Goal: Information Seeking & Learning: Learn about a topic

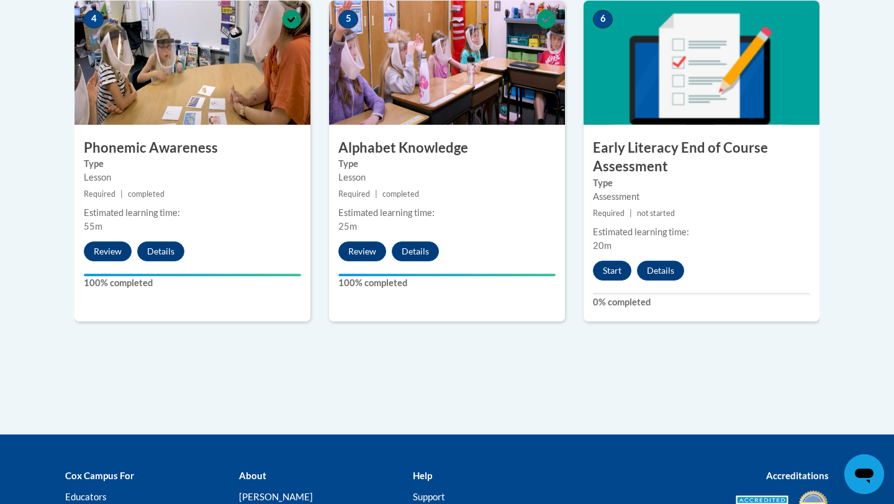
scroll to position [776, 0]
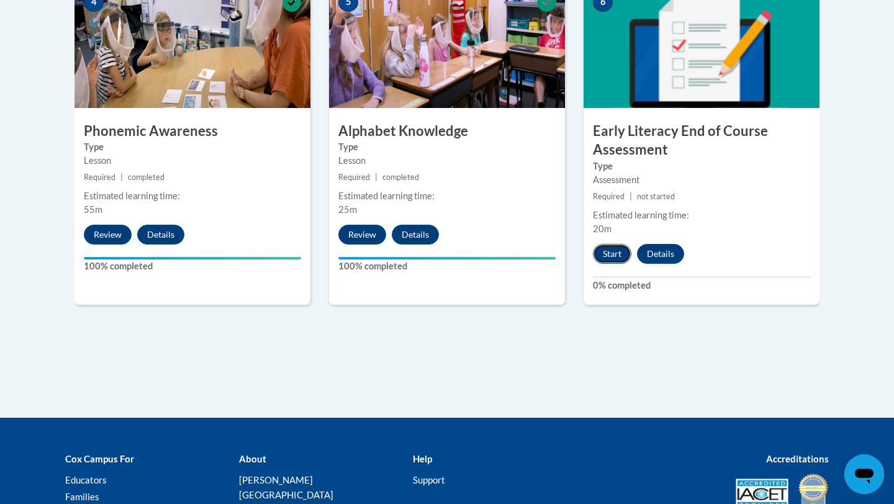
click at [608, 252] on button "Start" at bounding box center [612, 254] width 39 height 20
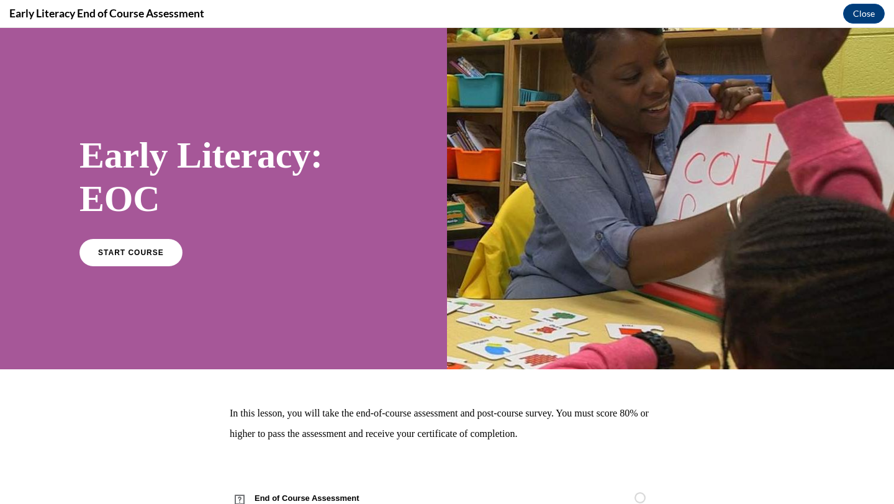
scroll to position [45, 0]
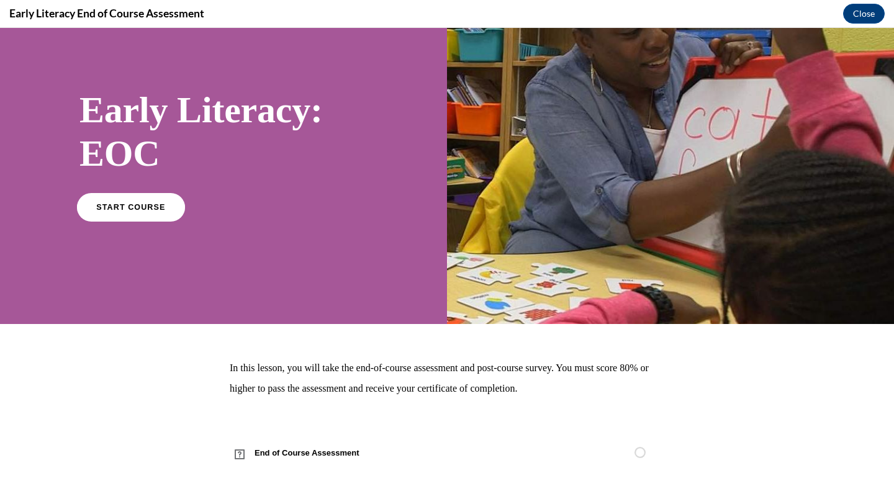
click at [156, 199] on link "START COURSE" at bounding box center [131, 207] width 108 height 29
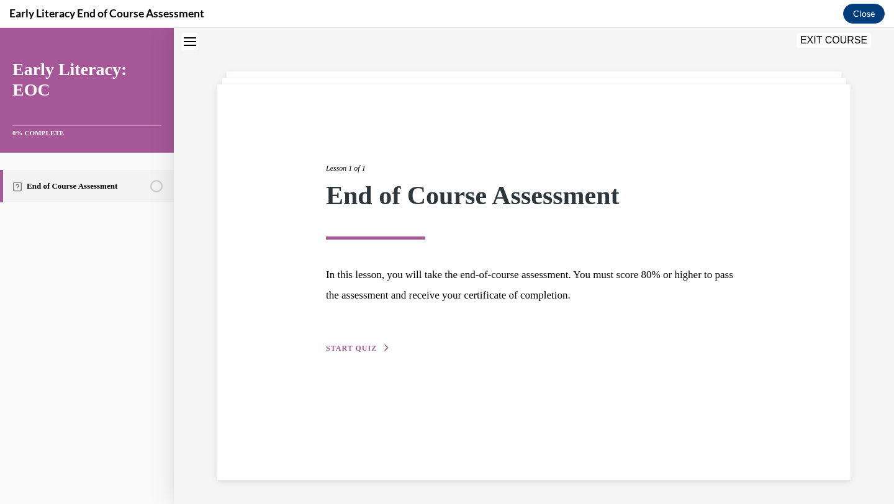
scroll to position [39, 0]
click at [354, 353] on button "START QUIZ" at bounding box center [358, 347] width 65 height 11
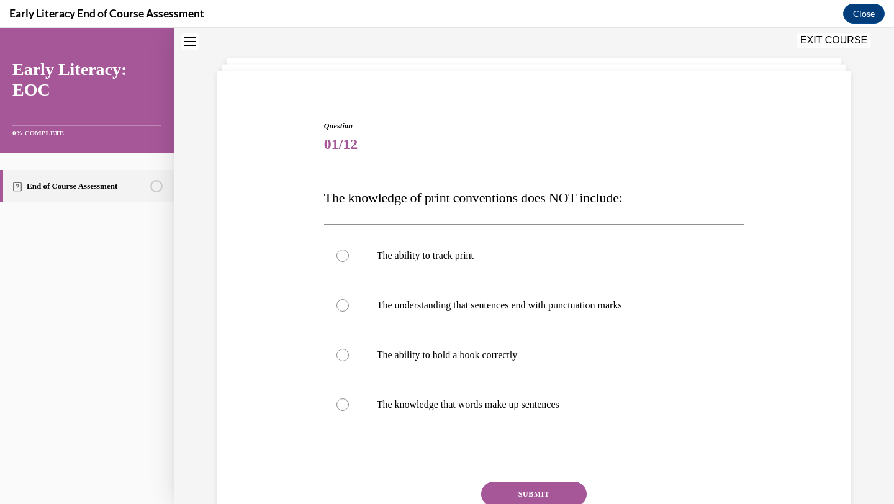
scroll to position [53, 0]
click at [527, 255] on p "The ability to track print" at bounding box center [545, 255] width 337 height 12
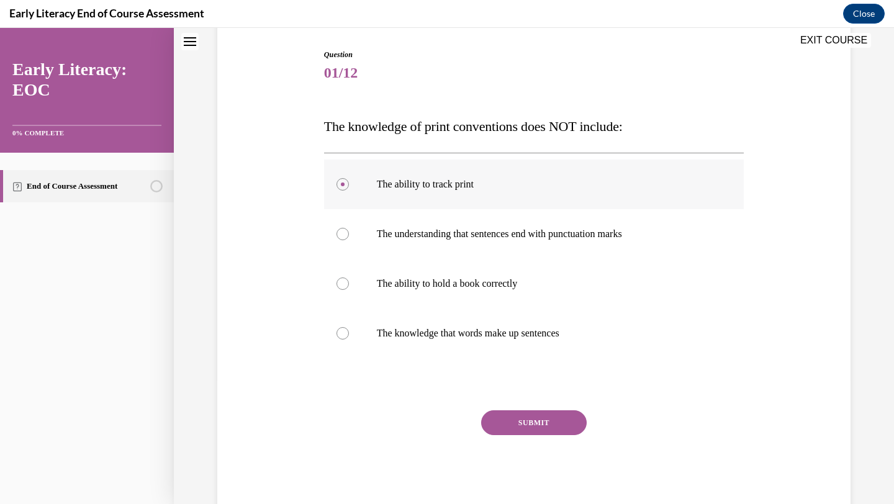
scroll to position [133, 0]
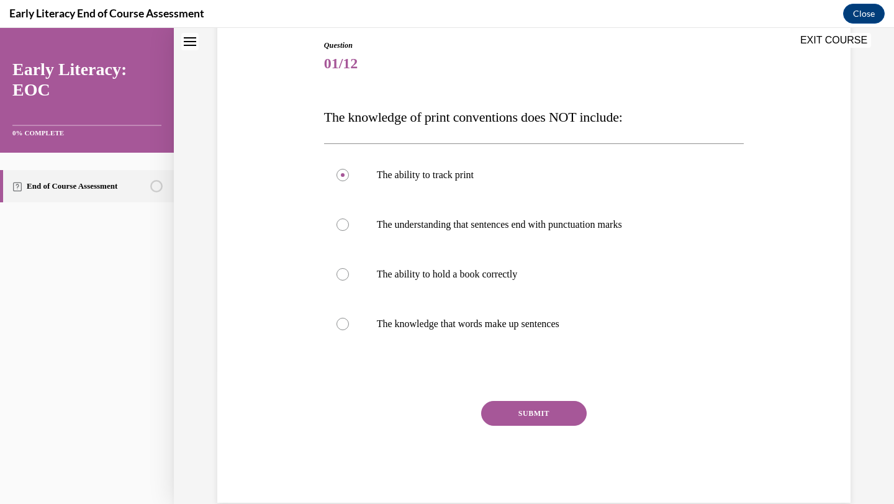
click at [527, 408] on button "SUBMIT" at bounding box center [534, 413] width 106 height 25
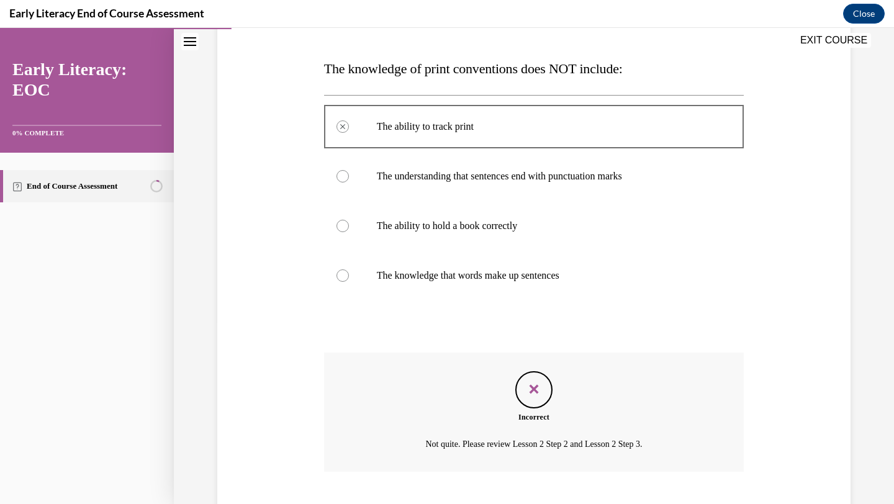
scroll to position [257, 0]
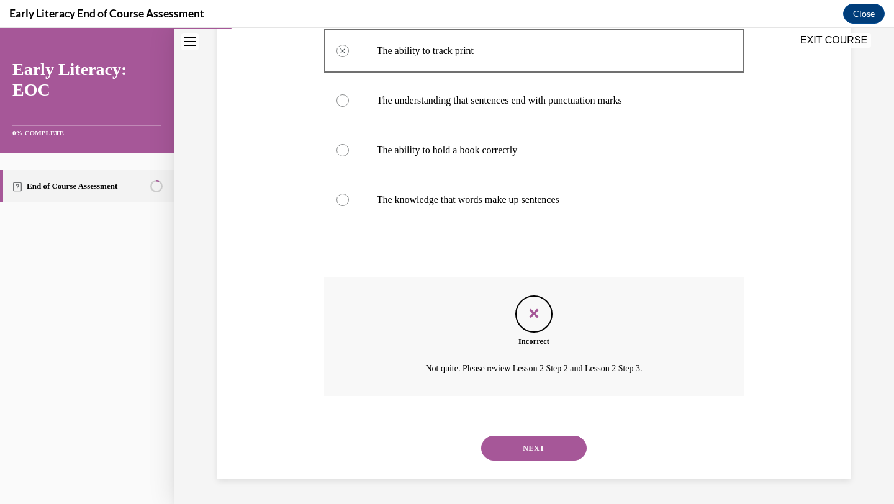
click at [540, 444] on button "NEXT" at bounding box center [534, 448] width 106 height 25
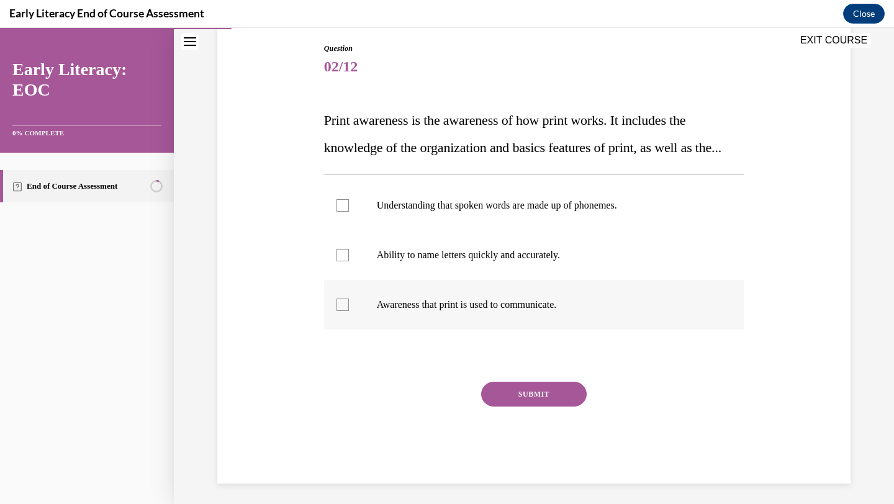
scroll to position [161, 0]
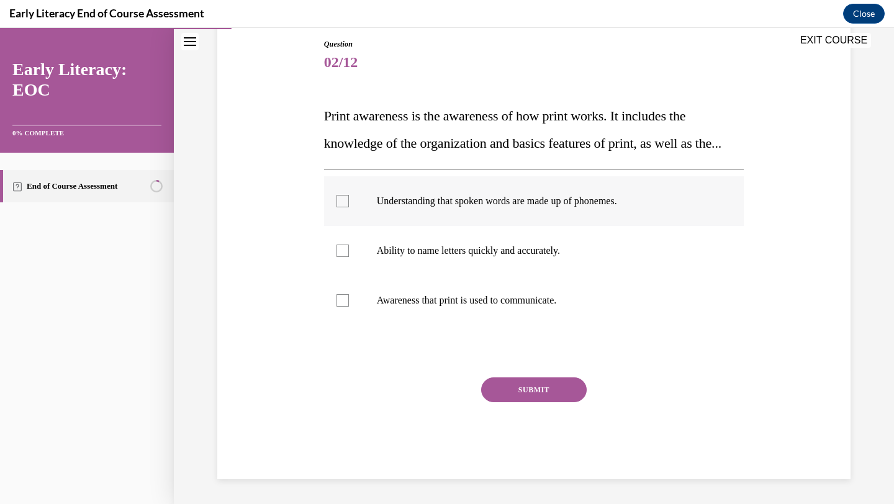
click at [512, 196] on p "Understanding that spoken words are made up of phonemes." at bounding box center [545, 201] width 337 height 12
click at [493, 312] on div at bounding box center [534, 301] width 420 height 50
click at [537, 389] on button "SUBMIT" at bounding box center [534, 390] width 106 height 25
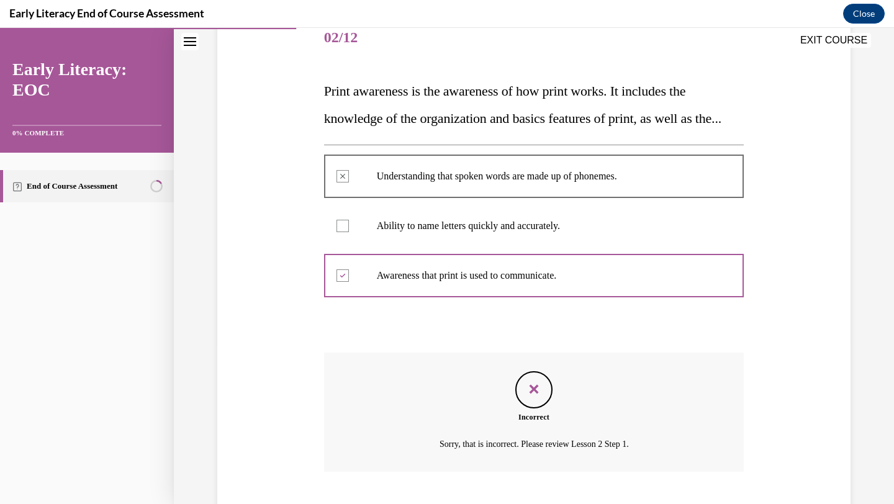
scroll to position [262, 0]
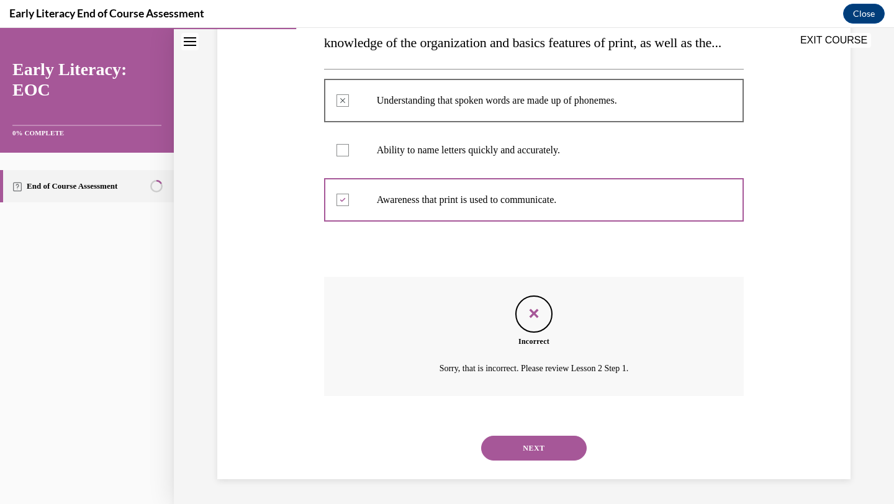
click at [548, 445] on button "NEXT" at bounding box center [534, 448] width 106 height 25
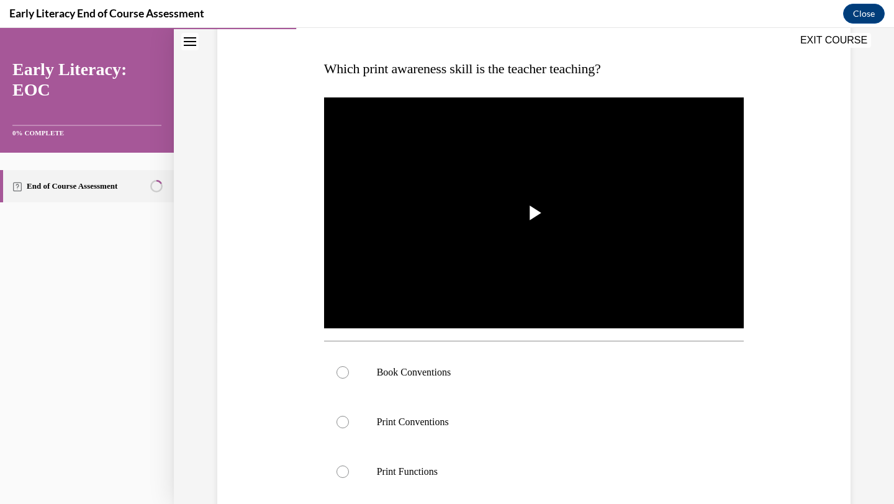
scroll to position [190, 0]
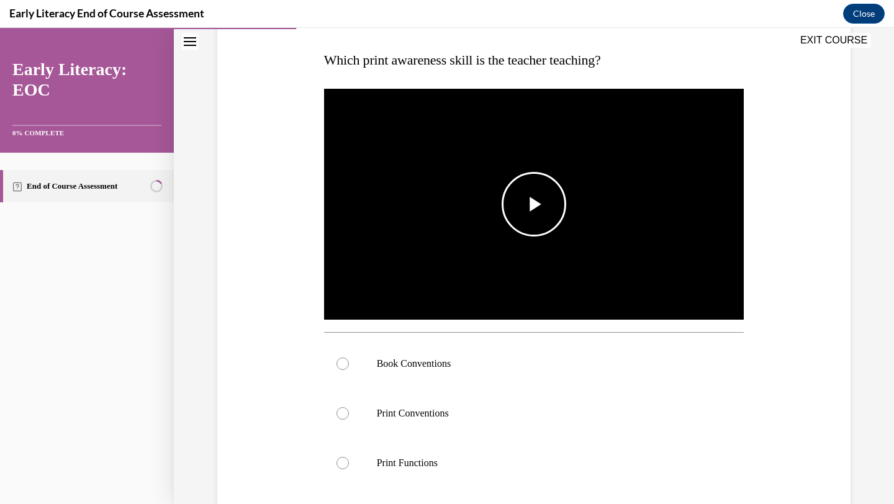
click at [534, 204] on span "Video player" at bounding box center [534, 204] width 0 height 0
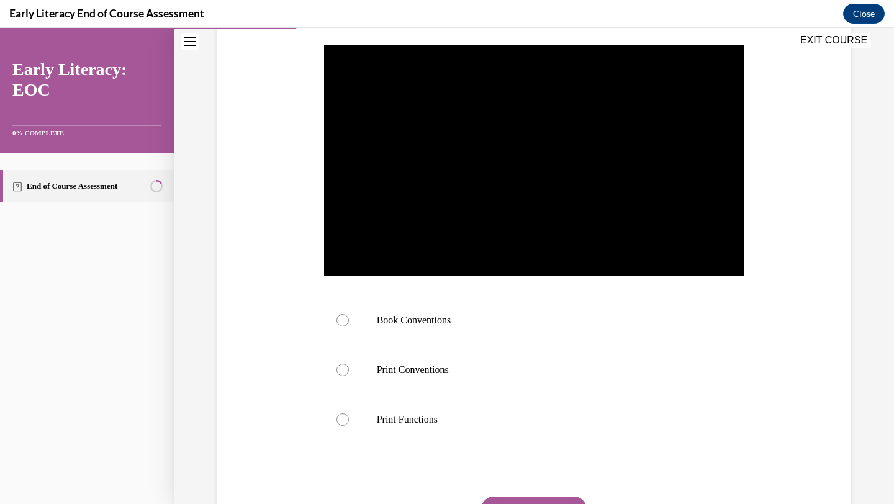
scroll to position [235, 0]
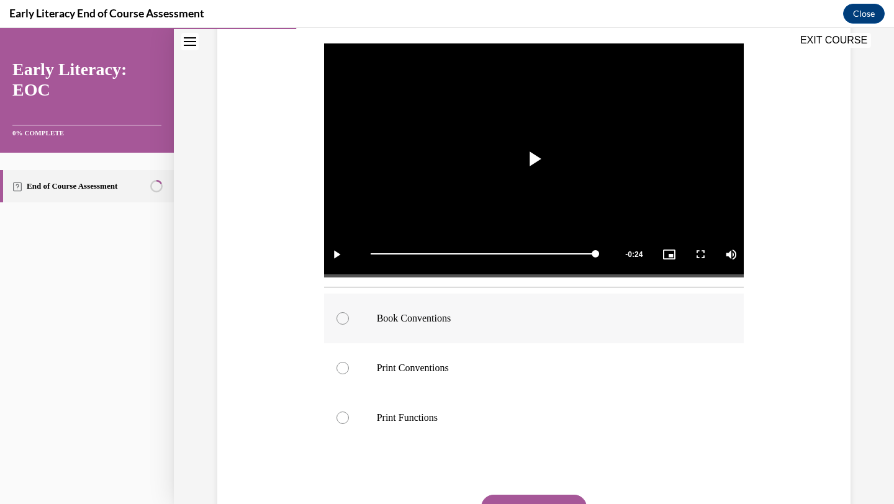
click at [398, 322] on p "Book Conventions" at bounding box center [545, 318] width 337 height 12
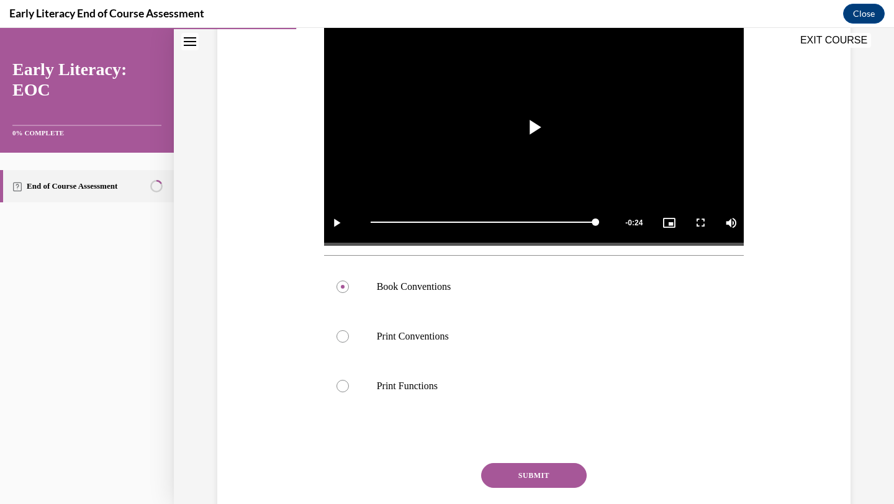
click at [531, 478] on button "SUBMIT" at bounding box center [534, 475] width 106 height 25
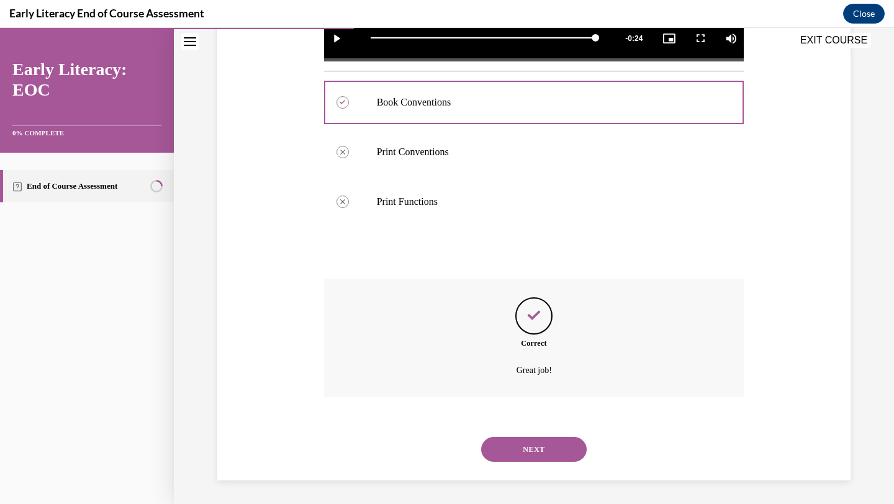
scroll to position [453, 0]
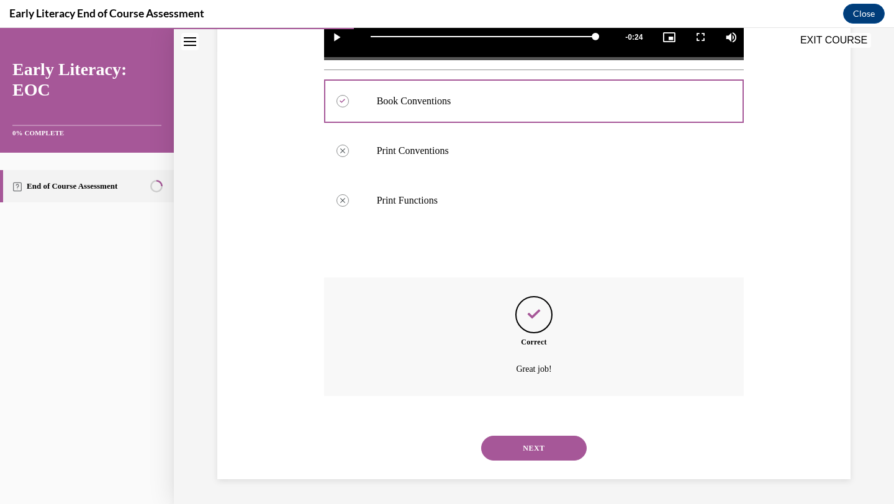
click at [535, 444] on button "NEXT" at bounding box center [534, 448] width 106 height 25
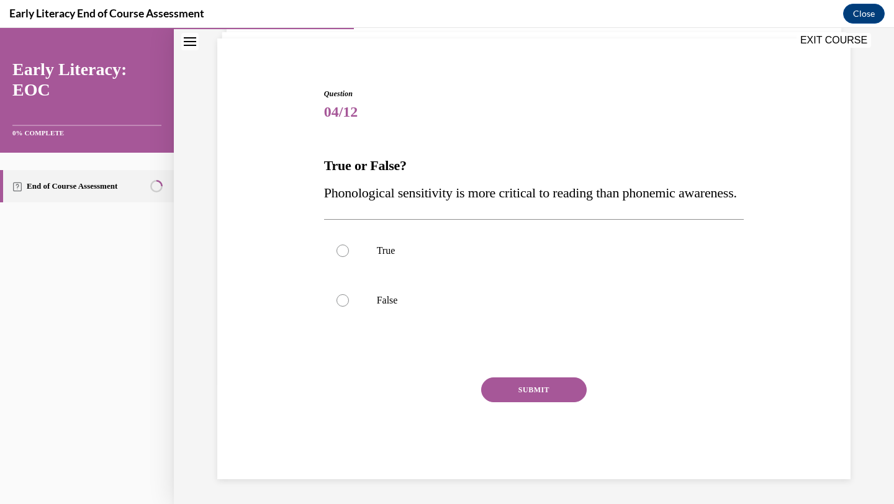
scroll to position [112, 0]
click at [455, 306] on p "False" at bounding box center [545, 300] width 337 height 12
click at [530, 384] on button "SUBMIT" at bounding box center [534, 390] width 106 height 25
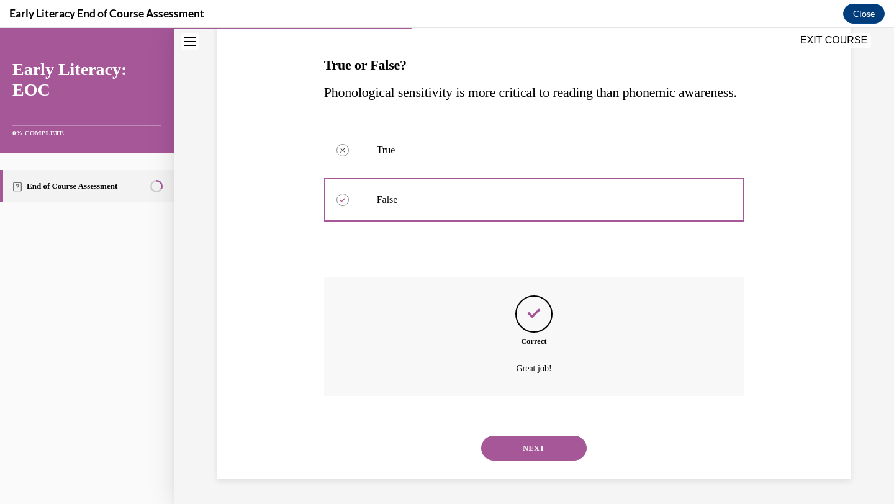
click at [532, 443] on button "NEXT" at bounding box center [534, 448] width 106 height 25
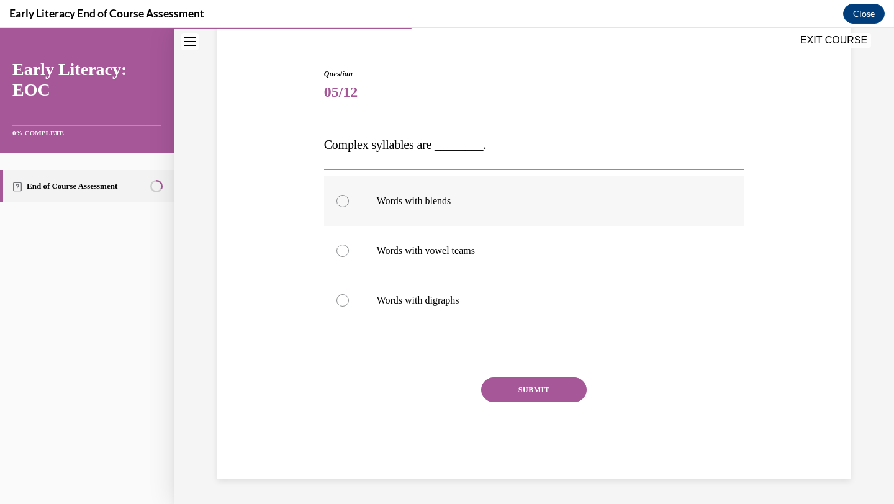
click at [388, 192] on div at bounding box center [534, 201] width 420 height 50
click at [377, 294] on div at bounding box center [534, 301] width 420 height 50
click at [389, 190] on div at bounding box center [534, 201] width 420 height 50
click at [498, 387] on button "SUBMIT" at bounding box center [534, 390] width 106 height 25
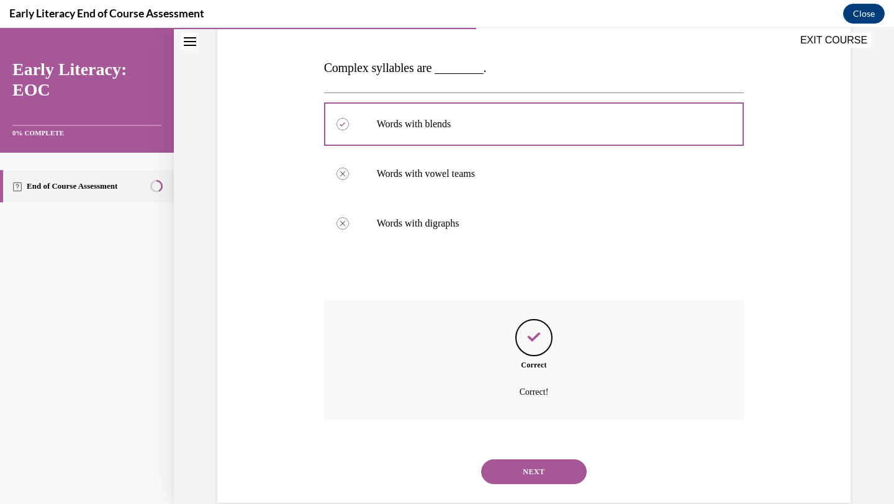
scroll to position [205, 0]
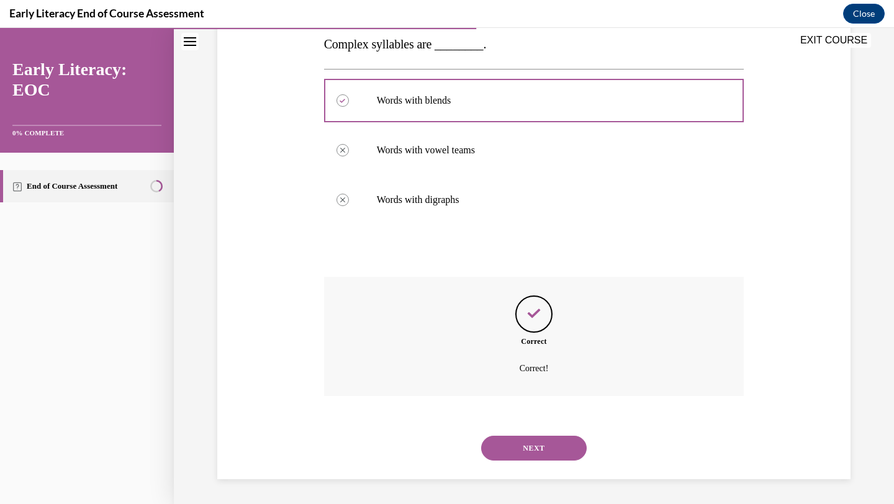
click at [512, 446] on button "NEXT" at bounding box center [534, 448] width 106 height 25
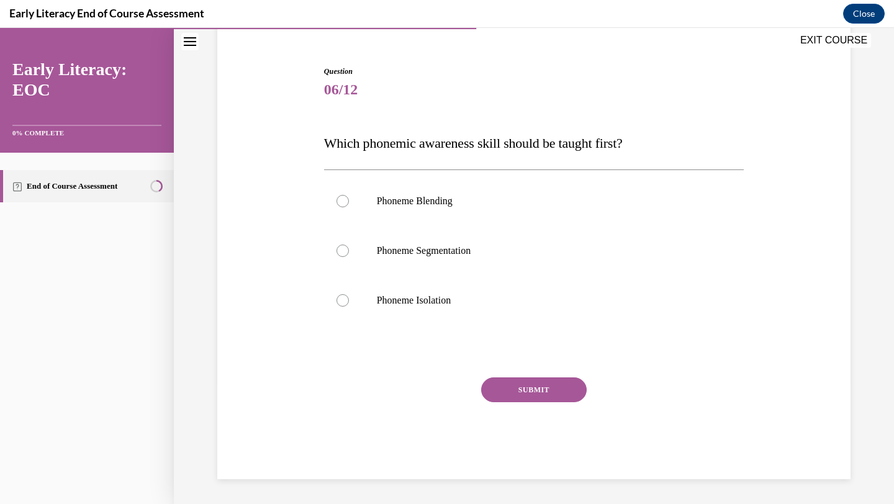
scroll to position [107, 0]
click at [419, 296] on p "Phoneme Isolation" at bounding box center [545, 300] width 337 height 12
click at [538, 392] on button "SUBMIT" at bounding box center [534, 390] width 106 height 25
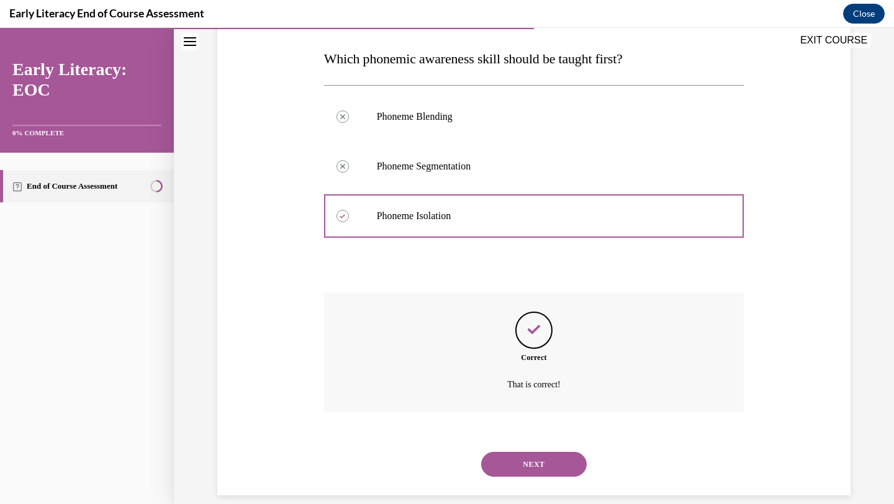
scroll to position [207, 0]
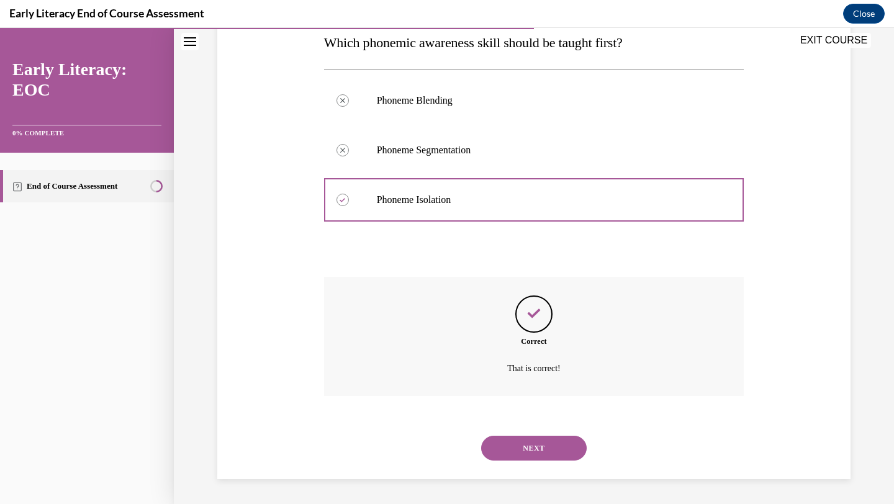
click at [534, 448] on button "NEXT" at bounding box center [534, 448] width 106 height 25
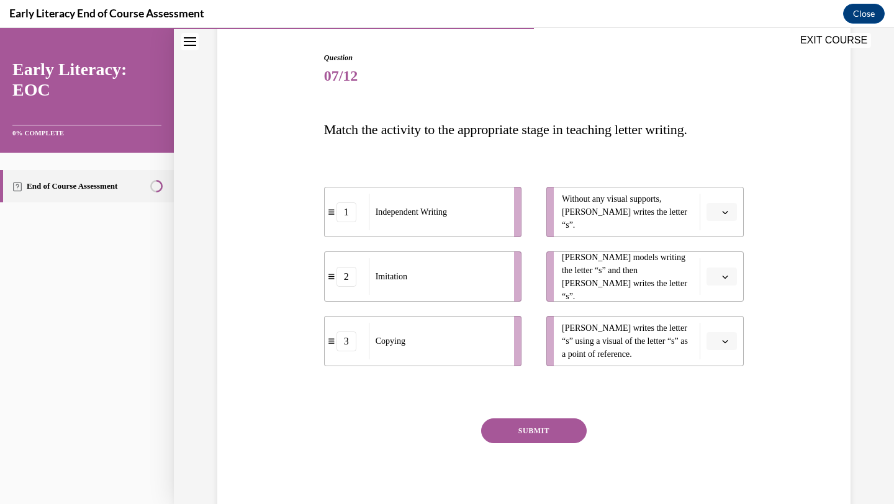
scroll to position [161, 0]
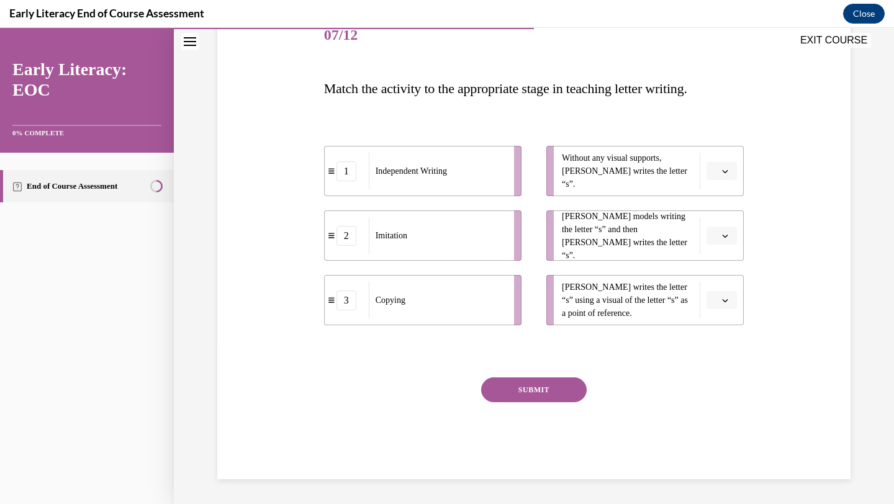
click at [720, 174] on button "button" at bounding box center [722, 171] width 30 height 19
click at [723, 224] on div "1" at bounding box center [720, 223] width 31 height 25
click at [723, 232] on span "button" at bounding box center [725, 236] width 9 height 9
click at [719, 310] on span "2" at bounding box center [717, 313] width 4 height 10
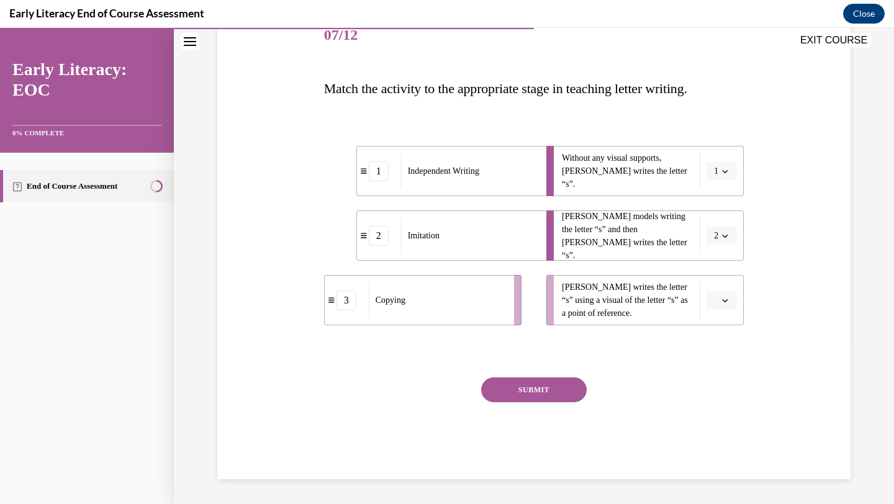
click at [726, 301] on icon "button" at bounding box center [726, 300] width 6 height 3
click at [719, 394] on div "3" at bounding box center [720, 402] width 31 height 25
click at [552, 388] on button "SUBMIT" at bounding box center [534, 390] width 106 height 25
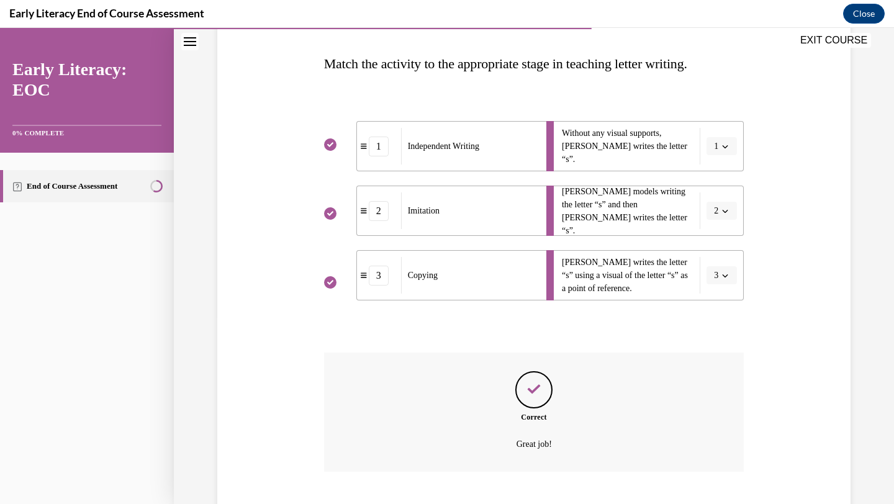
scroll to position [262, 0]
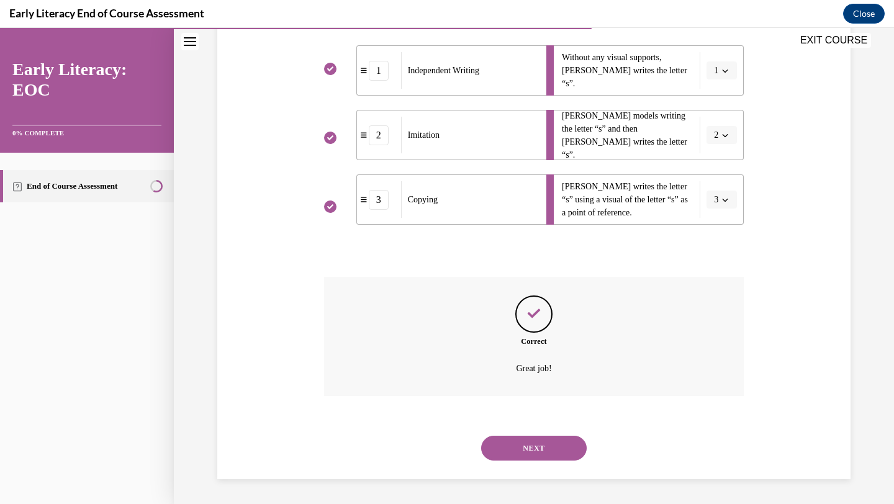
click at [524, 443] on button "NEXT" at bounding box center [534, 448] width 106 height 25
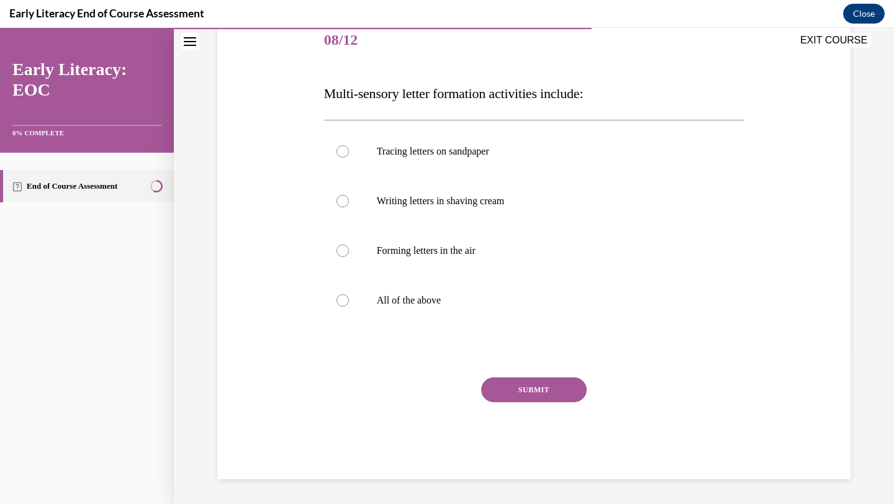
scroll to position [139, 0]
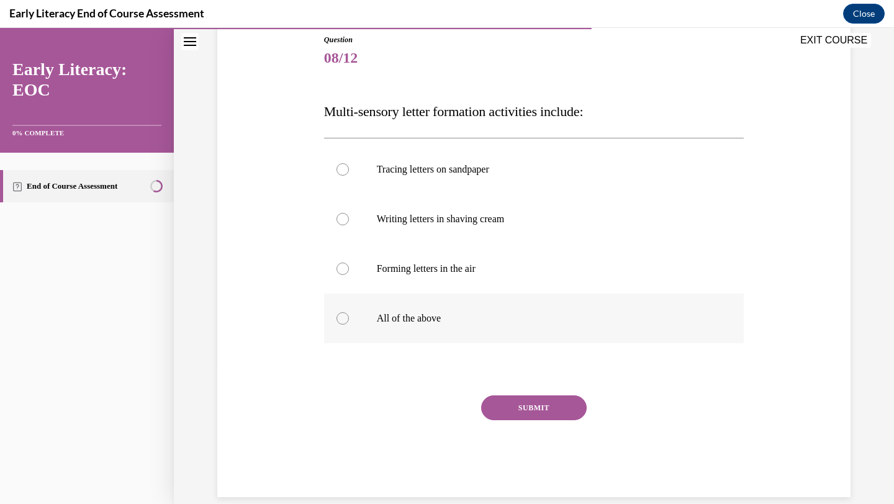
click at [397, 311] on div at bounding box center [534, 319] width 420 height 50
click at [545, 405] on button "SUBMIT" at bounding box center [534, 408] width 106 height 25
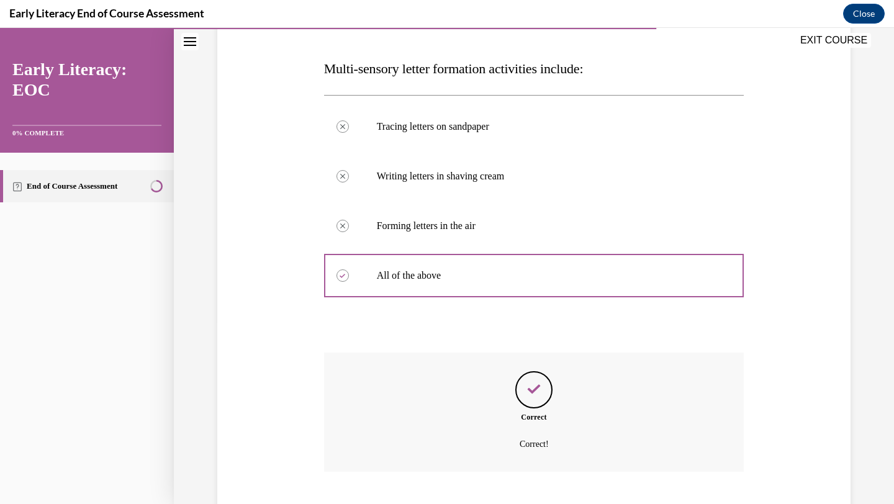
scroll to position [257, 0]
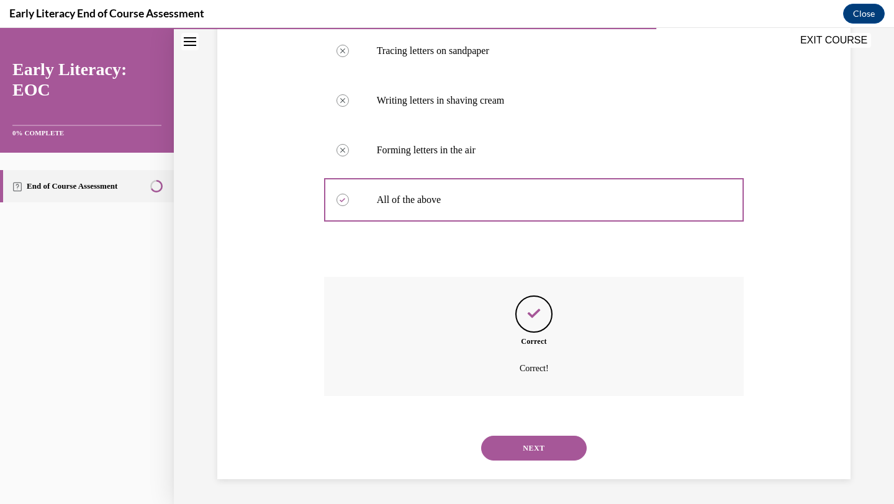
click at [509, 449] on button "NEXT" at bounding box center [534, 448] width 106 height 25
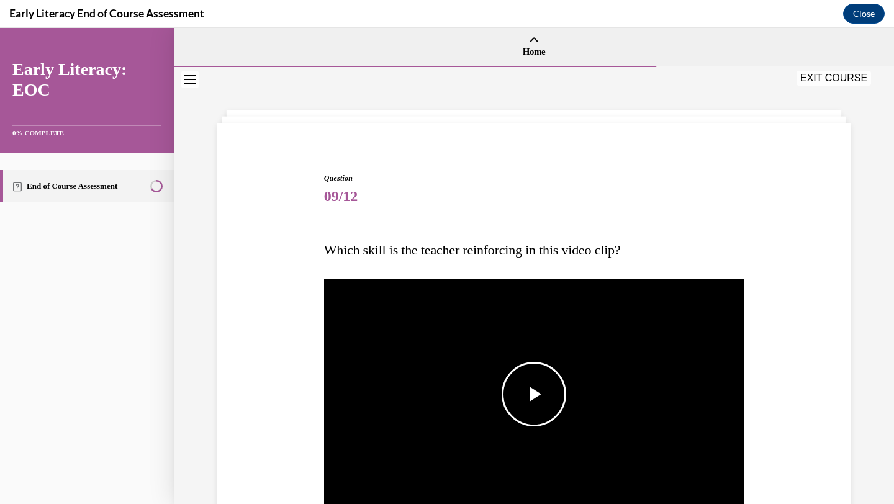
click at [534, 394] on span "Video player" at bounding box center [534, 394] width 0 height 0
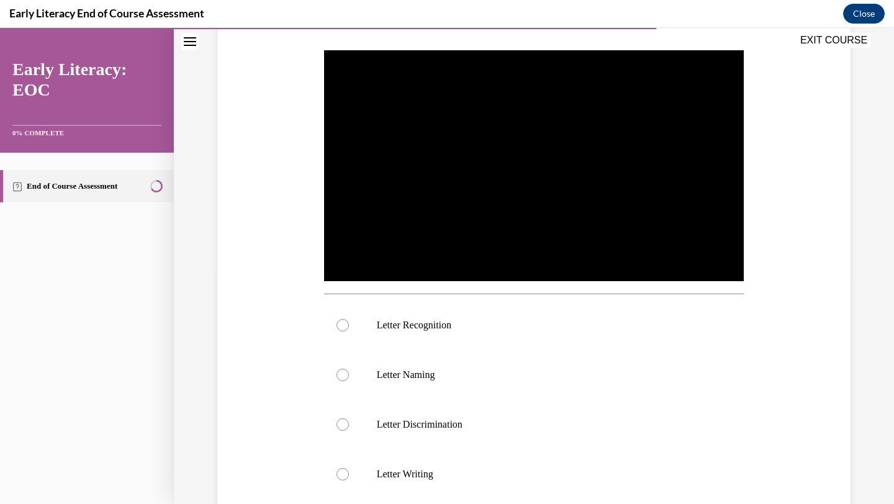
scroll to position [232, 0]
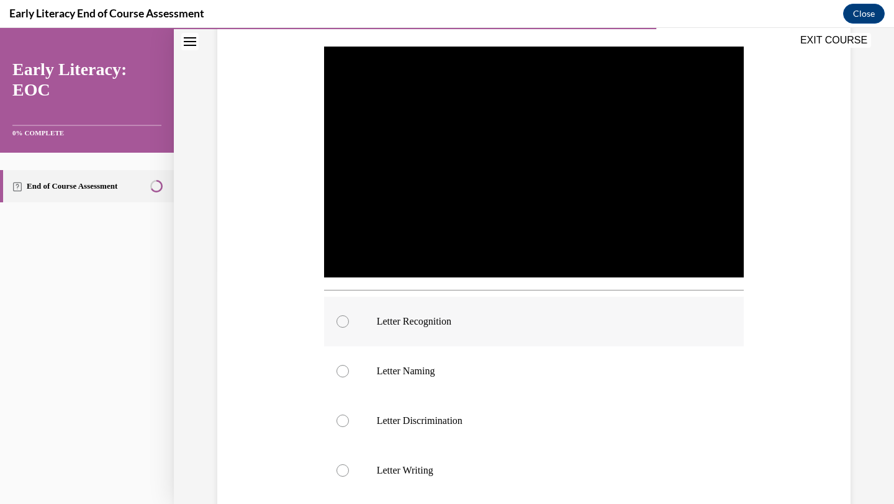
click at [460, 316] on p "Letter Recognition" at bounding box center [545, 322] width 337 height 12
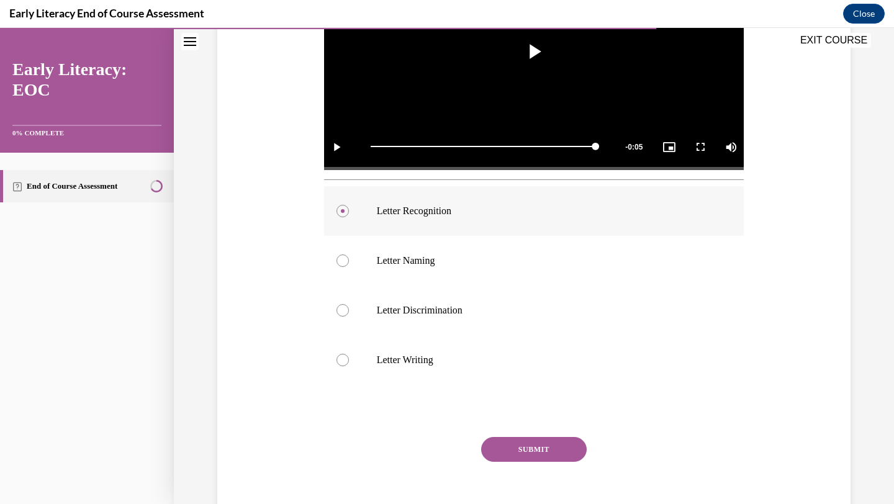
scroll to position [354, 0]
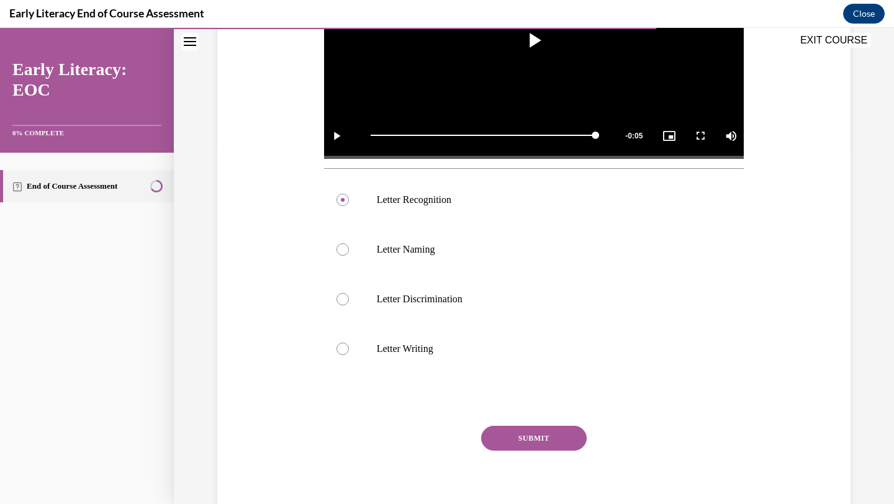
click at [499, 442] on button "SUBMIT" at bounding box center [534, 438] width 106 height 25
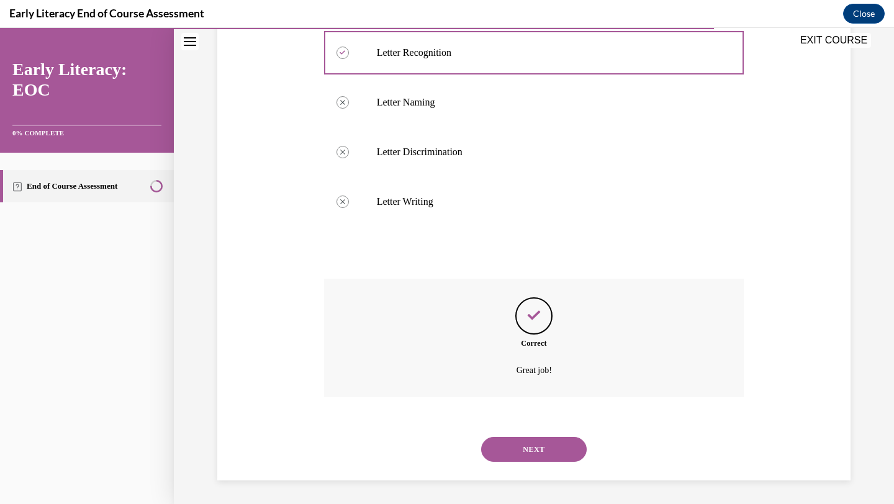
scroll to position [502, 0]
click at [500, 448] on button "NEXT" at bounding box center [534, 448] width 106 height 25
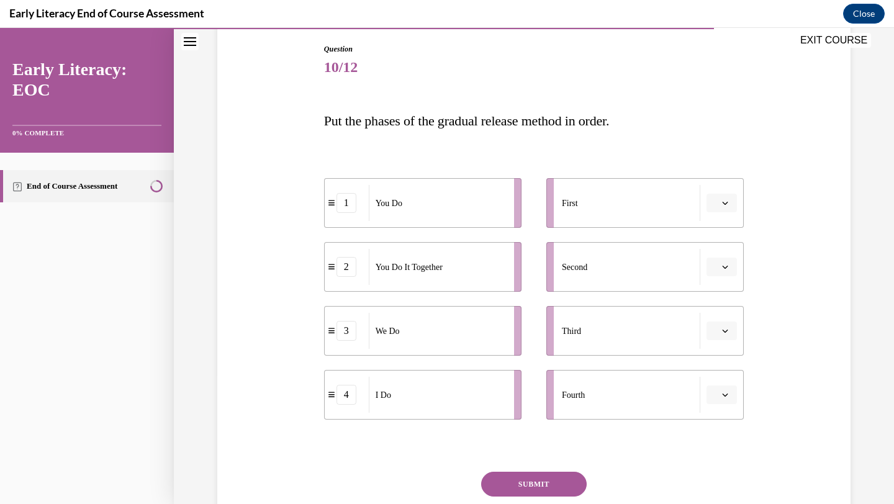
scroll to position [129, 0]
click at [719, 204] on button "button" at bounding box center [722, 203] width 30 height 19
click at [724, 327] on div "4" at bounding box center [720, 330] width 31 height 25
click at [729, 330] on span "button" at bounding box center [725, 331] width 9 height 9
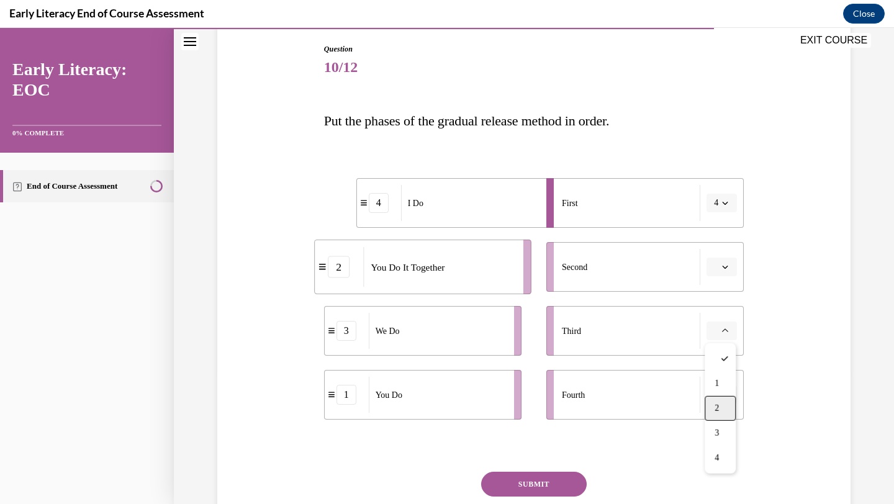
click at [720, 402] on div "2" at bounding box center [720, 408] width 31 height 25
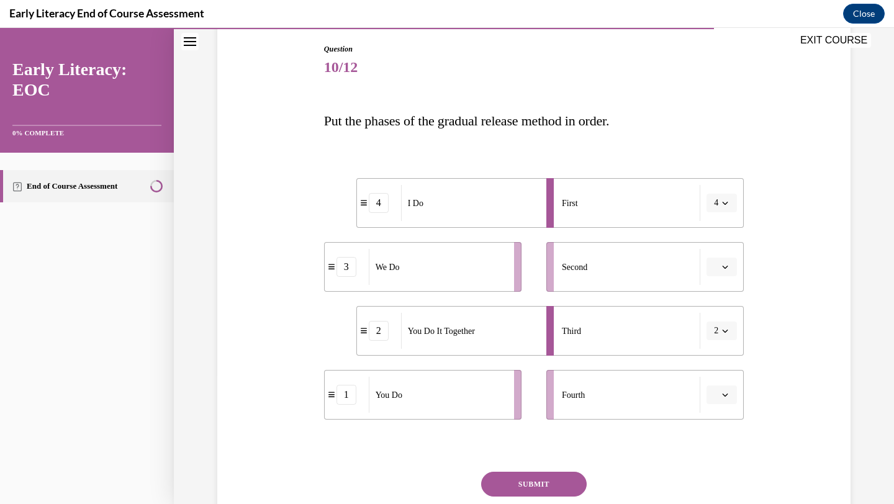
click at [729, 270] on span "button" at bounding box center [725, 267] width 9 height 9
click at [716, 343] on span "2" at bounding box center [717, 345] width 4 height 10
click at [722, 270] on span "button" at bounding box center [725, 267] width 9 height 9
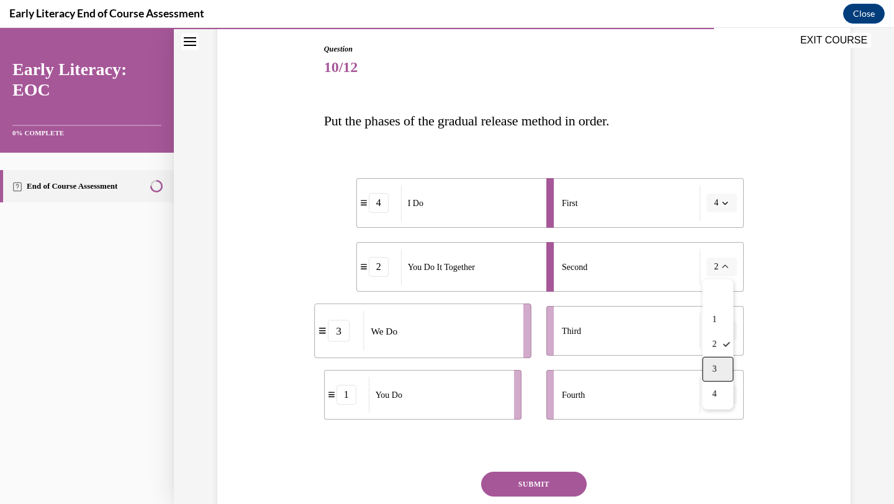
click at [717, 370] on span "3" at bounding box center [714, 370] width 4 height 10
click at [722, 330] on icon "button" at bounding box center [725, 331] width 6 height 6
click at [717, 406] on span "2" at bounding box center [717, 409] width 4 height 10
click at [727, 397] on icon "button" at bounding box center [725, 395] width 6 height 6
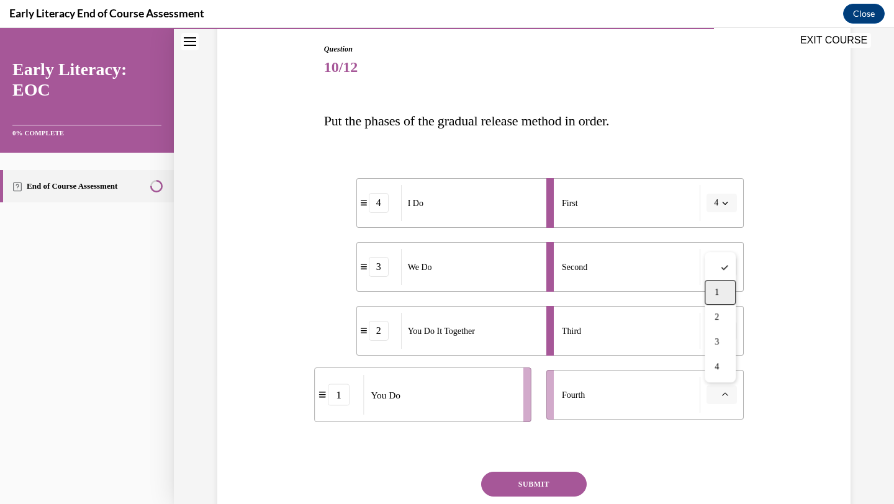
click at [715, 293] on span "1" at bounding box center [717, 293] width 4 height 10
click at [532, 488] on button "SUBMIT" at bounding box center [534, 484] width 106 height 25
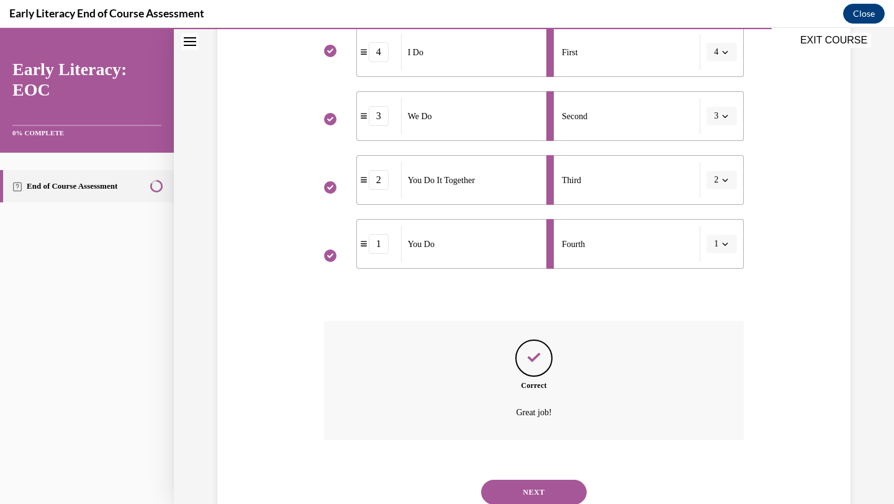
scroll to position [324, 0]
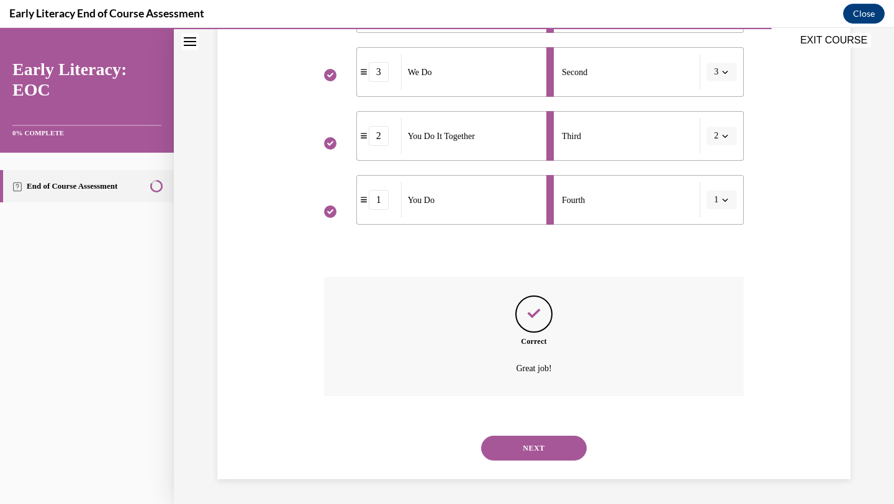
click at [522, 450] on button "NEXT" at bounding box center [534, 448] width 106 height 25
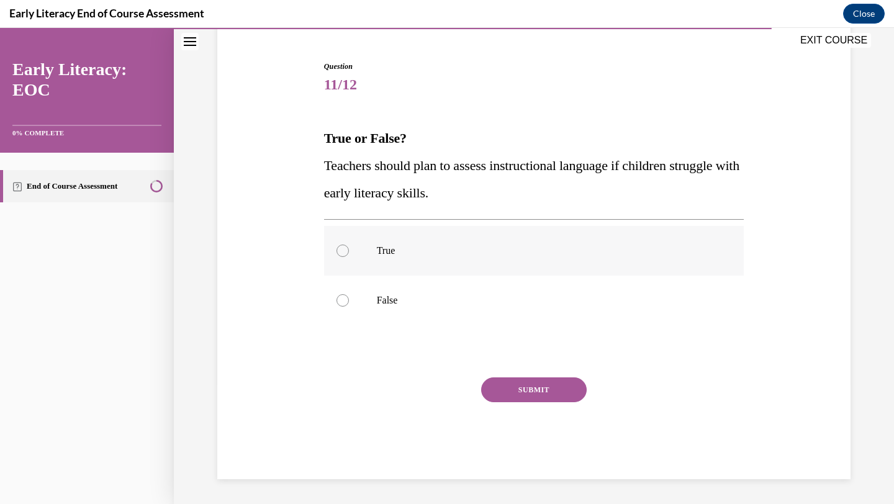
click at [435, 243] on div at bounding box center [534, 251] width 420 height 50
click at [514, 393] on button "SUBMIT" at bounding box center [534, 390] width 106 height 25
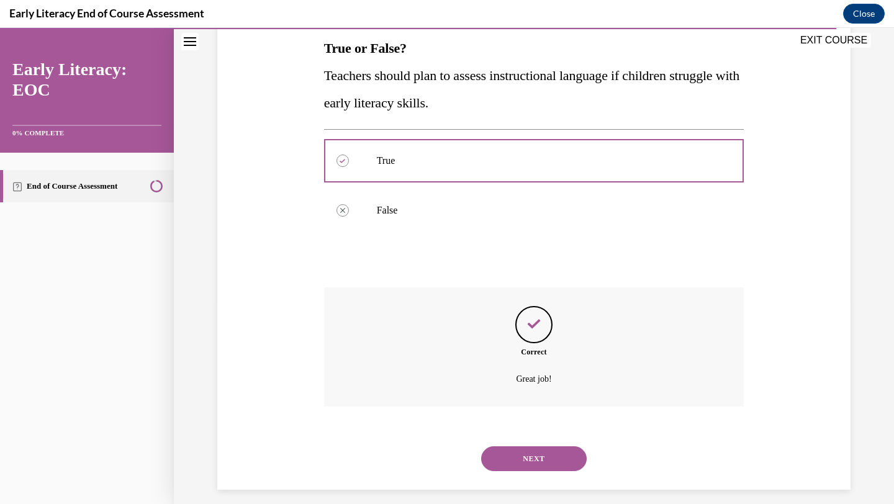
scroll to position [212, 0]
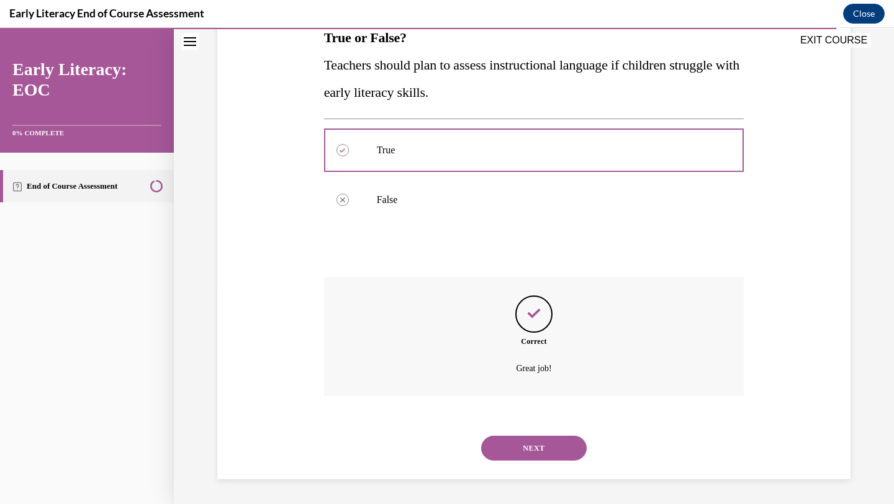
click at [524, 459] on button "NEXT" at bounding box center [534, 448] width 106 height 25
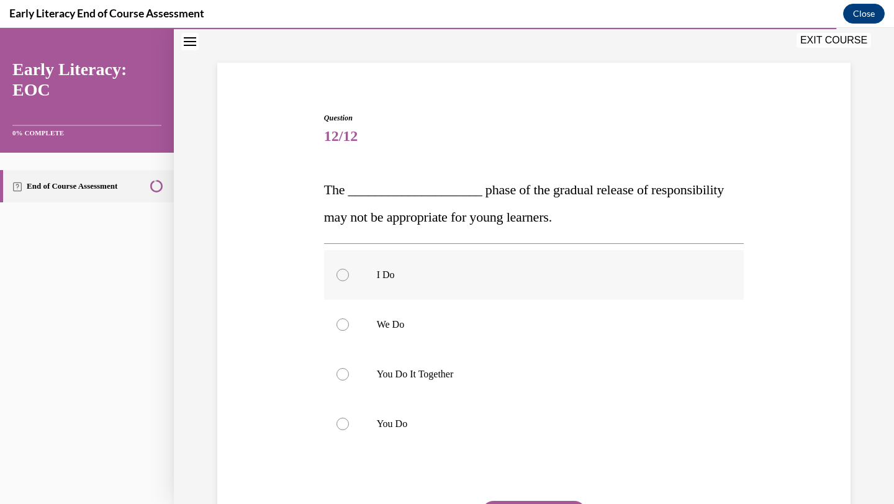
scroll to position [88, 0]
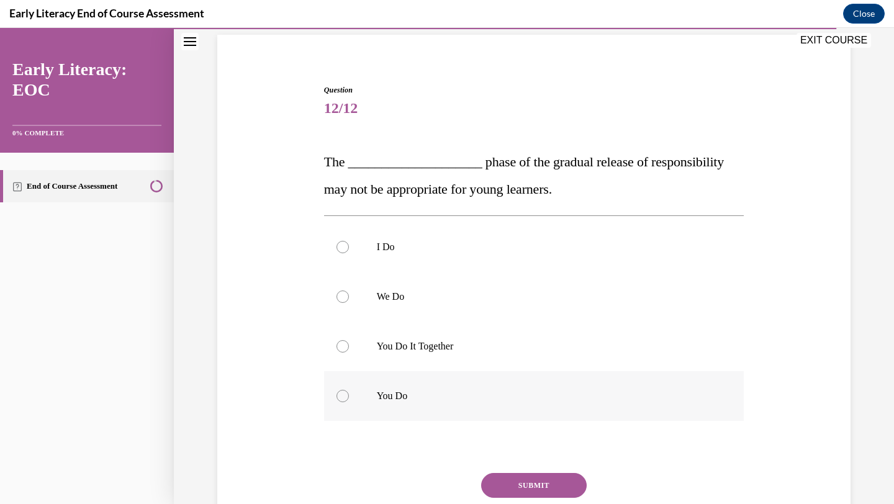
click at [438, 388] on div at bounding box center [534, 396] width 420 height 50
click at [512, 482] on button "SUBMIT" at bounding box center [534, 485] width 106 height 25
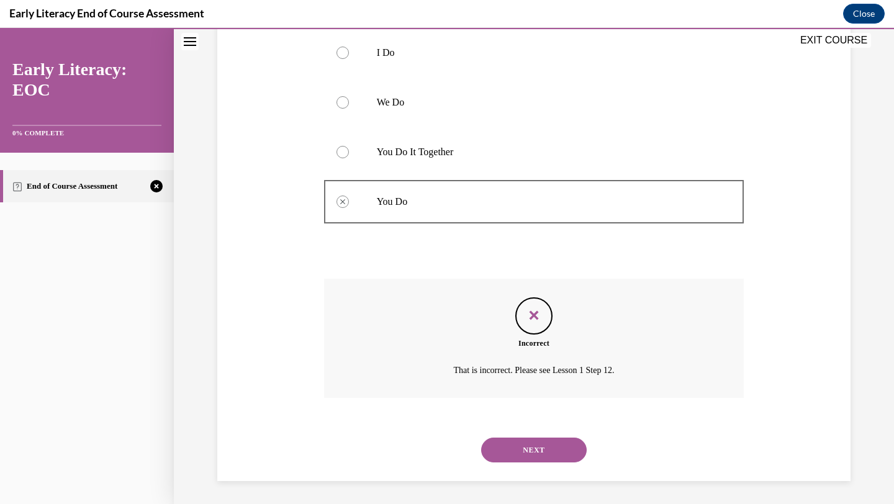
scroll to position [284, 0]
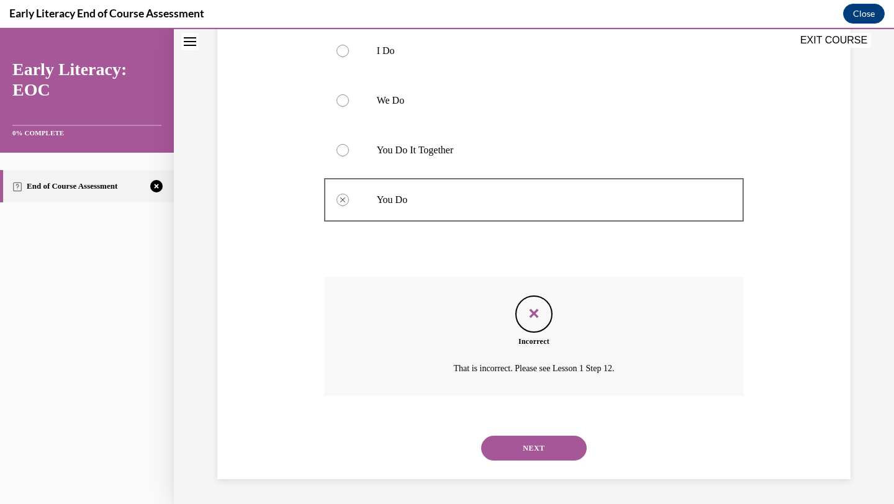
click at [506, 442] on button "NEXT" at bounding box center [534, 448] width 106 height 25
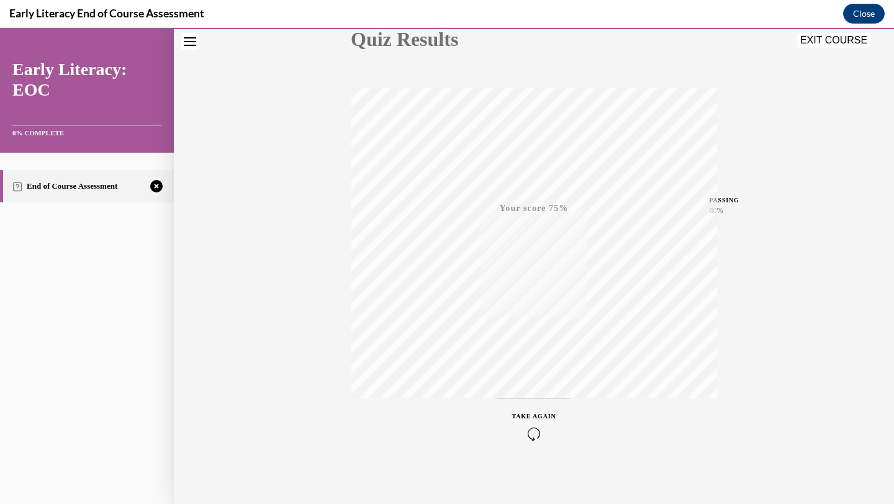
scroll to position [160, 0]
click at [541, 427] on icon "button" at bounding box center [534, 429] width 44 height 14
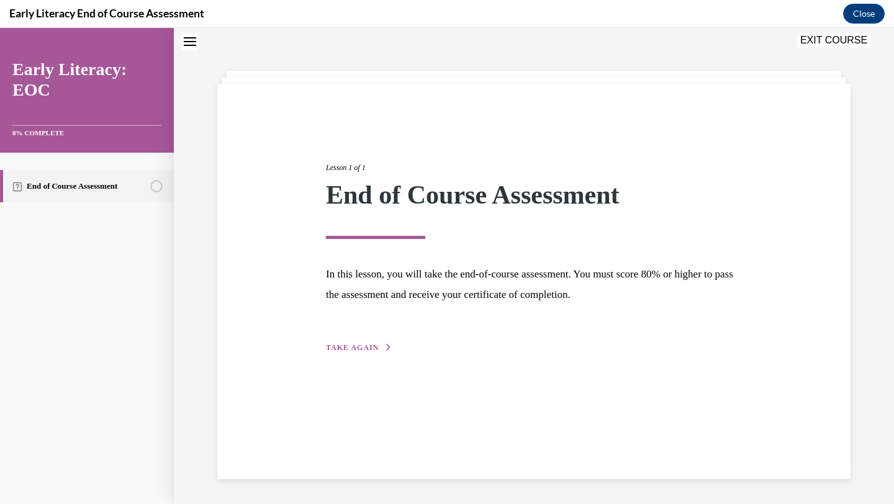
click at [367, 350] on span "TAKE AGAIN" at bounding box center [352, 347] width 53 height 9
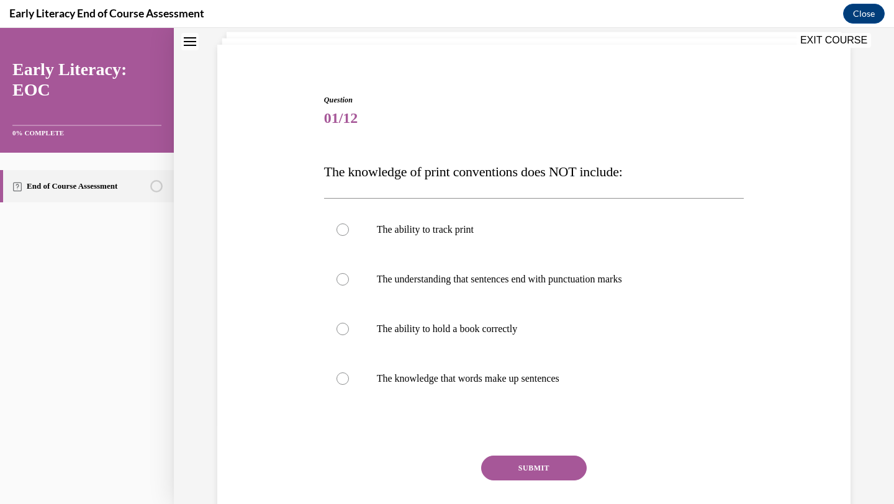
scroll to position [80, 0]
click at [367, 342] on div at bounding box center [534, 327] width 420 height 50
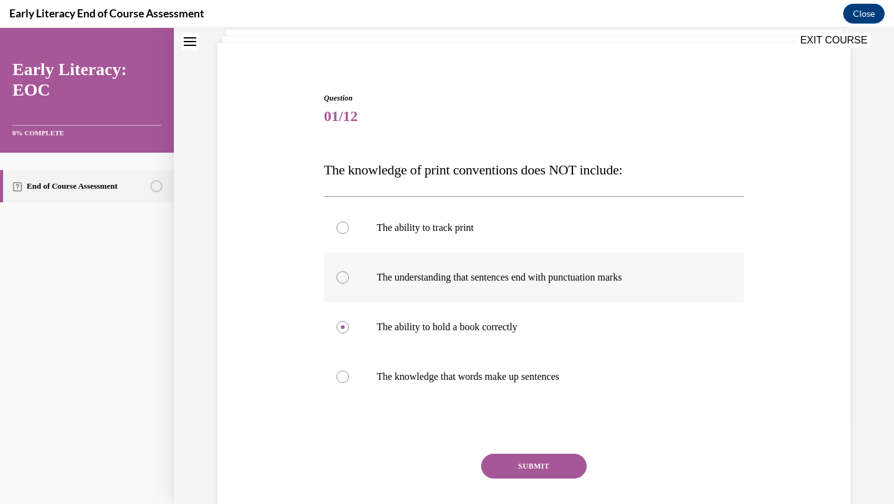
click at [425, 277] on p "The understanding that sentences end with punctuation marks" at bounding box center [545, 277] width 337 height 12
click at [504, 469] on button "SUBMIT" at bounding box center [534, 466] width 106 height 25
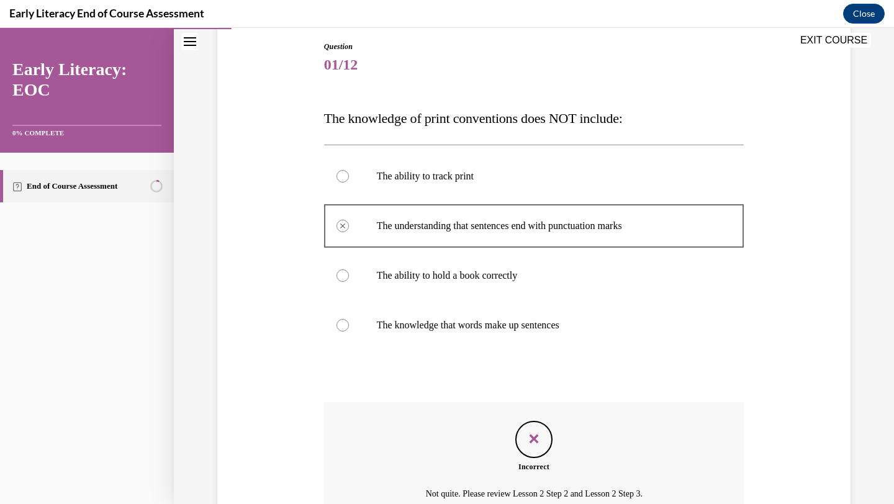
scroll to position [257, 0]
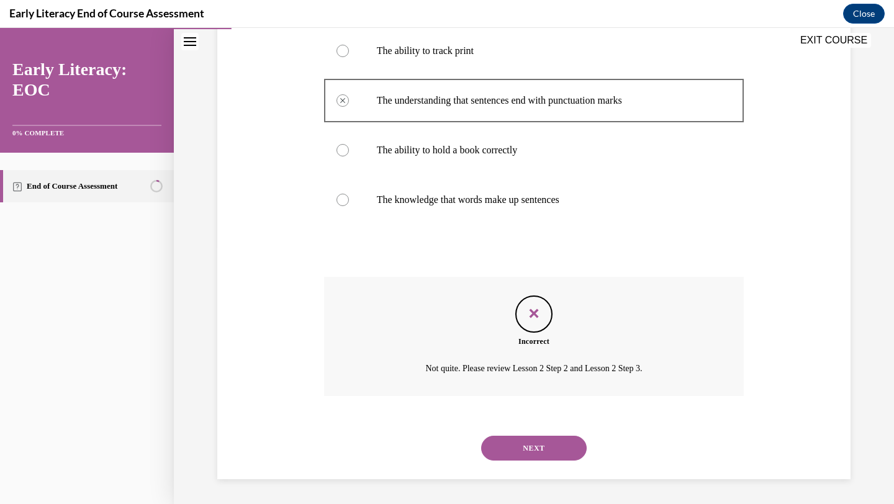
click at [511, 444] on button "NEXT" at bounding box center [534, 448] width 106 height 25
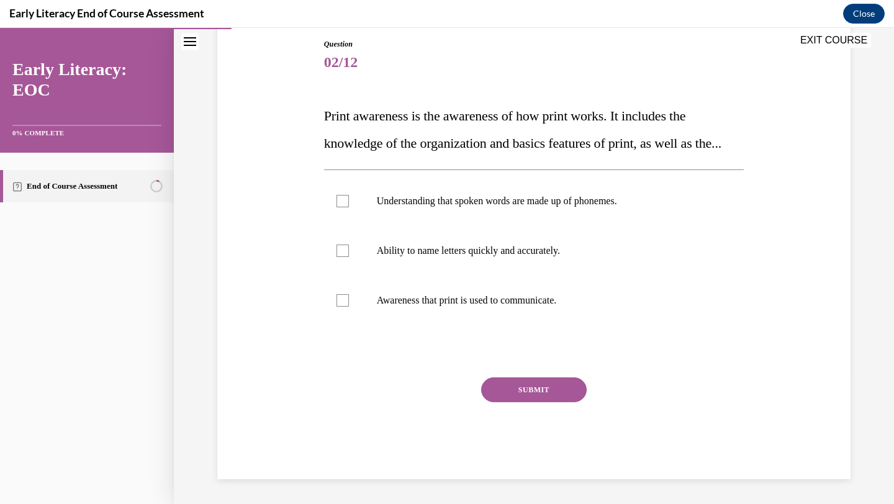
scroll to position [139, 0]
click at [443, 307] on p "Awareness that print is used to communicate." at bounding box center [545, 300] width 337 height 12
click at [522, 402] on button "SUBMIT" at bounding box center [534, 390] width 106 height 25
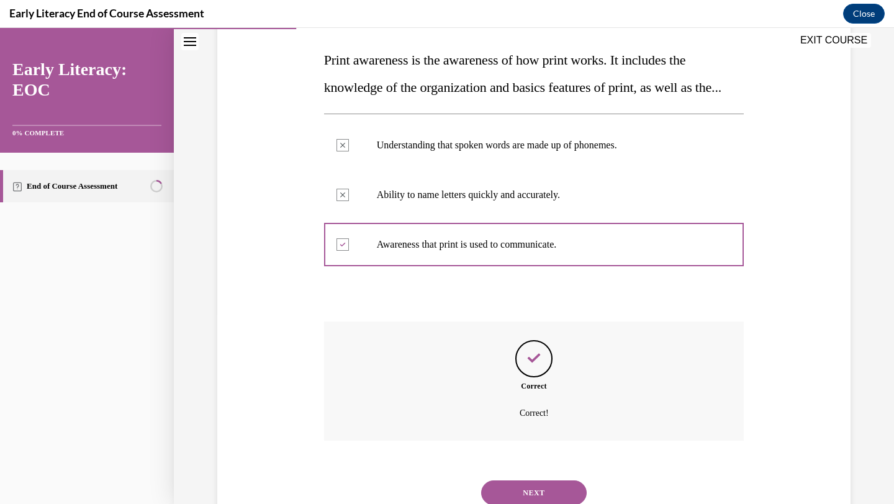
scroll to position [262, 0]
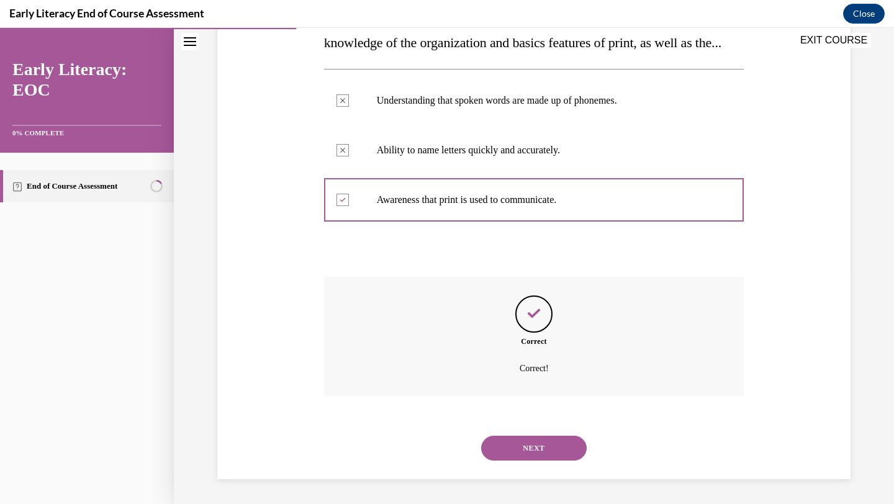
click at [537, 450] on button "NEXT" at bounding box center [534, 448] width 106 height 25
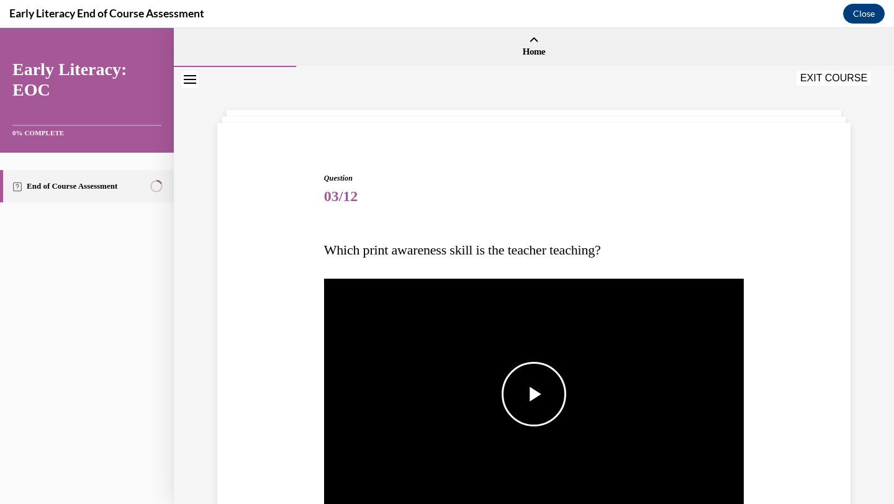
click at [534, 394] on span "Video player" at bounding box center [534, 394] width 0 height 0
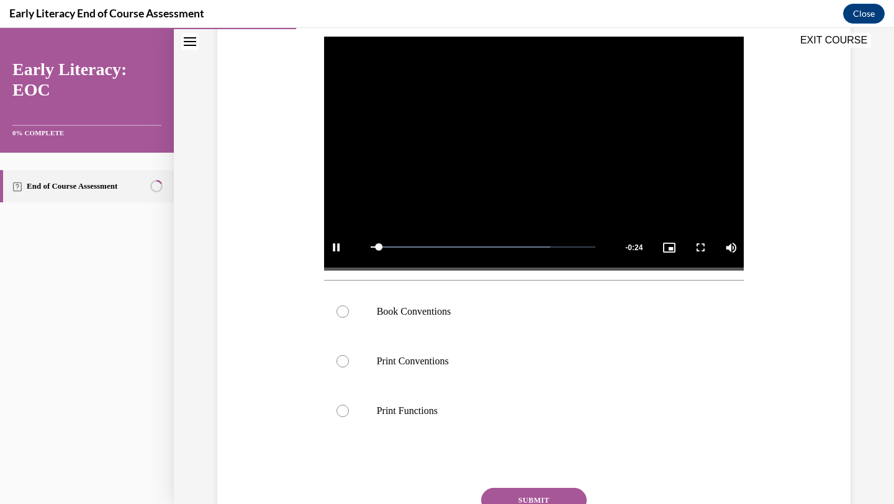
scroll to position [290, 0]
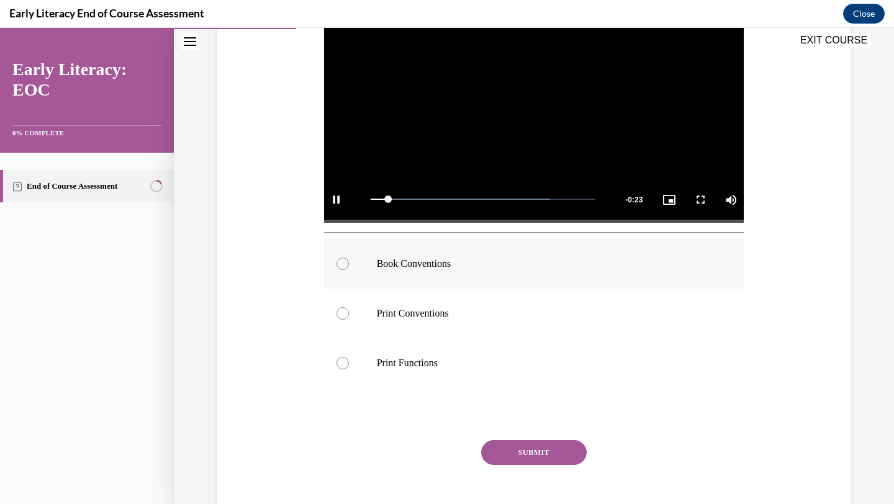
click at [506, 261] on p "Book Conventions" at bounding box center [545, 264] width 337 height 12
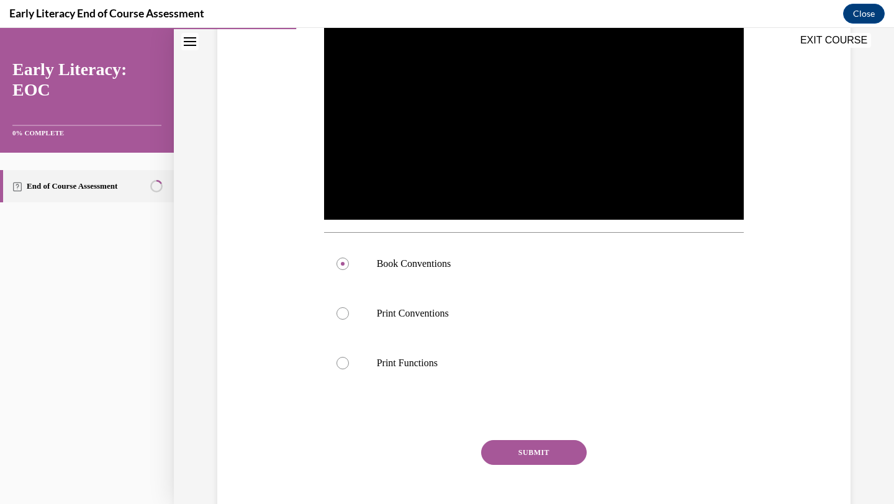
click at [532, 451] on button "SUBMIT" at bounding box center [534, 452] width 106 height 25
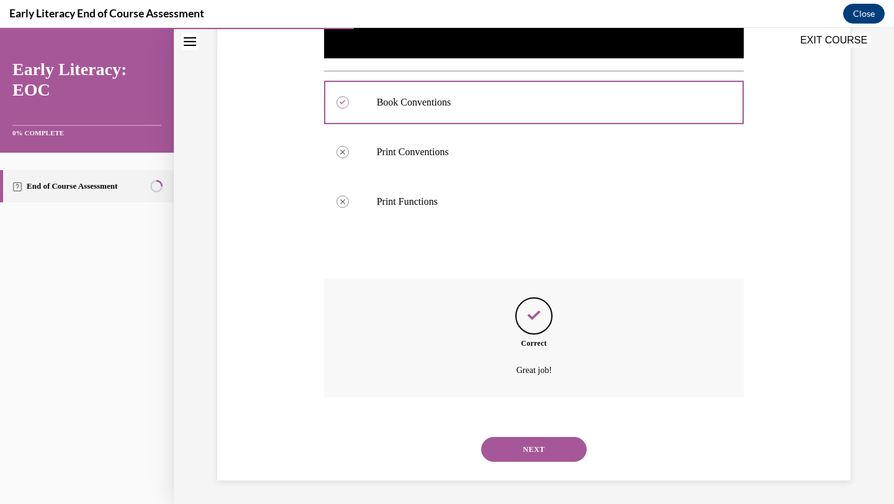
scroll to position [453, 0]
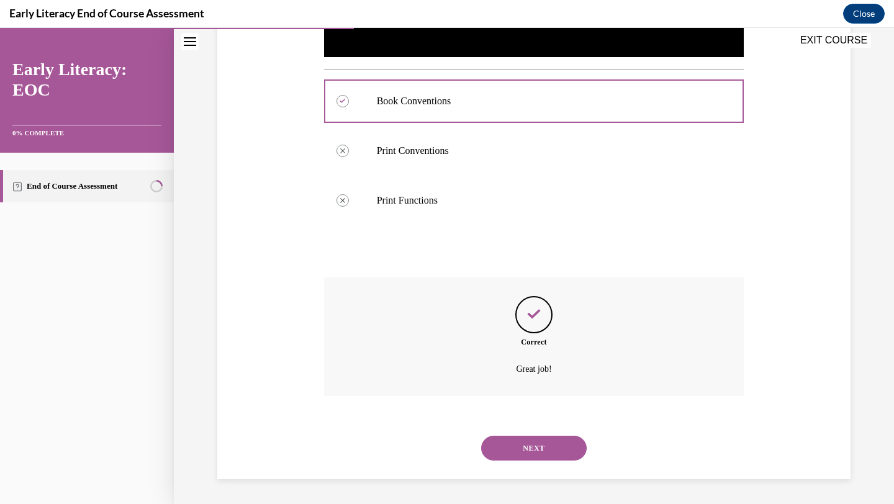
click at [522, 450] on button "NEXT" at bounding box center [534, 448] width 106 height 25
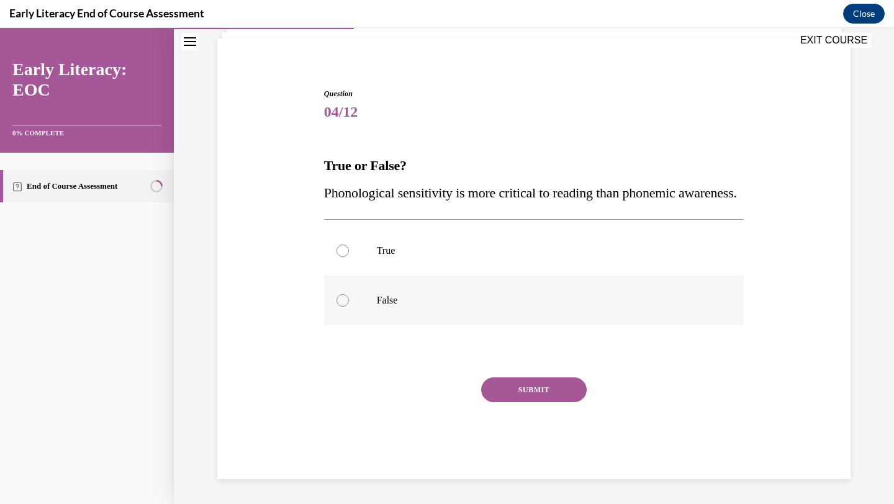
click at [409, 297] on p "False" at bounding box center [545, 300] width 337 height 12
click at [514, 387] on button "SUBMIT" at bounding box center [534, 390] width 106 height 25
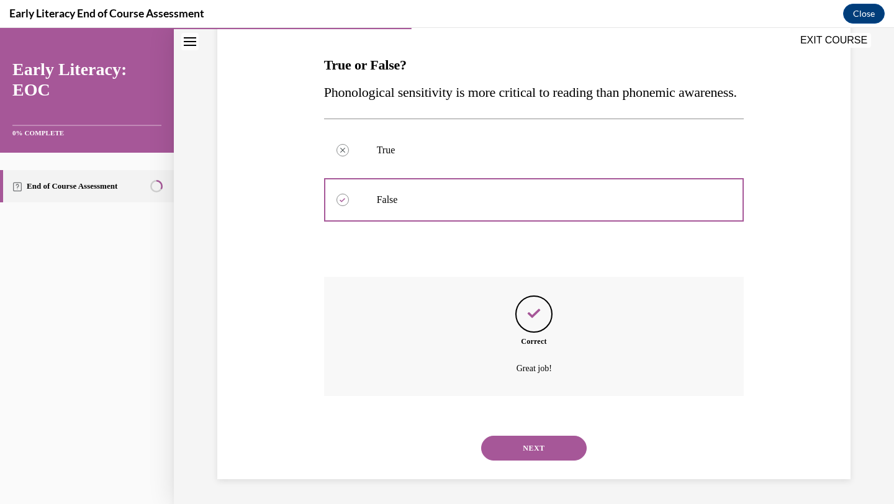
click at [542, 445] on button "NEXT" at bounding box center [534, 448] width 106 height 25
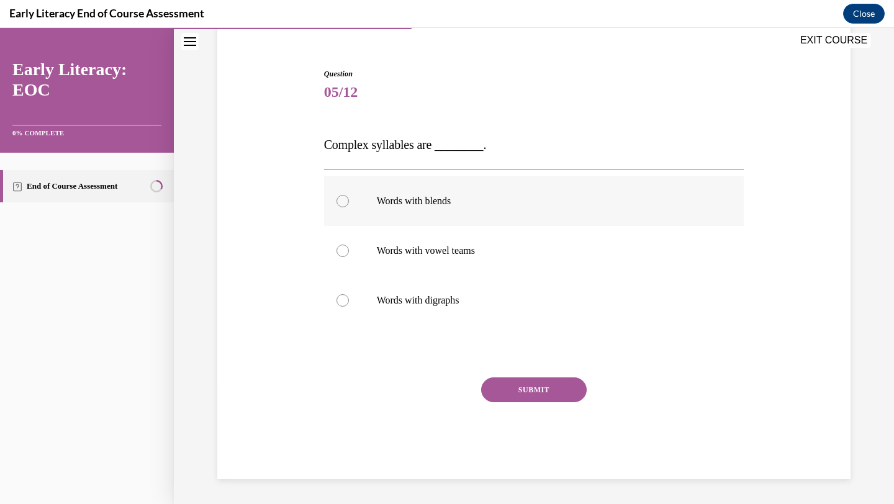
click at [462, 197] on p "Words with blends" at bounding box center [545, 201] width 337 height 12
click at [512, 383] on button "SUBMIT" at bounding box center [534, 390] width 106 height 25
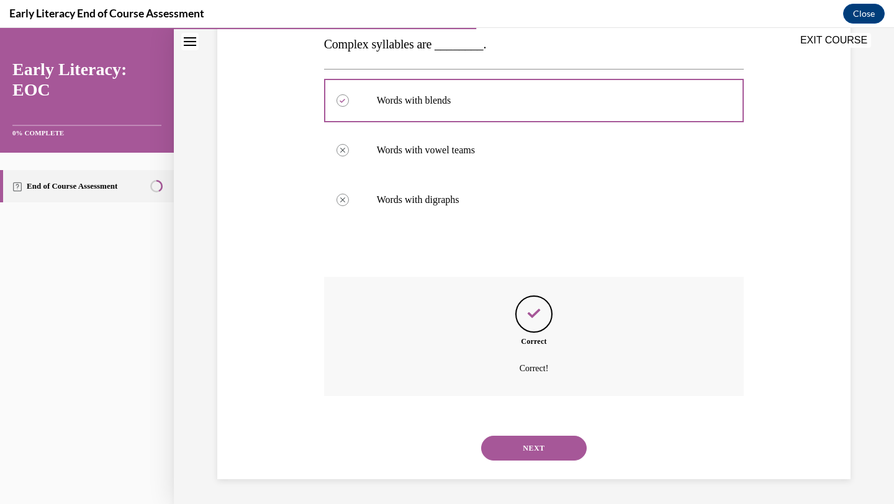
click at [514, 445] on button "NEXT" at bounding box center [534, 448] width 106 height 25
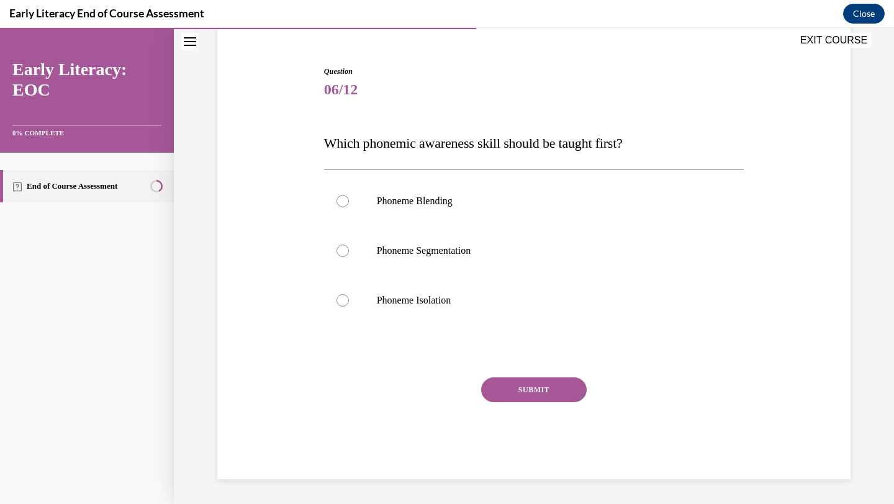
scroll to position [107, 0]
click at [439, 286] on div at bounding box center [534, 301] width 420 height 50
click at [514, 392] on button "SUBMIT" at bounding box center [534, 390] width 106 height 25
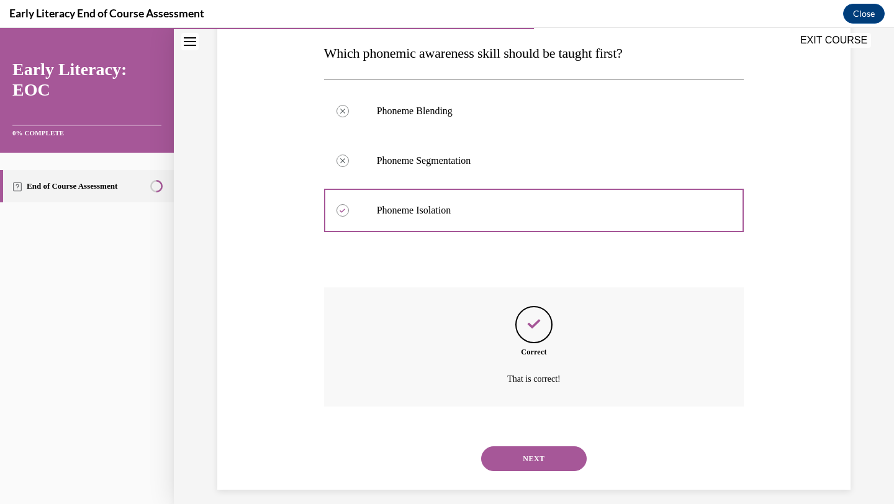
scroll to position [207, 0]
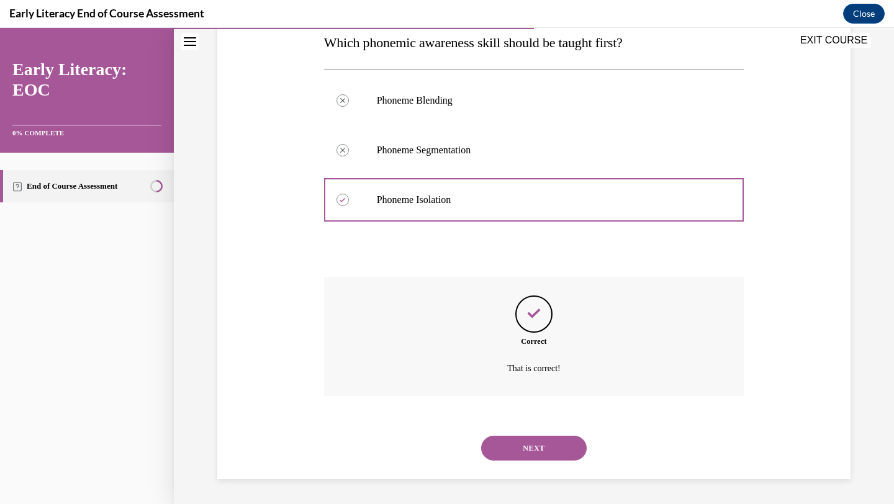
click at [519, 445] on button "NEXT" at bounding box center [534, 448] width 106 height 25
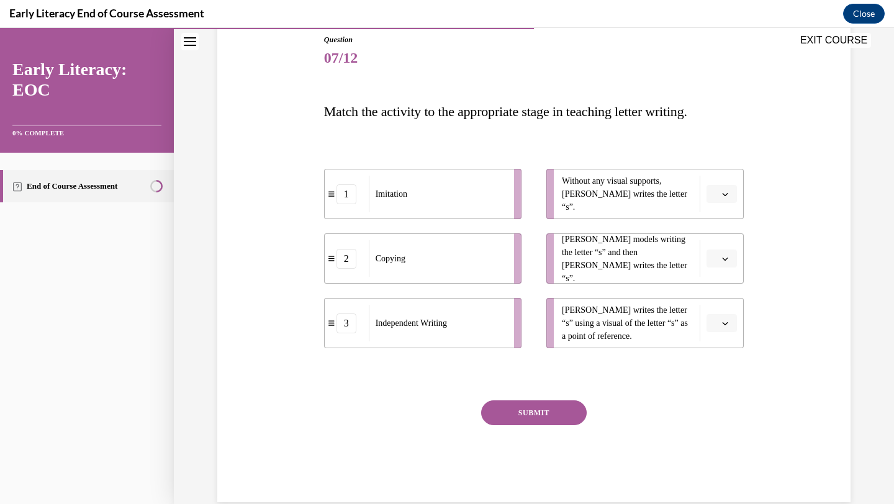
click at [723, 323] on icon "button" at bounding box center [725, 323] width 6 height 6
click at [719, 396] on span "2" at bounding box center [717, 401] width 4 height 10
click at [721, 264] on button "button" at bounding box center [722, 259] width 30 height 19
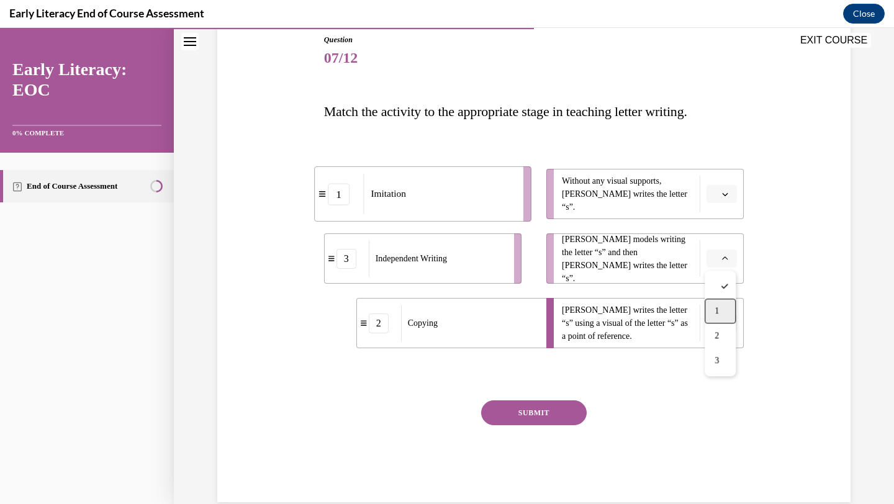
click at [719, 307] on span "1" at bounding box center [717, 311] width 4 height 10
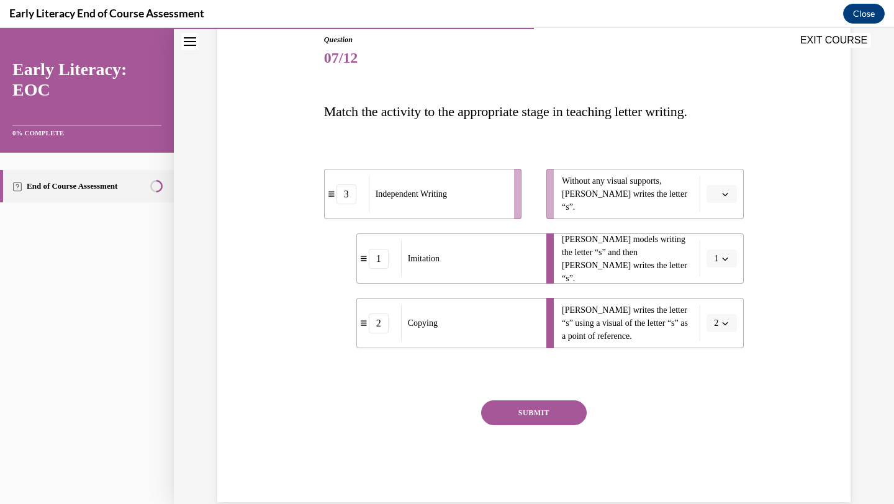
click at [726, 197] on icon "button" at bounding box center [725, 194] width 6 height 6
click at [722, 293] on div "3" at bounding box center [720, 296] width 31 height 25
click at [570, 411] on button "SUBMIT" at bounding box center [534, 413] width 106 height 25
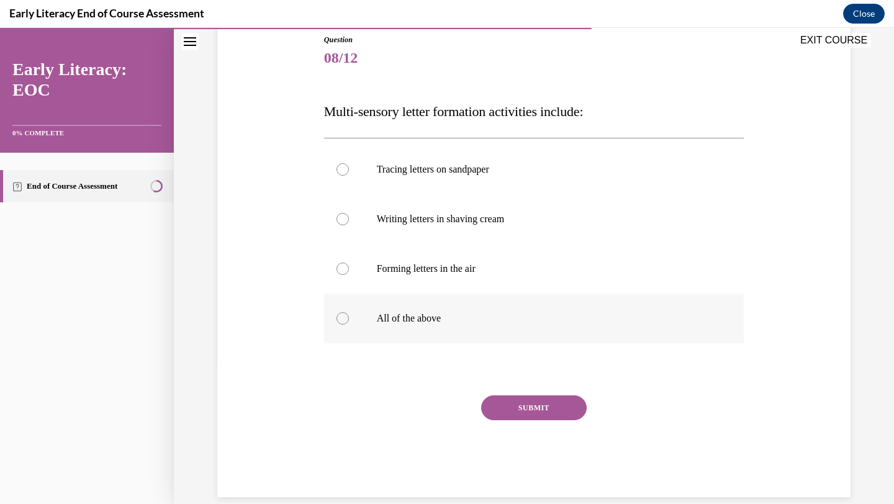
click at [439, 322] on p "All of the above" at bounding box center [545, 318] width 337 height 12
click at [510, 406] on button "SUBMIT" at bounding box center [534, 408] width 106 height 25
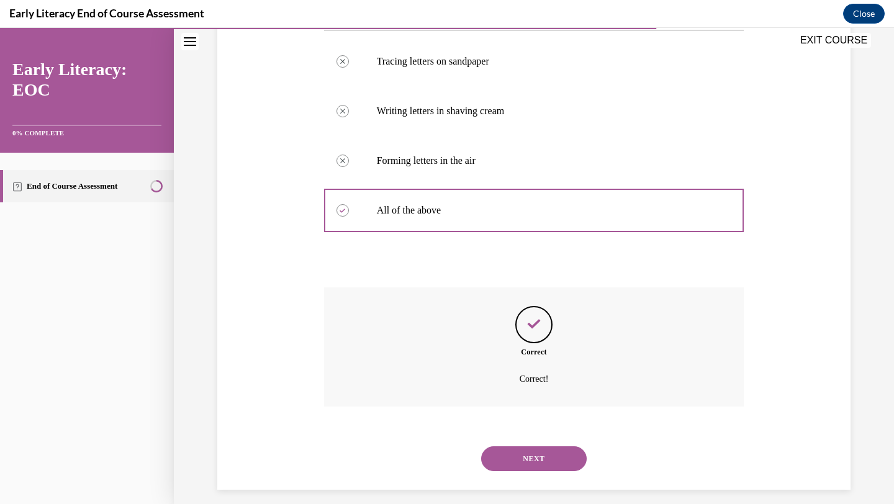
scroll to position [257, 0]
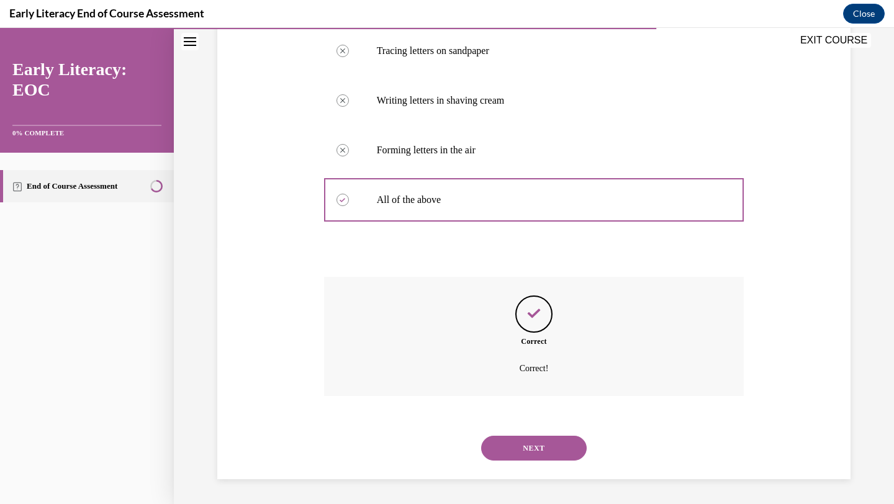
click at [512, 440] on button "NEXT" at bounding box center [534, 448] width 106 height 25
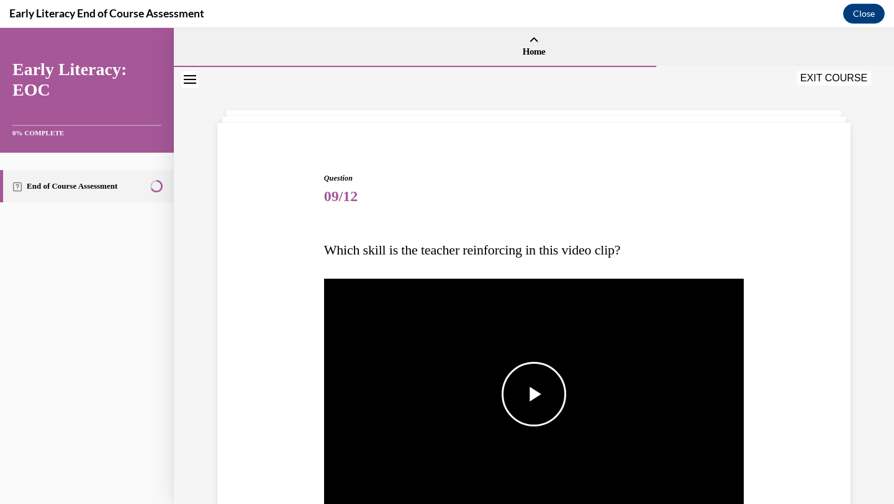
click at [534, 394] on span "Video player" at bounding box center [534, 394] width 0 height 0
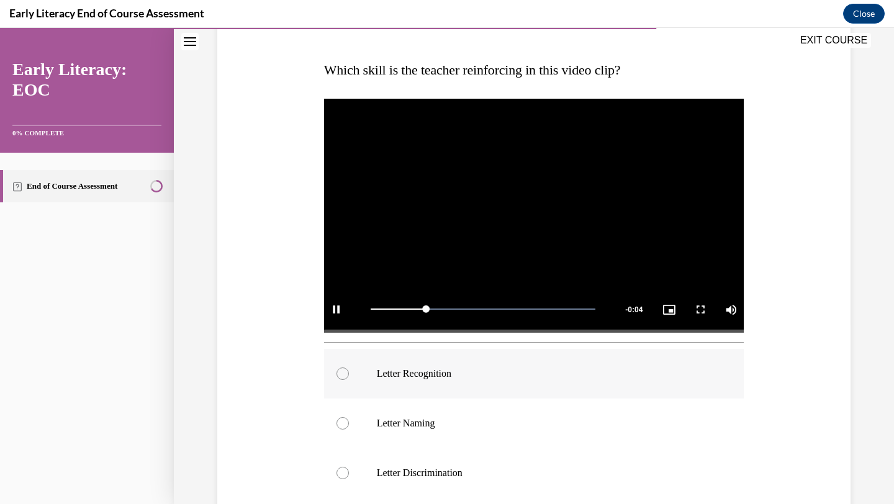
click at [525, 376] on p "Letter Recognition" at bounding box center [545, 374] width 337 height 12
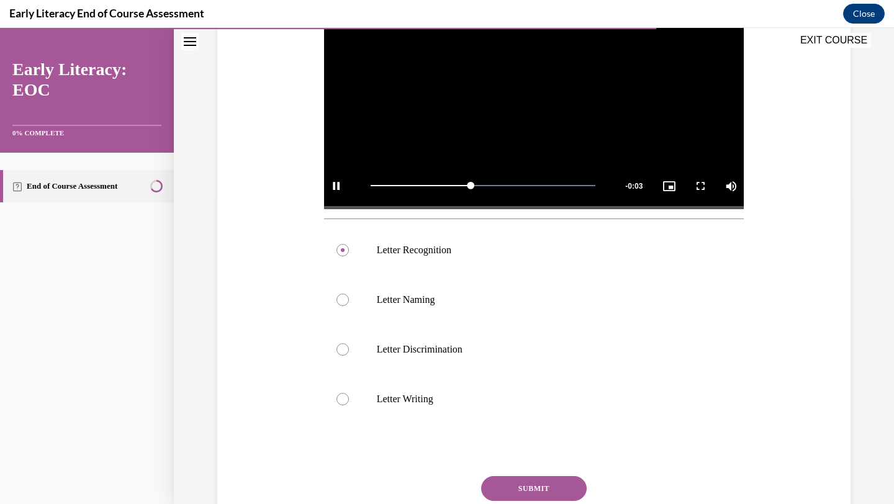
click at [529, 486] on button "SUBMIT" at bounding box center [534, 488] width 106 height 25
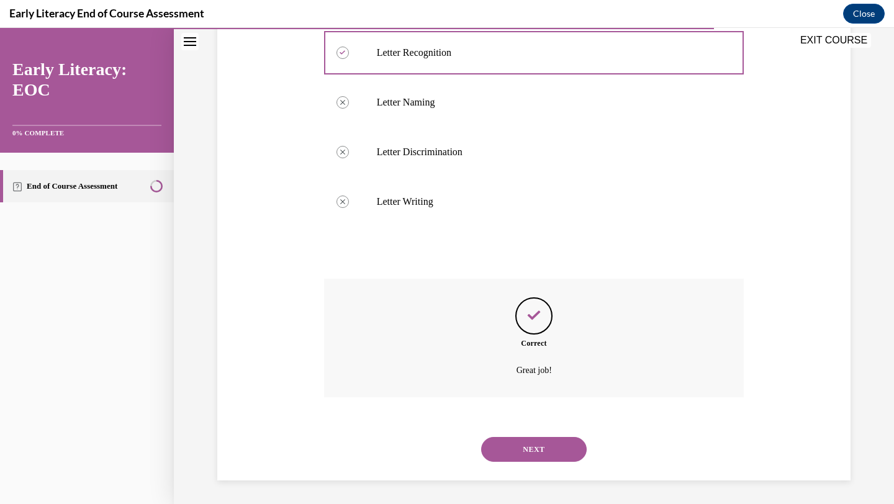
scroll to position [502, 0]
click at [520, 443] on button "NEXT" at bounding box center [534, 448] width 106 height 25
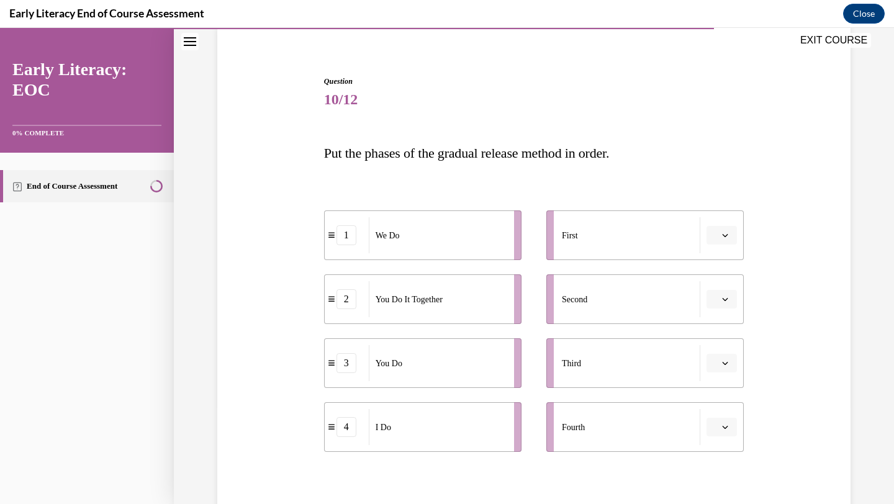
scroll to position [130, 0]
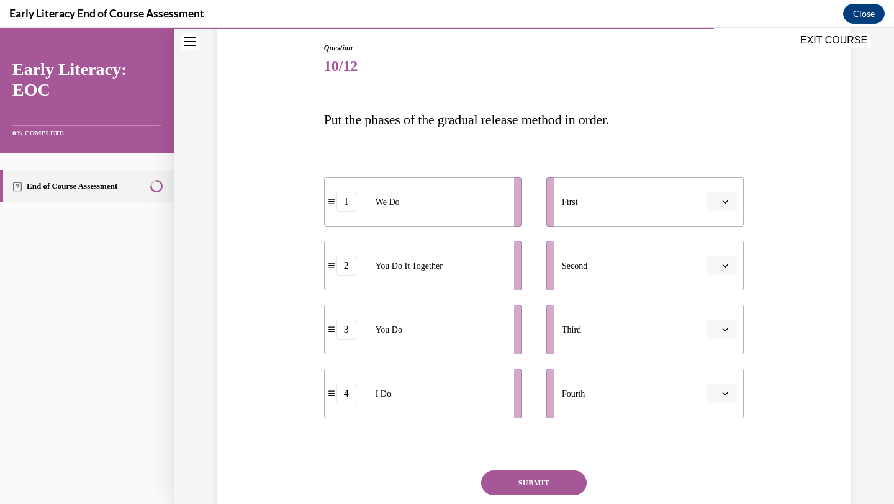
click at [719, 198] on button "button" at bounding box center [722, 202] width 30 height 19
click at [720, 326] on div "4" at bounding box center [720, 329] width 31 height 25
click at [720, 264] on button "button" at bounding box center [722, 266] width 30 height 19
click at [723, 316] on div "1" at bounding box center [720, 318] width 31 height 25
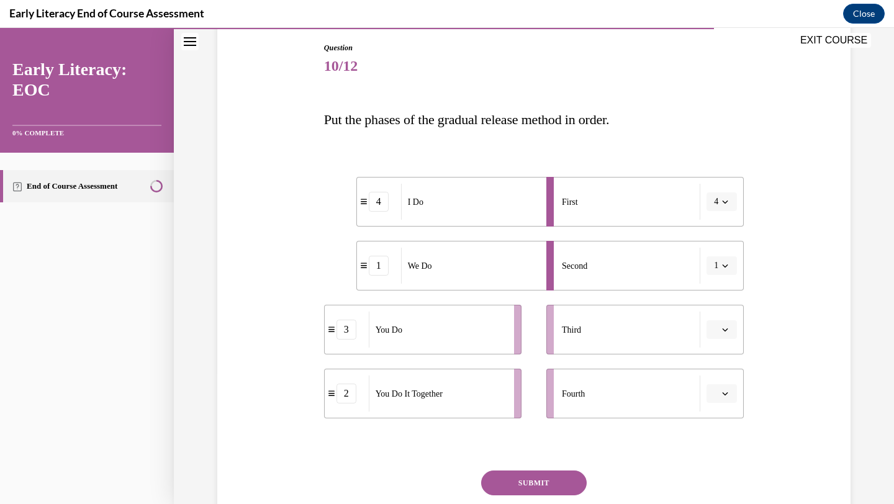
click at [727, 332] on icon "button" at bounding box center [725, 330] width 6 height 6
click at [725, 401] on div "2" at bounding box center [720, 407] width 31 height 25
click at [728, 406] on li "Fourth" at bounding box center [646, 394] width 198 height 50
click at [725, 391] on icon "button" at bounding box center [725, 394] width 6 height 6
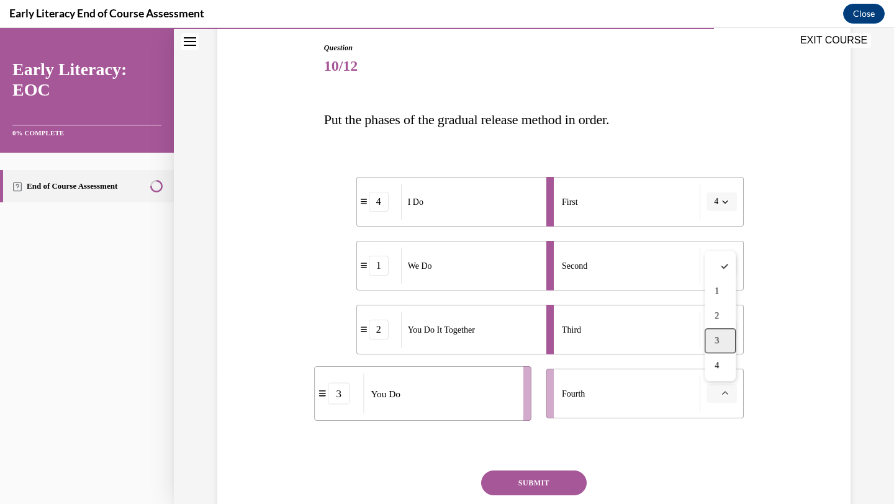
click at [722, 340] on div "3" at bounding box center [720, 341] width 31 height 25
click at [553, 475] on button "SUBMIT" at bounding box center [534, 483] width 106 height 25
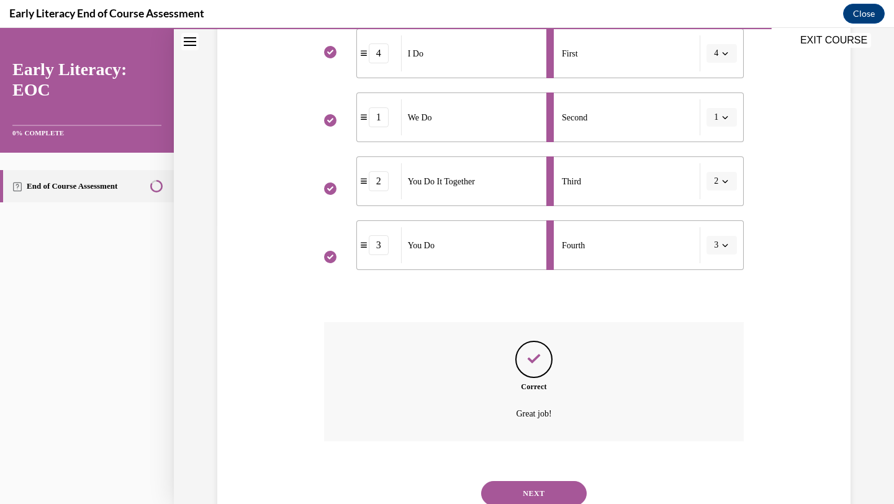
scroll to position [324, 0]
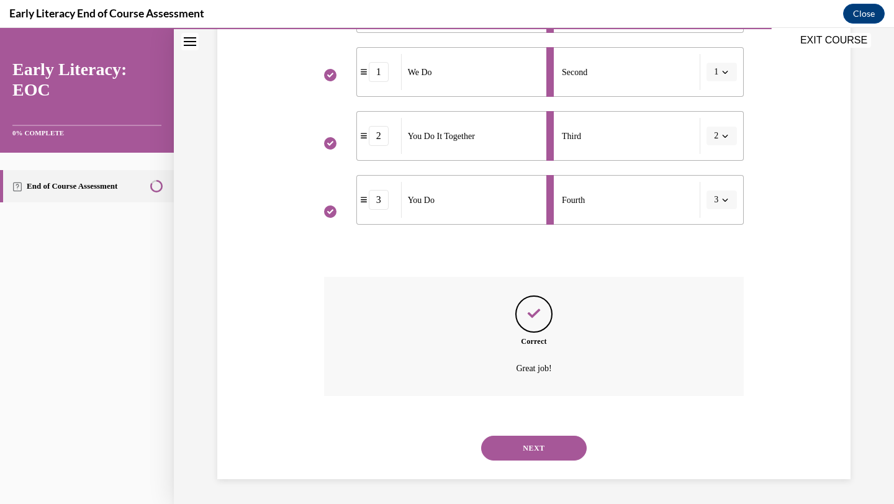
click at [529, 440] on button "NEXT" at bounding box center [534, 448] width 106 height 25
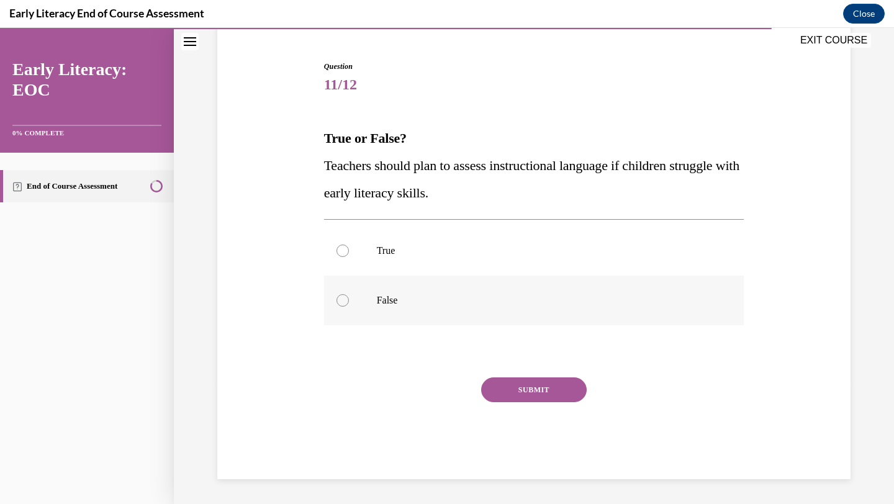
click at [519, 276] on div at bounding box center [534, 301] width 420 height 50
click at [519, 248] on p "True" at bounding box center [545, 251] width 337 height 12
click at [550, 394] on button "SUBMIT" at bounding box center [534, 390] width 106 height 25
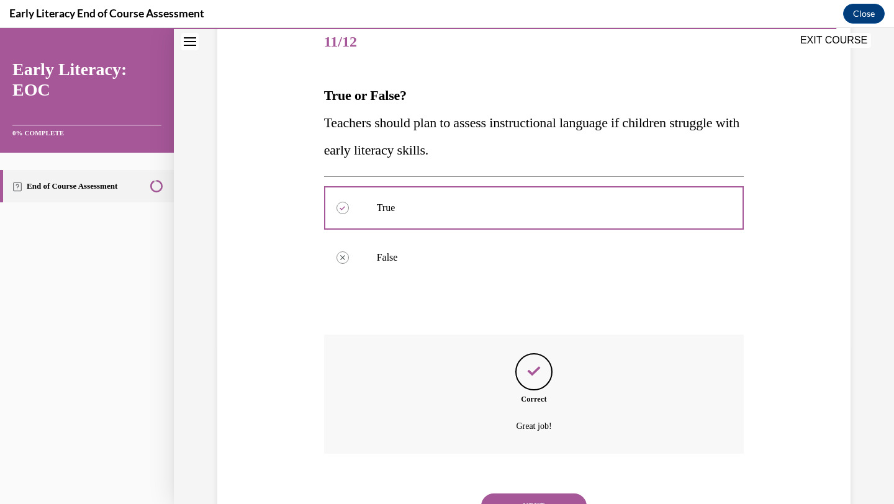
scroll to position [212, 0]
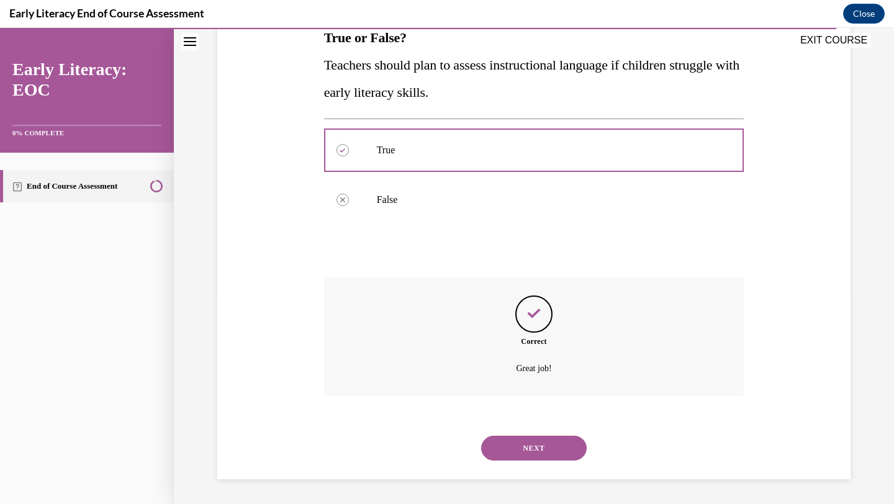
click at [535, 444] on button "NEXT" at bounding box center [534, 448] width 106 height 25
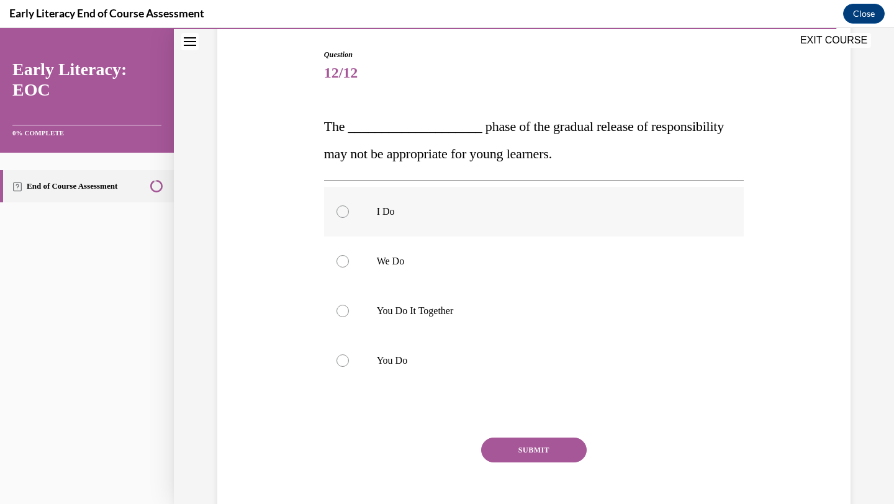
scroll to position [125, 0]
click at [466, 352] on div at bounding box center [534, 360] width 420 height 50
click at [497, 452] on button "SUBMIT" at bounding box center [534, 449] width 106 height 25
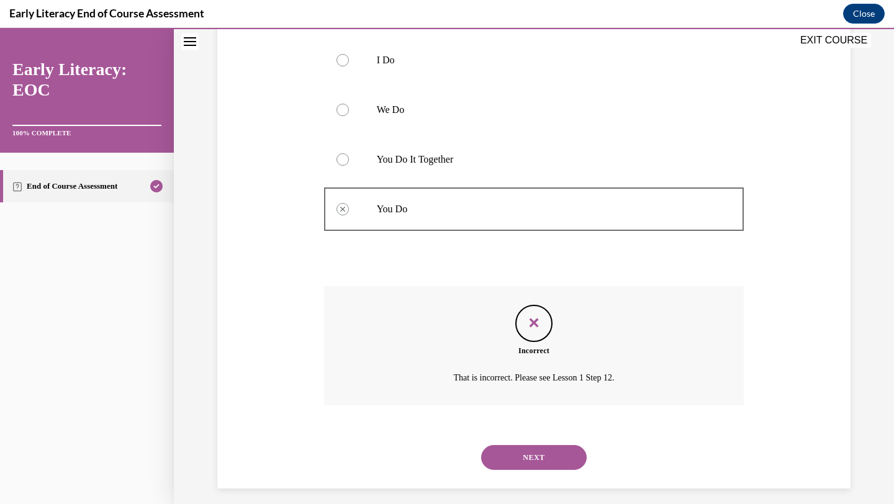
scroll to position [284, 0]
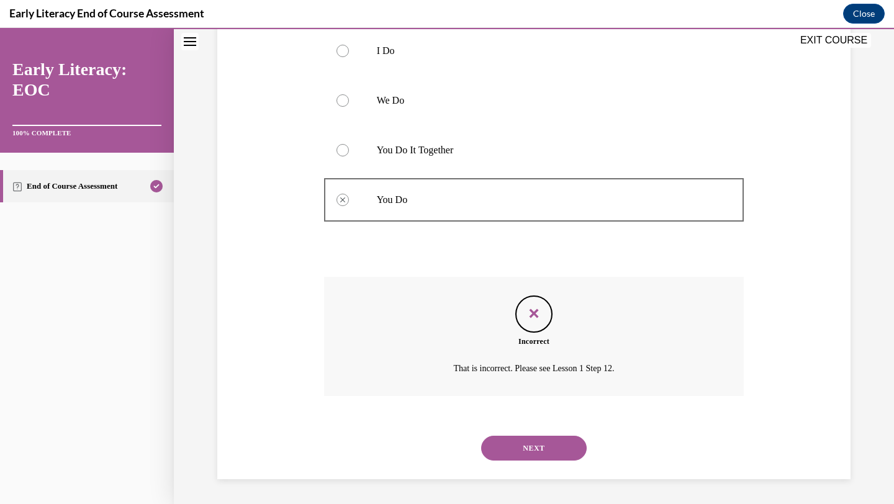
click at [500, 443] on button "NEXT" at bounding box center [534, 448] width 106 height 25
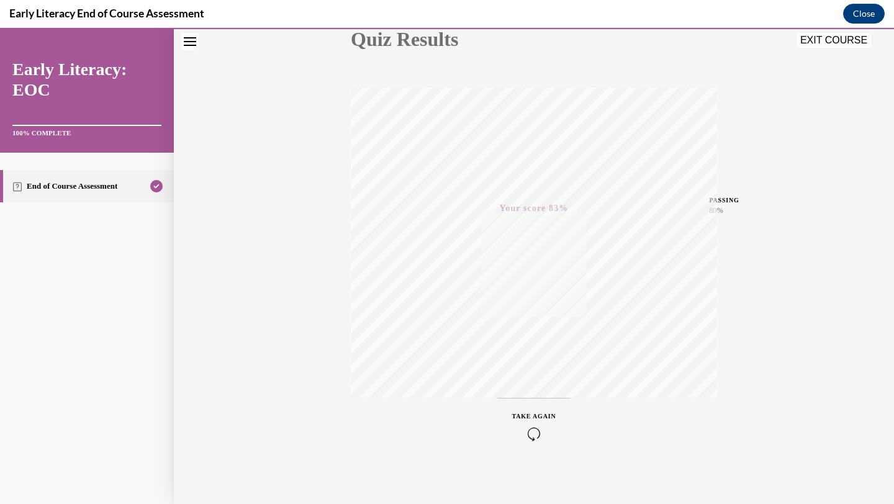
scroll to position [160, 0]
click at [534, 434] on icon "button" at bounding box center [534, 429] width 44 height 14
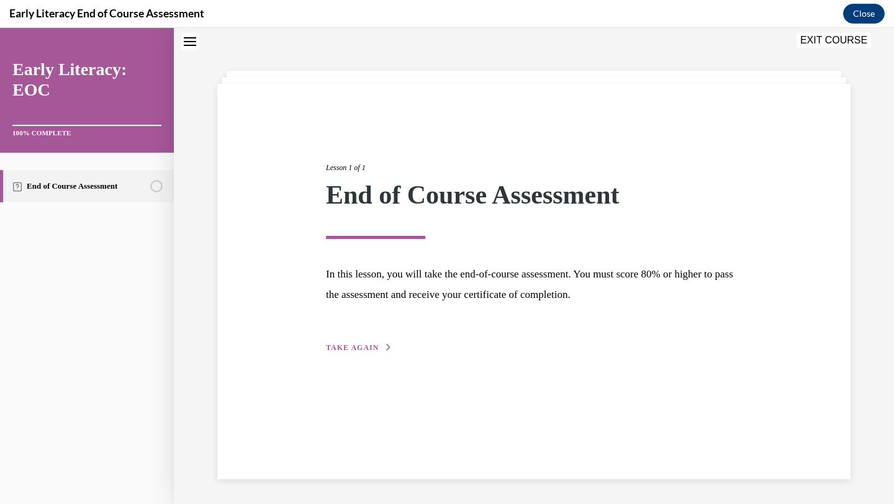
click at [338, 348] on span "TAKE AGAIN" at bounding box center [352, 347] width 53 height 9
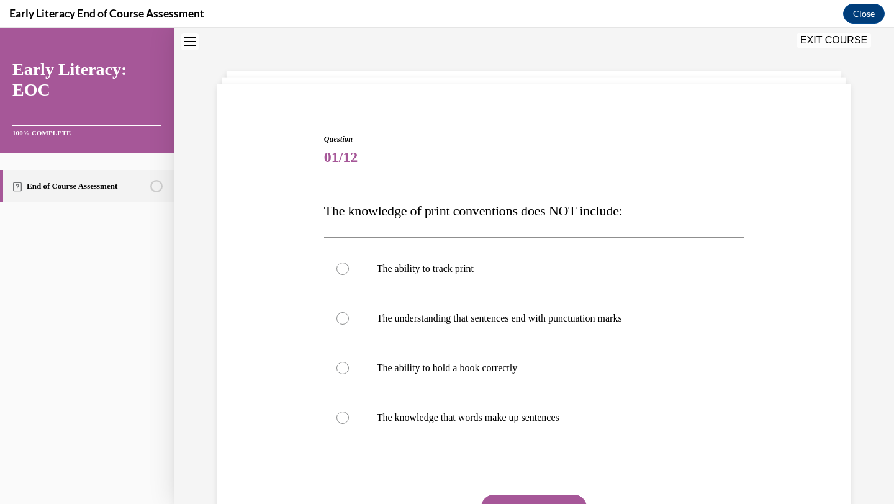
click at [338, 348] on div at bounding box center [534, 368] width 420 height 50
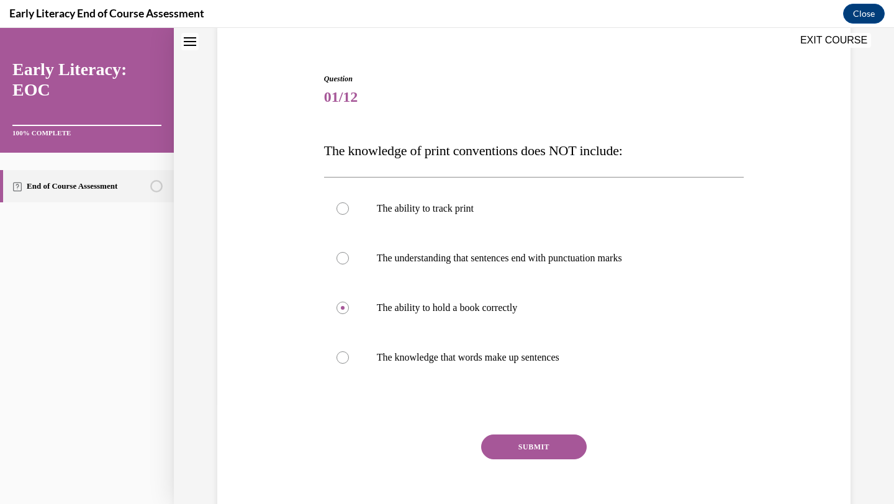
click at [504, 447] on button "SUBMIT" at bounding box center [534, 447] width 106 height 25
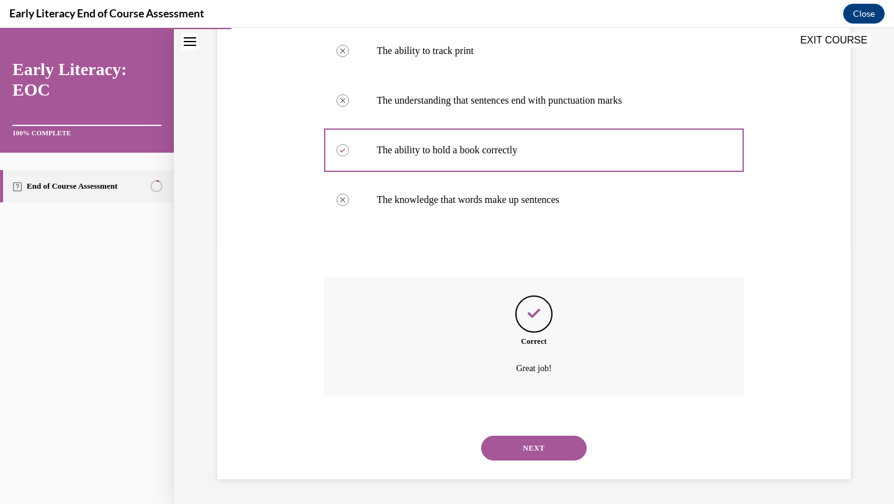
click at [521, 449] on button "NEXT" at bounding box center [534, 448] width 106 height 25
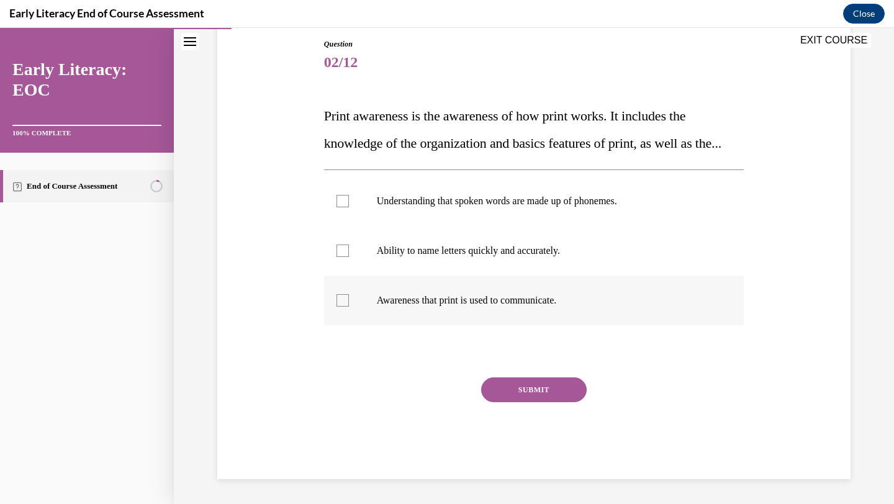
click at [475, 309] on div at bounding box center [534, 301] width 420 height 50
click at [514, 402] on button "SUBMIT" at bounding box center [534, 390] width 106 height 25
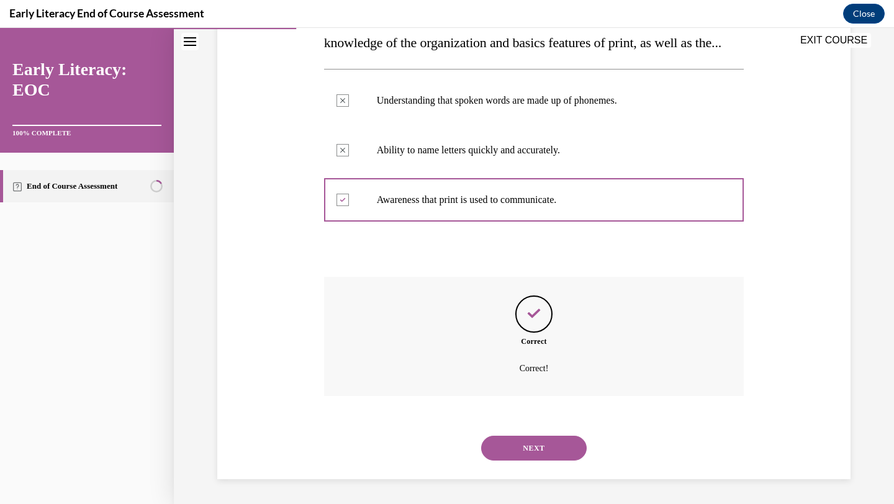
scroll to position [262, 0]
click at [527, 443] on button "NEXT" at bounding box center [534, 448] width 106 height 25
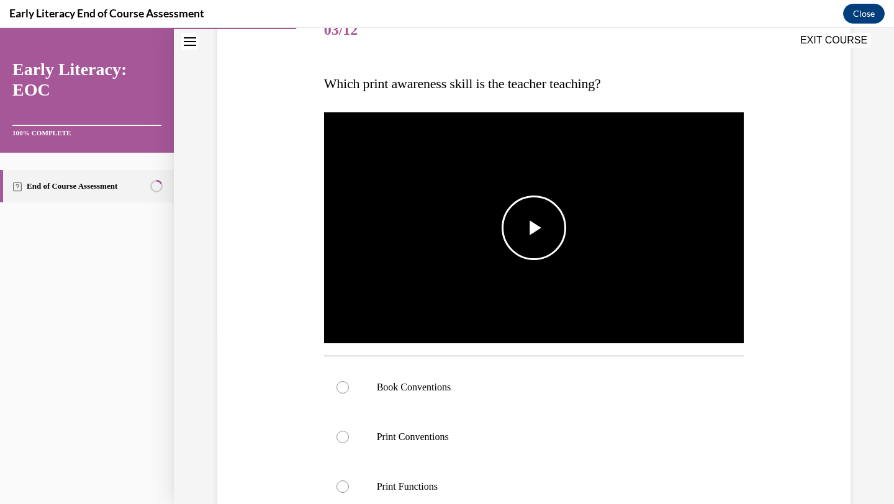
click at [531, 284] on img "Video player" at bounding box center [534, 228] width 420 height 237
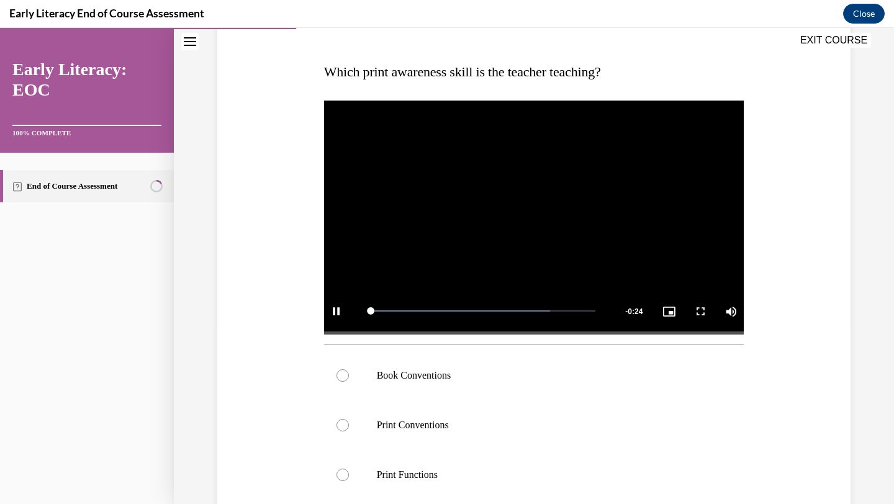
scroll to position [179, 0]
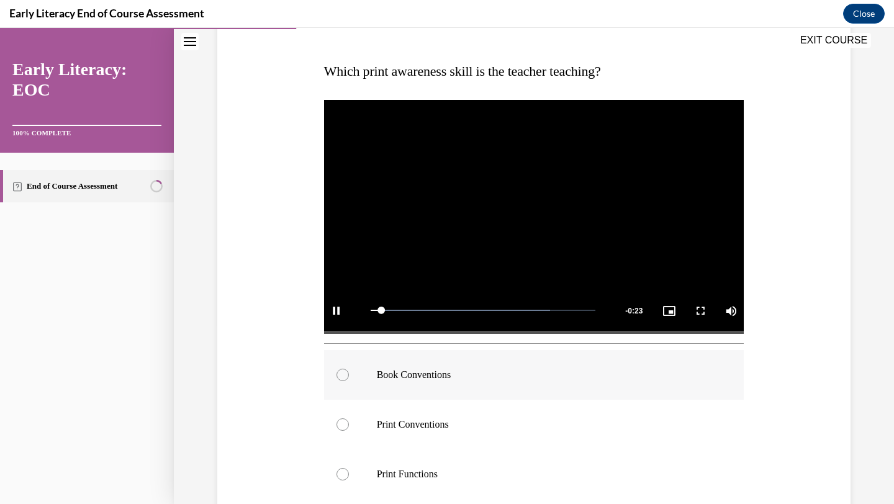
click at [445, 378] on p "Book Conventions" at bounding box center [545, 375] width 337 height 12
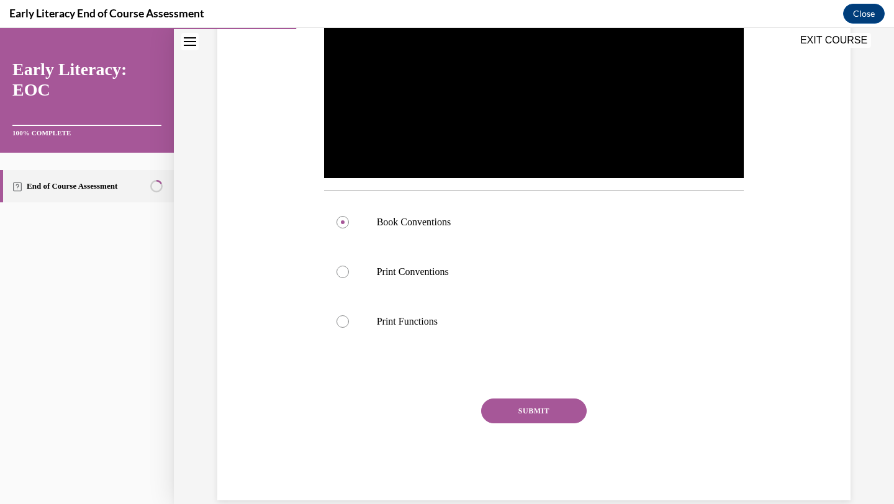
click at [539, 418] on button "SUBMIT" at bounding box center [534, 411] width 106 height 25
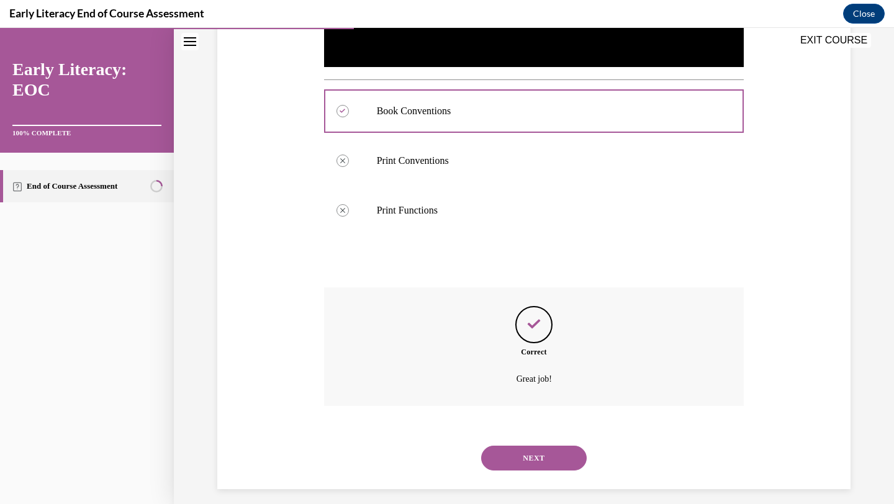
scroll to position [453, 0]
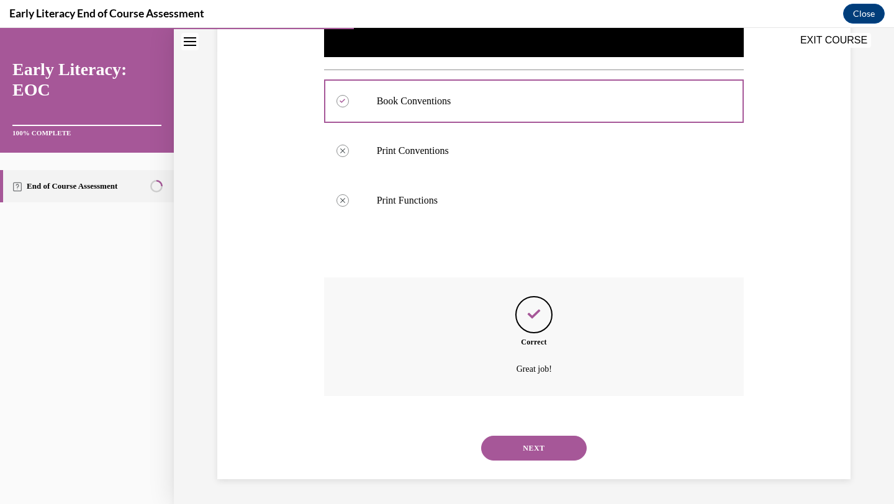
click at [520, 452] on button "NEXT" at bounding box center [534, 448] width 106 height 25
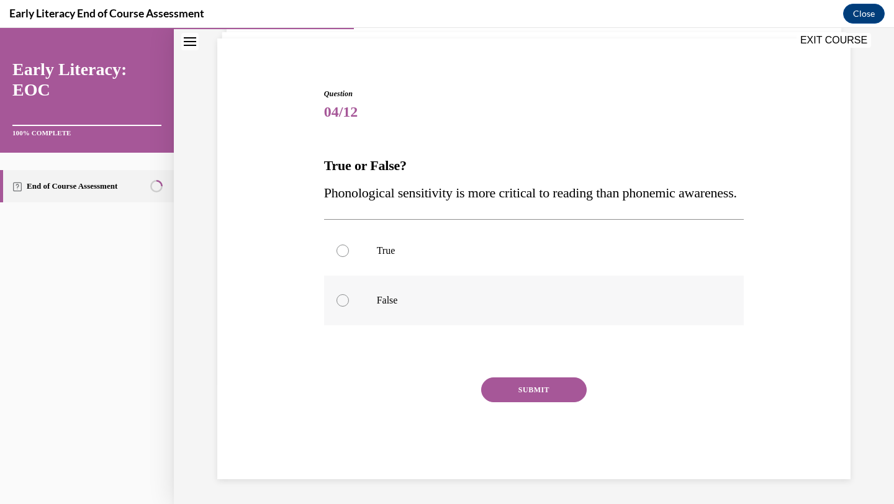
click at [508, 300] on p "False" at bounding box center [545, 300] width 337 height 12
click at [530, 383] on button "SUBMIT" at bounding box center [534, 390] width 106 height 25
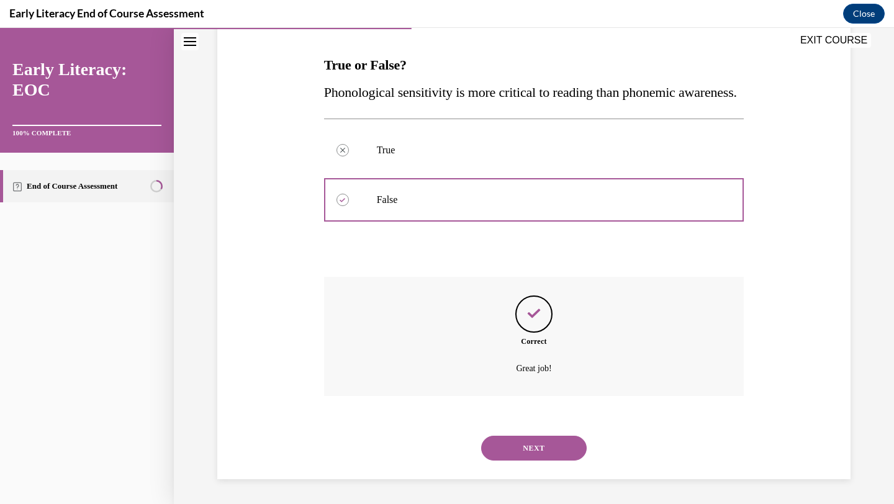
click at [530, 442] on button "NEXT" at bounding box center [534, 448] width 106 height 25
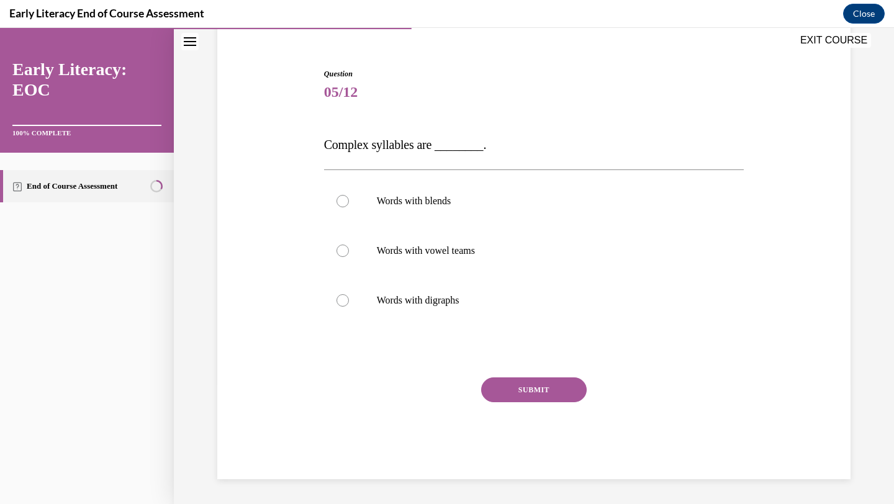
scroll to position [104, 0]
click at [515, 209] on div at bounding box center [534, 201] width 420 height 50
click at [520, 388] on button "SUBMIT" at bounding box center [534, 390] width 106 height 25
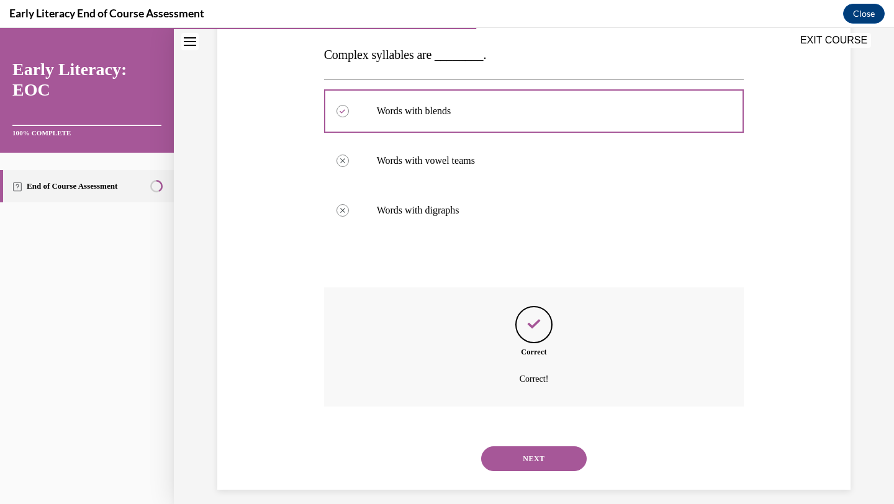
scroll to position [205, 0]
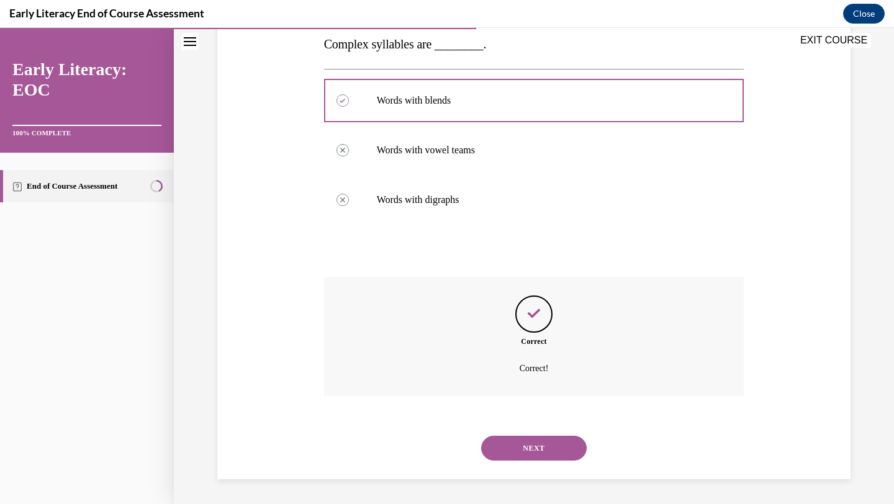
click at [536, 445] on button "NEXT" at bounding box center [534, 448] width 106 height 25
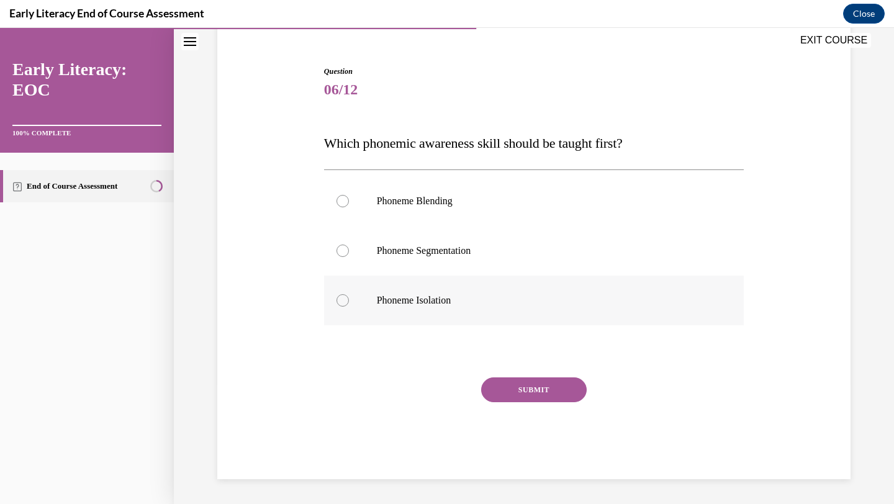
click at [473, 316] on div at bounding box center [534, 301] width 420 height 50
click at [509, 386] on button "SUBMIT" at bounding box center [534, 390] width 106 height 25
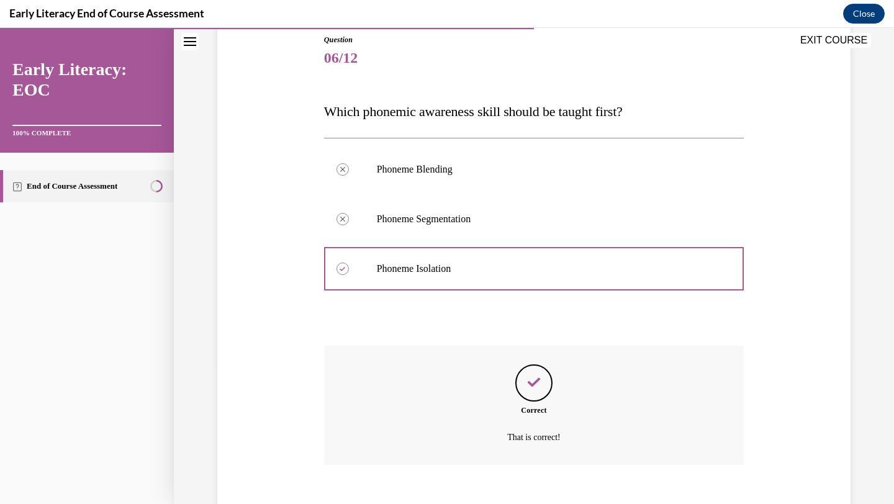
scroll to position [207, 0]
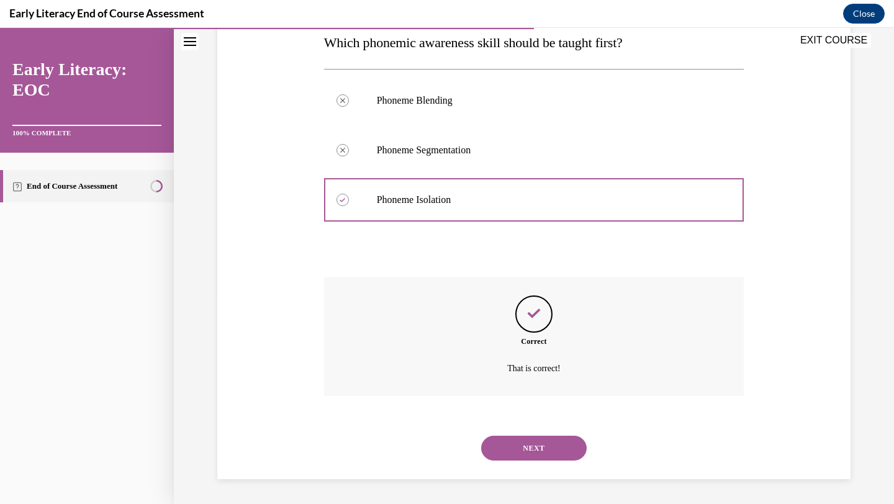
click at [536, 457] on button "NEXT" at bounding box center [534, 448] width 106 height 25
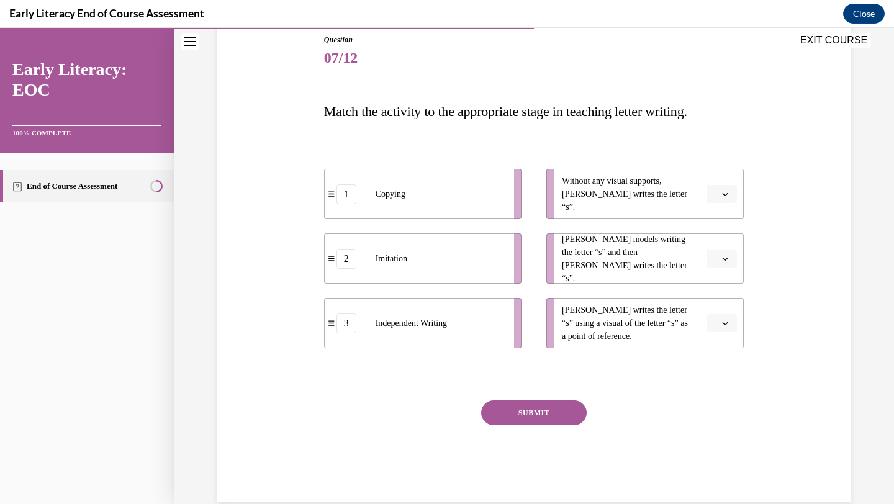
click at [724, 194] on icon "button" at bounding box center [726, 194] width 6 height 3
click at [715, 291] on div "3" at bounding box center [720, 296] width 31 height 25
click at [727, 255] on span "button" at bounding box center [725, 259] width 9 height 9
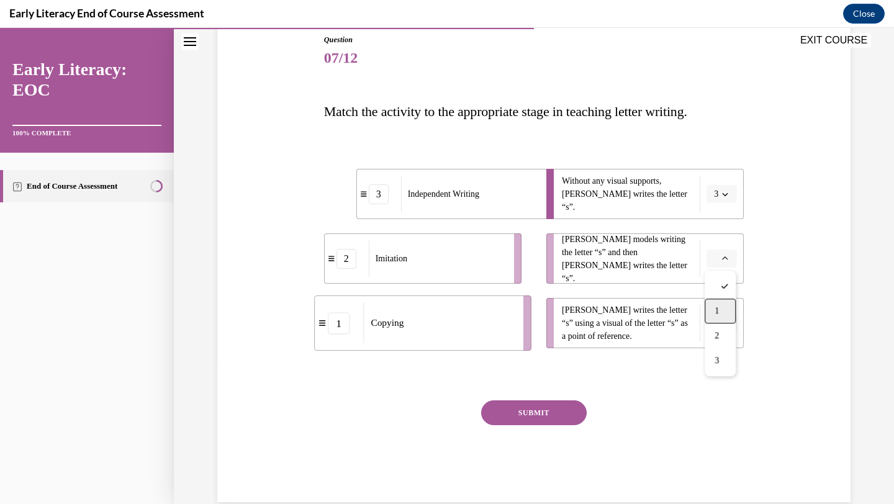
click at [729, 312] on div "1" at bounding box center [720, 311] width 31 height 25
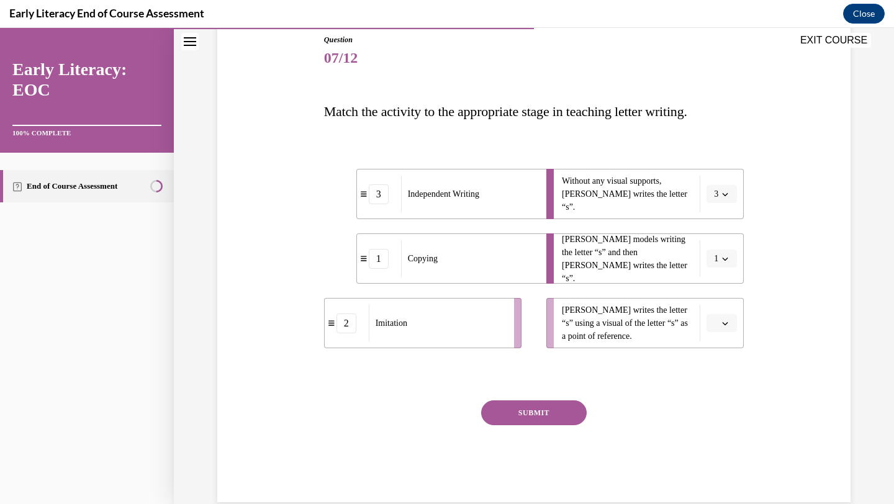
click at [717, 257] on span "1" at bounding box center [716, 259] width 4 height 12
click at [714, 342] on div "2" at bounding box center [717, 336] width 31 height 25
click at [727, 323] on icon "button" at bounding box center [725, 323] width 6 height 6
click at [711, 376] on div "1" at bounding box center [720, 375] width 31 height 25
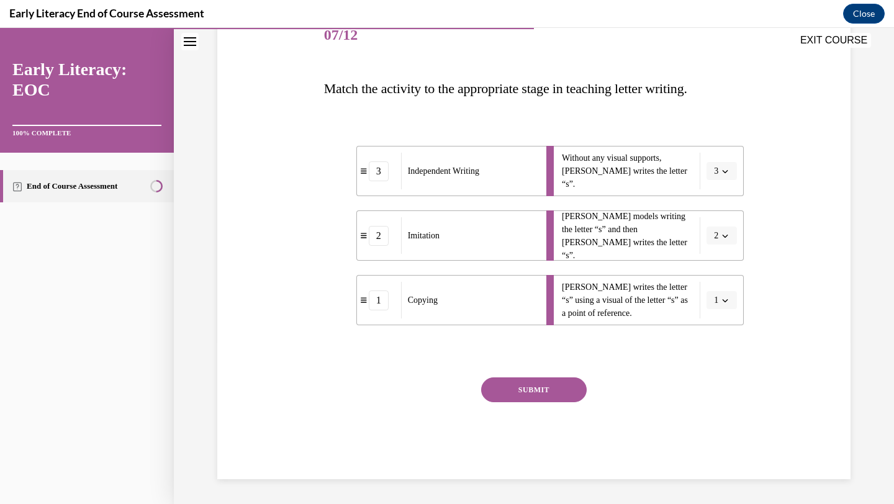
click at [565, 393] on button "SUBMIT" at bounding box center [534, 390] width 106 height 25
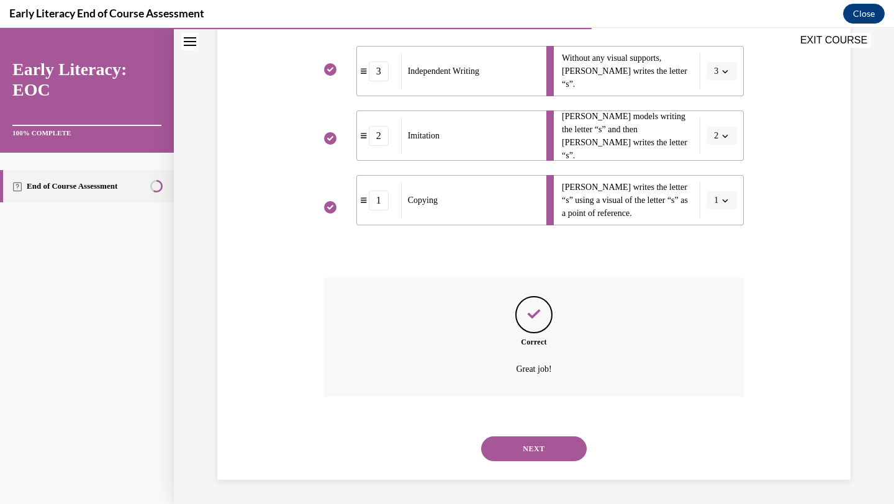
scroll to position [262, 0]
click at [538, 448] on button "NEXT" at bounding box center [534, 448] width 106 height 25
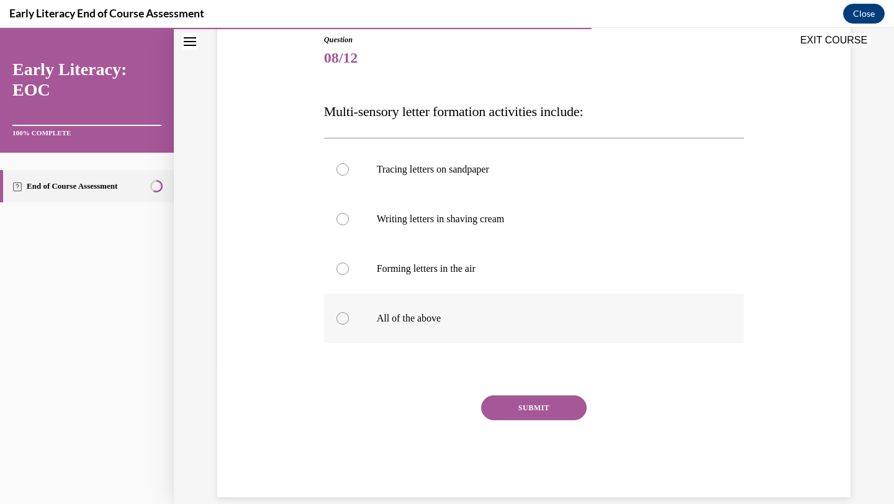
click at [453, 319] on p "All of the above" at bounding box center [545, 318] width 337 height 12
click at [515, 402] on button "SUBMIT" at bounding box center [534, 408] width 106 height 25
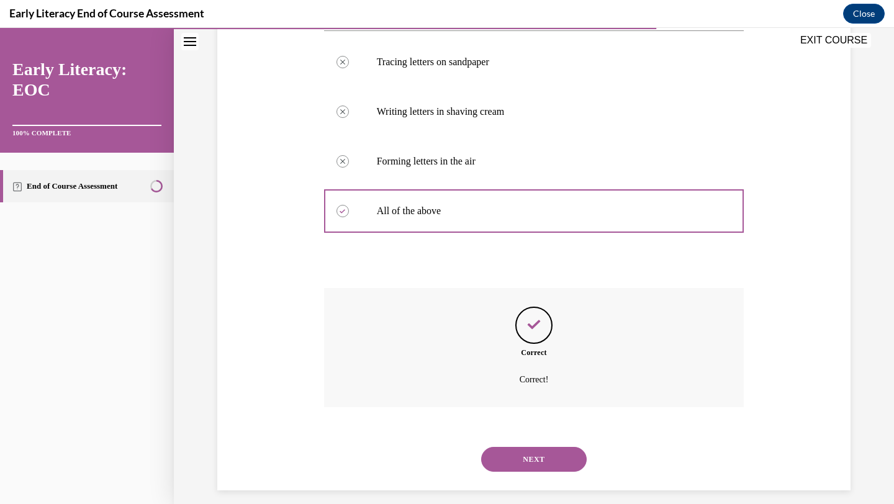
scroll to position [257, 0]
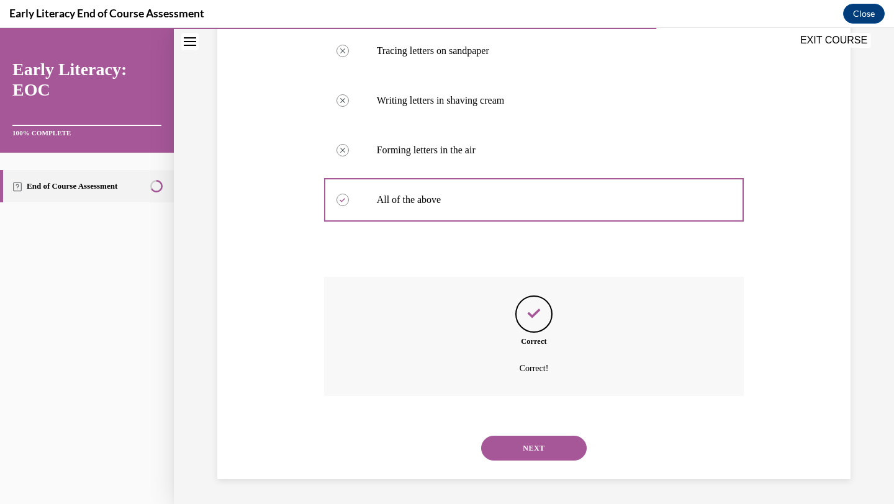
click at [533, 447] on button "NEXT" at bounding box center [534, 448] width 106 height 25
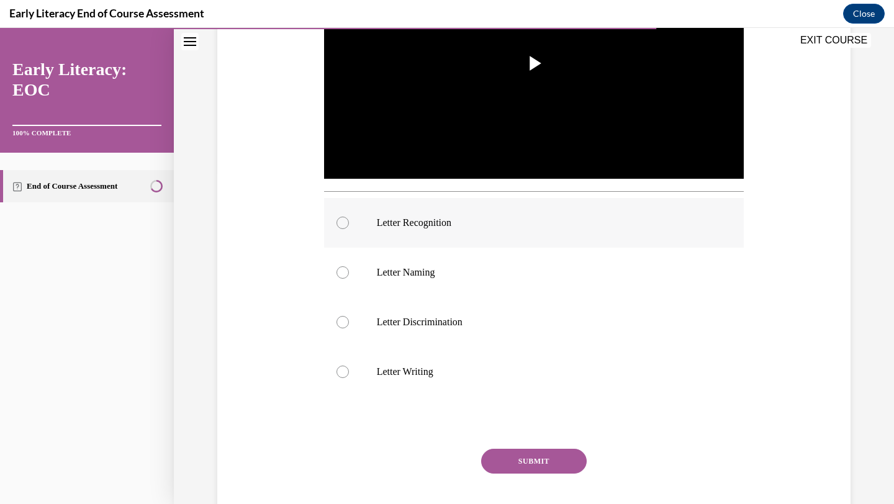
scroll to position [356, 0]
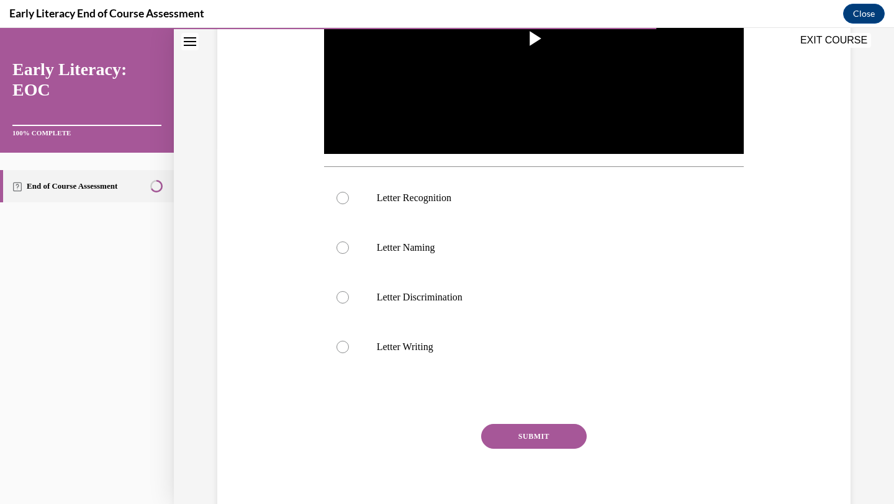
click at [540, 32] on div "EXIT COURSE" at bounding box center [528, 41] width 708 height 27
click at [540, 44] on div "EXIT COURSE" at bounding box center [528, 41] width 708 height 27
click at [534, 39] on span "Video player" at bounding box center [534, 39] width 0 height 0
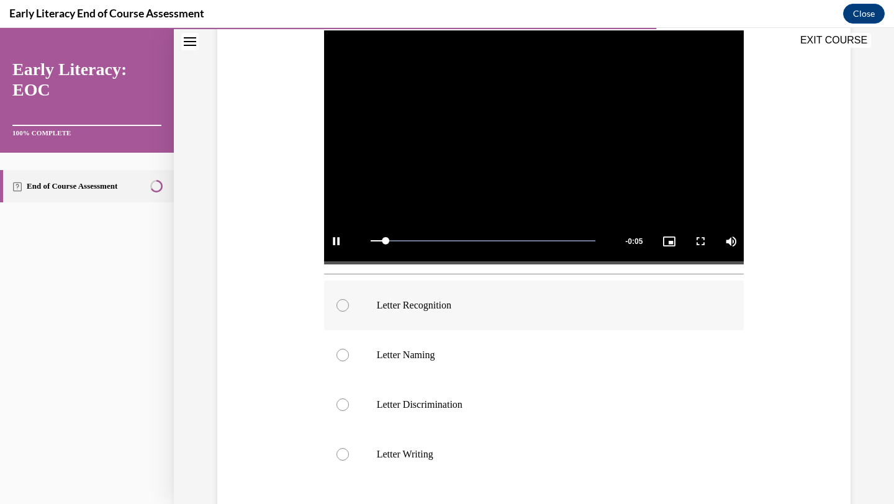
click at [443, 297] on div at bounding box center [534, 306] width 420 height 50
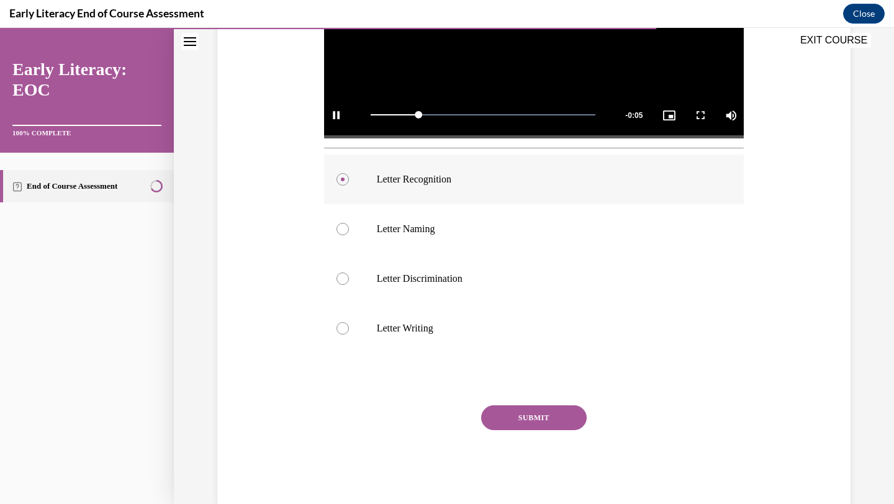
scroll to position [398, 0]
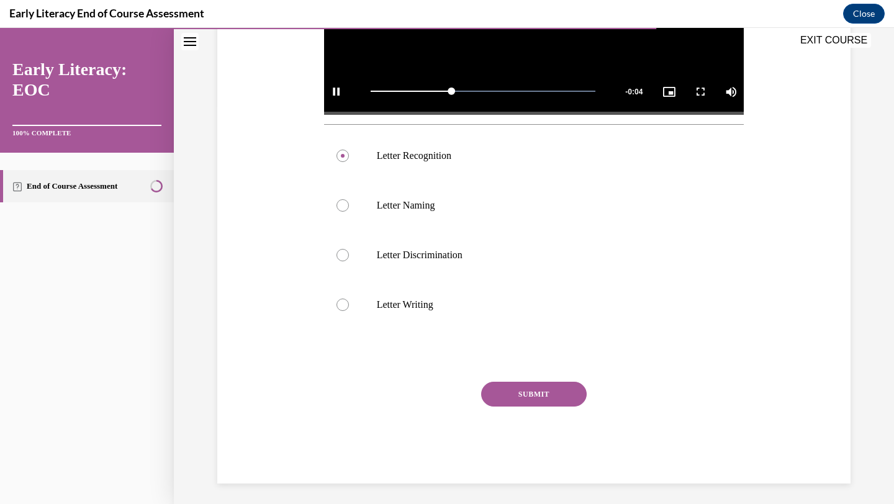
click at [537, 385] on button "SUBMIT" at bounding box center [534, 394] width 106 height 25
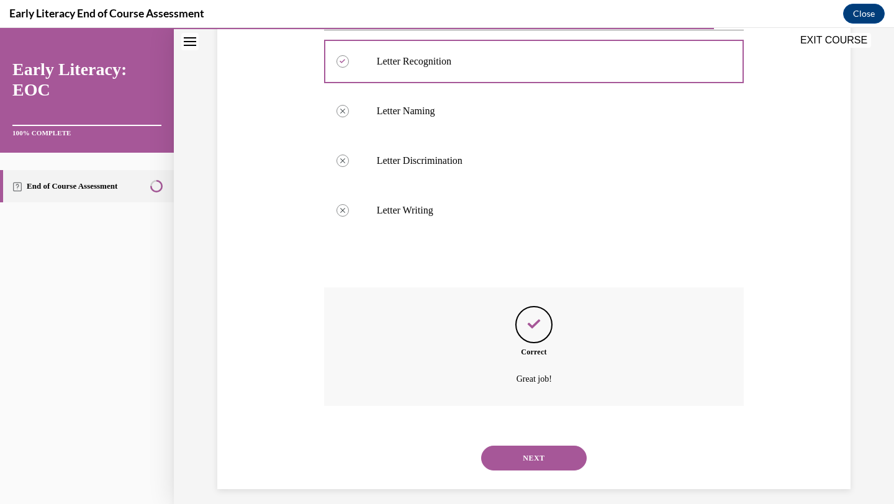
scroll to position [502, 0]
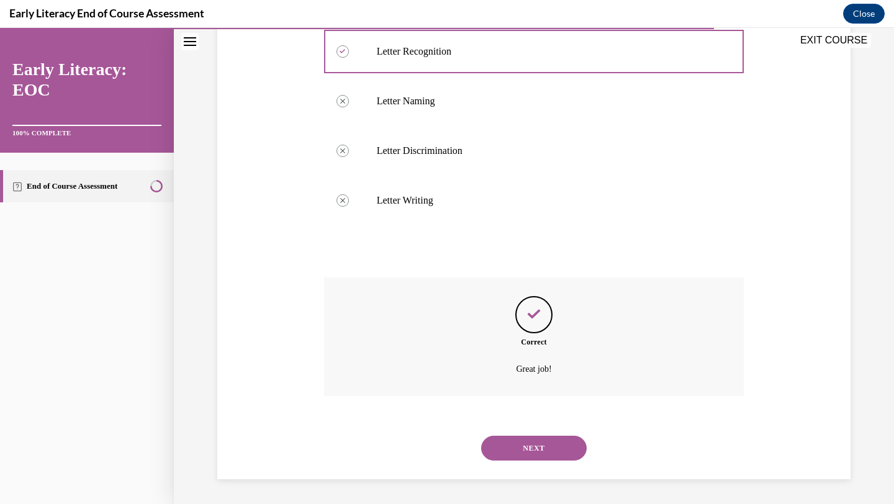
click at [541, 442] on button "NEXT" at bounding box center [534, 448] width 106 height 25
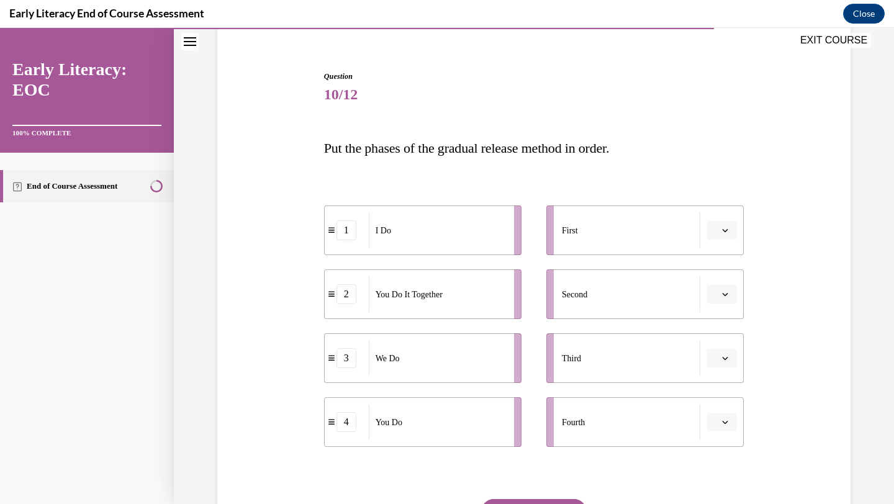
scroll to position [116, 0]
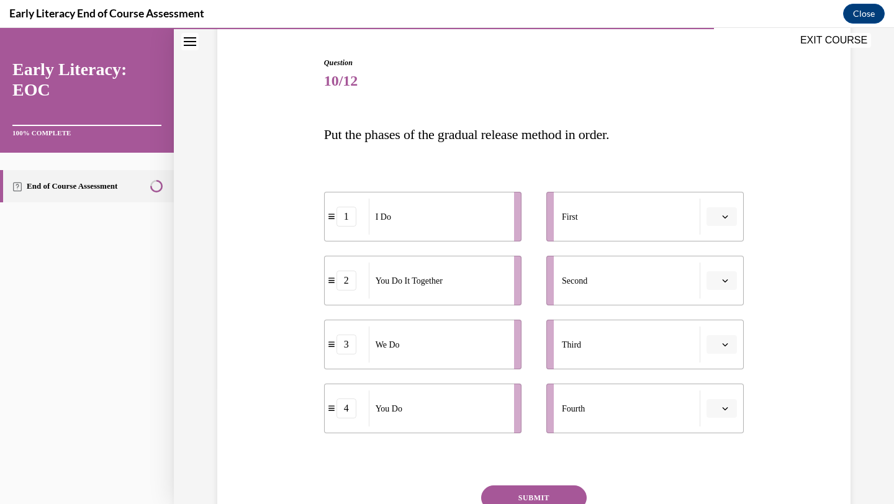
click at [730, 218] on button "button" at bounding box center [722, 216] width 30 height 19
click at [721, 267] on div "1" at bounding box center [720, 269] width 31 height 25
click at [720, 271] on button "button" at bounding box center [722, 280] width 30 height 19
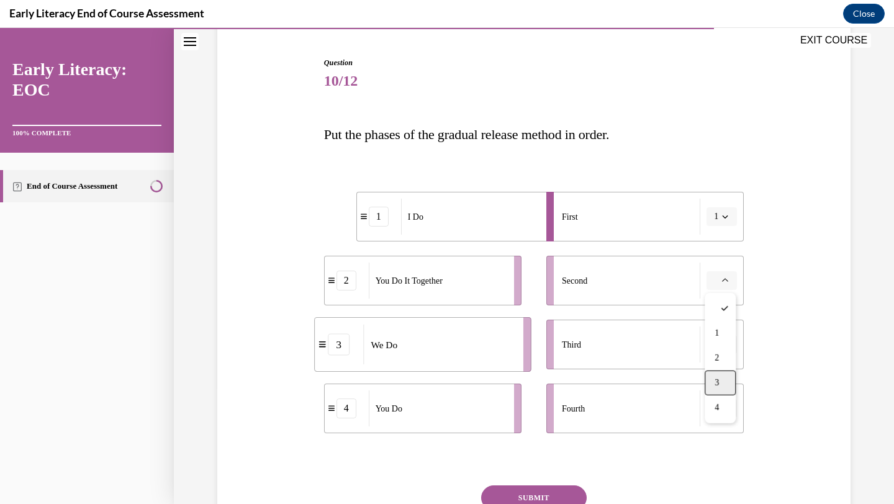
click at [714, 377] on div "3" at bounding box center [720, 383] width 31 height 25
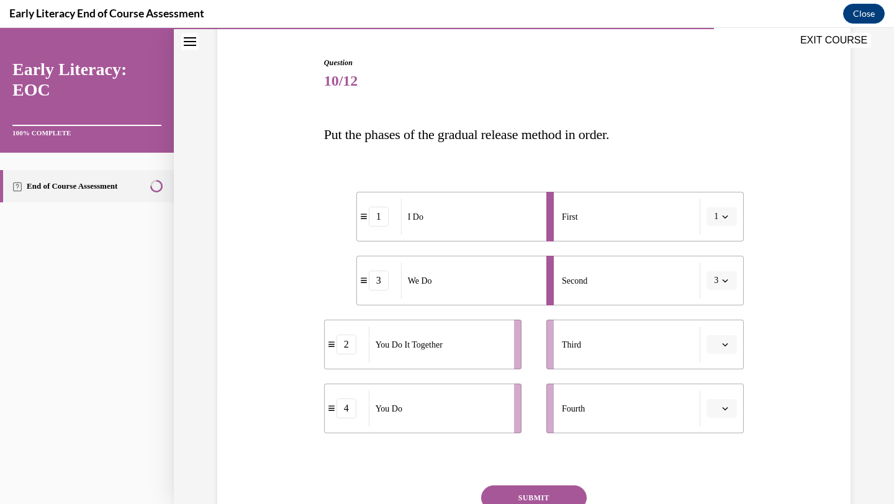
click at [726, 350] on button "button" at bounding box center [722, 344] width 30 height 19
click at [717, 418] on span "2" at bounding box center [717, 422] width 4 height 10
click at [729, 407] on span "button" at bounding box center [725, 408] width 9 height 9
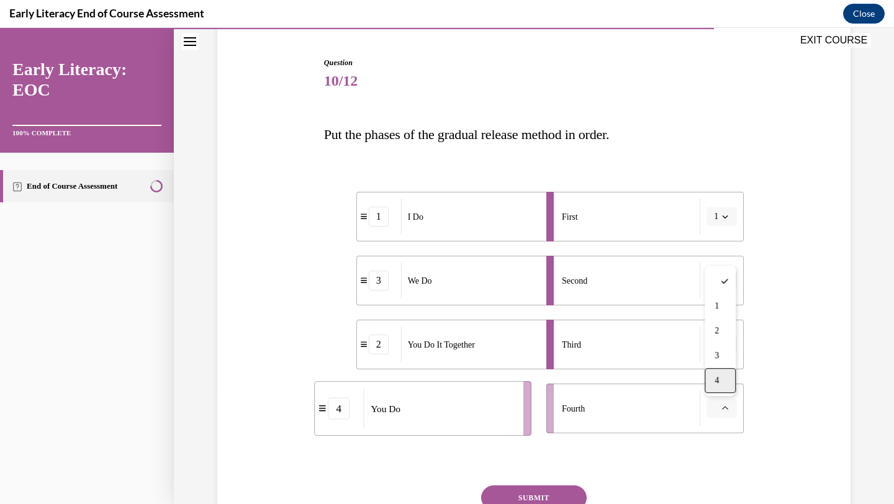
click at [725, 377] on div "4" at bounding box center [720, 380] width 31 height 25
click at [555, 493] on button "SUBMIT" at bounding box center [534, 498] width 106 height 25
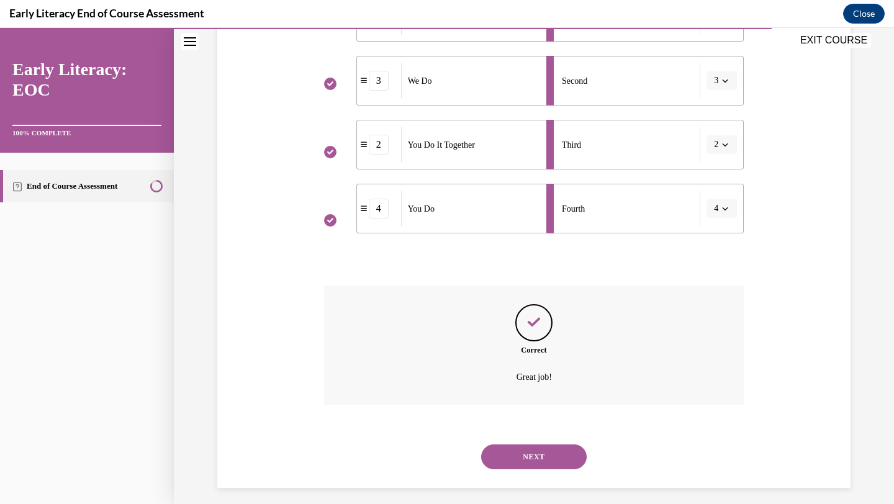
scroll to position [324, 0]
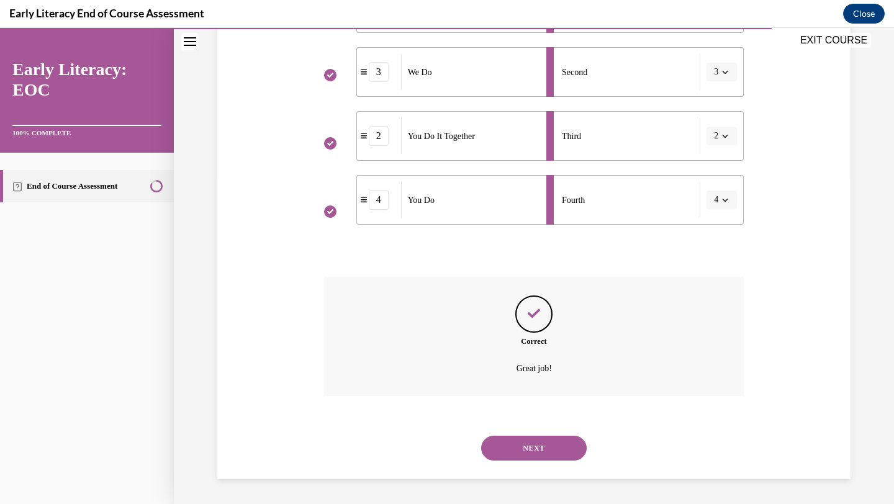
click at [543, 455] on button "NEXT" at bounding box center [534, 448] width 106 height 25
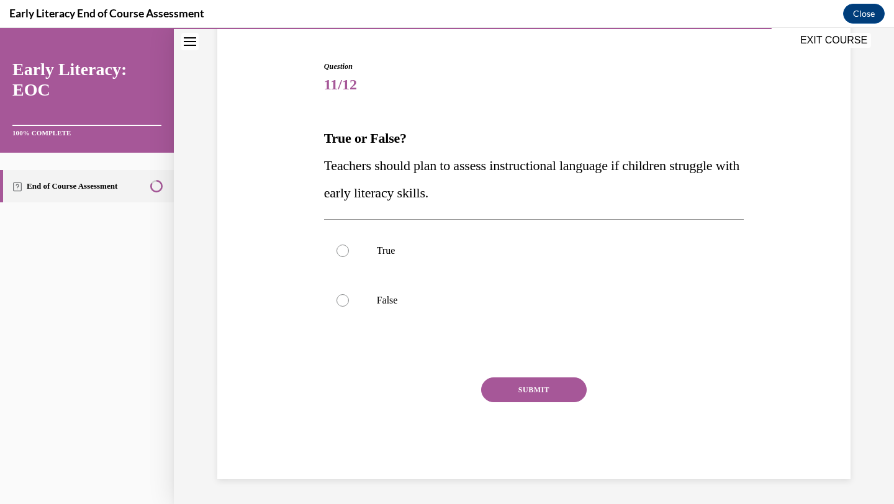
scroll to position [112, 0]
click at [460, 252] on p "True" at bounding box center [545, 251] width 337 height 12
click at [507, 383] on button "SUBMIT" at bounding box center [534, 390] width 106 height 25
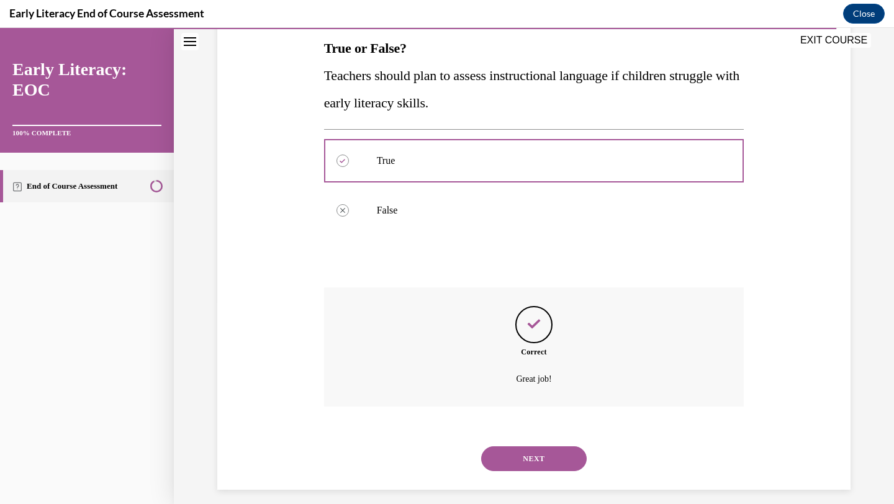
scroll to position [212, 0]
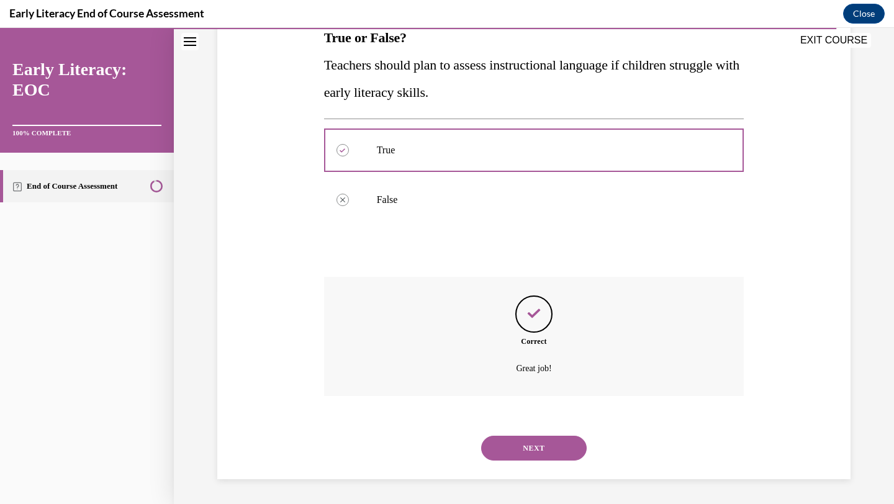
click at [525, 445] on button "NEXT" at bounding box center [534, 448] width 106 height 25
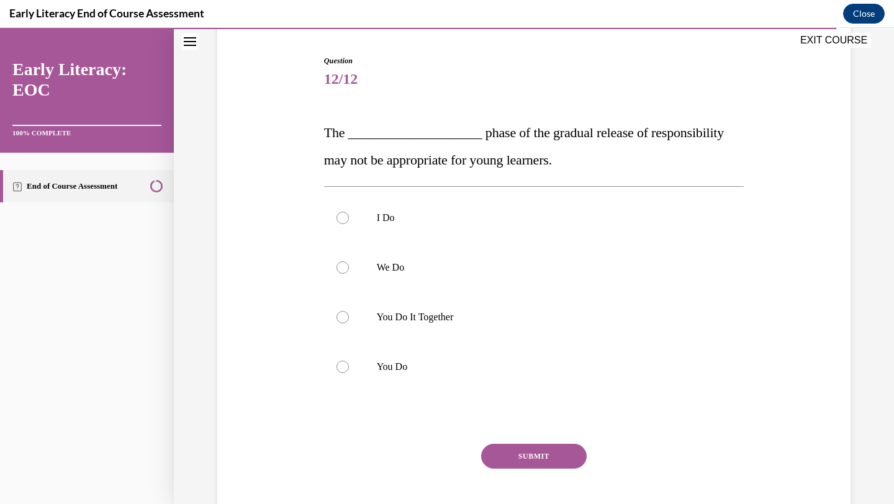
scroll to position [167, 0]
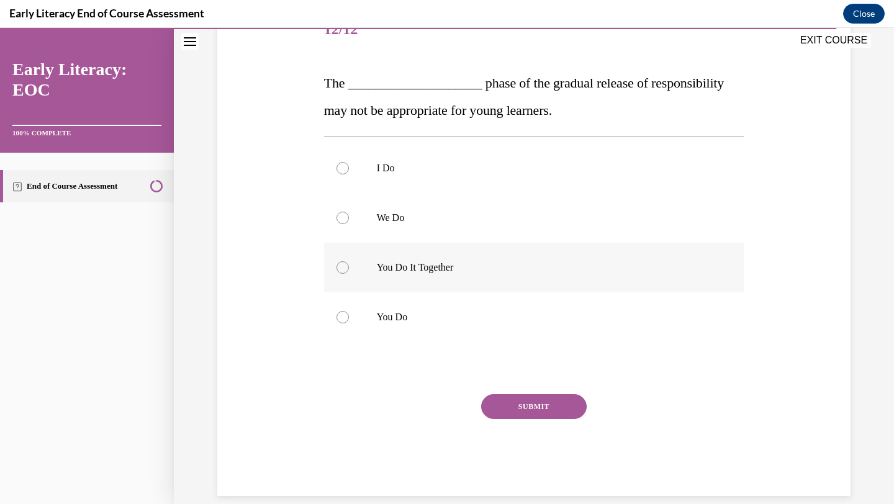
click at [455, 266] on p "You Do It Together" at bounding box center [545, 267] width 337 height 12
click at [520, 407] on button "SUBMIT" at bounding box center [534, 406] width 106 height 25
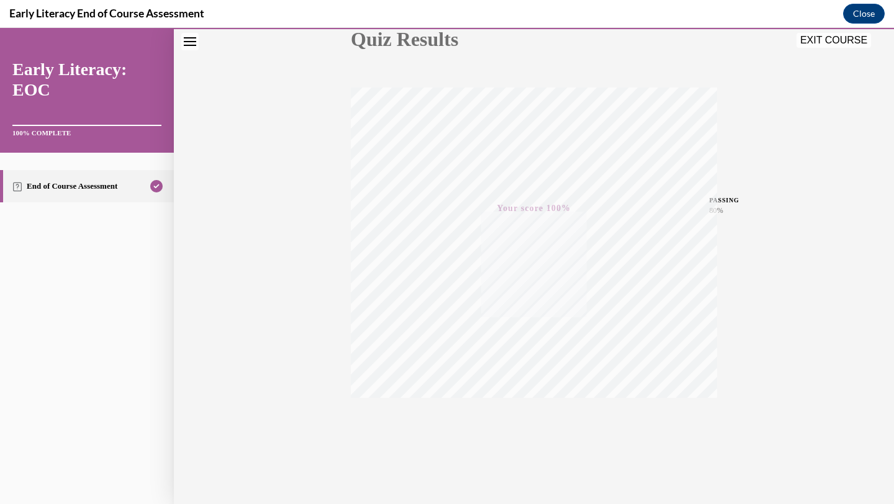
scroll to position [160, 0]
click at [823, 40] on button "EXIT COURSE" at bounding box center [834, 40] width 75 height 15
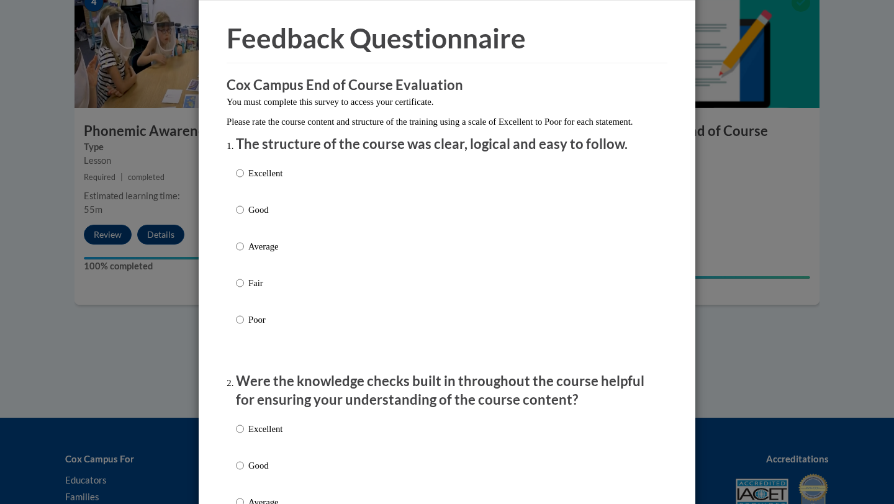
scroll to position [101, 0]
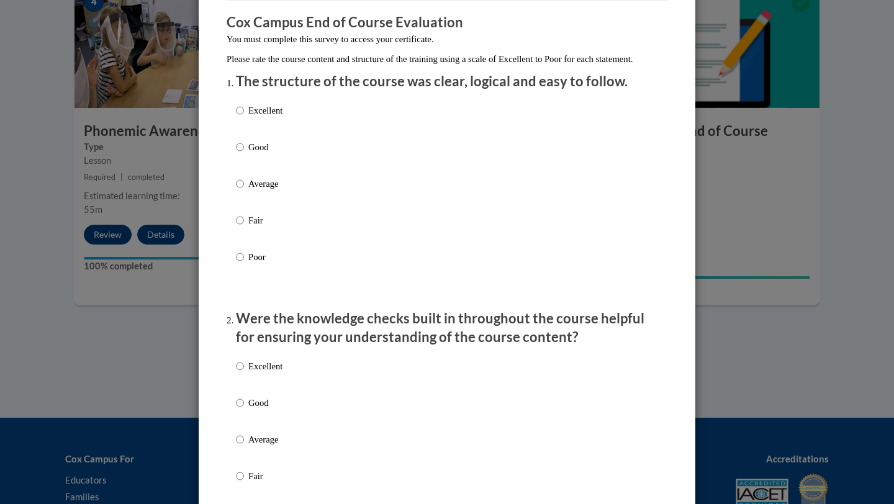
click at [245, 121] on label "Excellent" at bounding box center [259, 121] width 47 height 34
click at [244, 117] on input "Excellent" at bounding box center [240, 111] width 8 height 14
radio input "true"
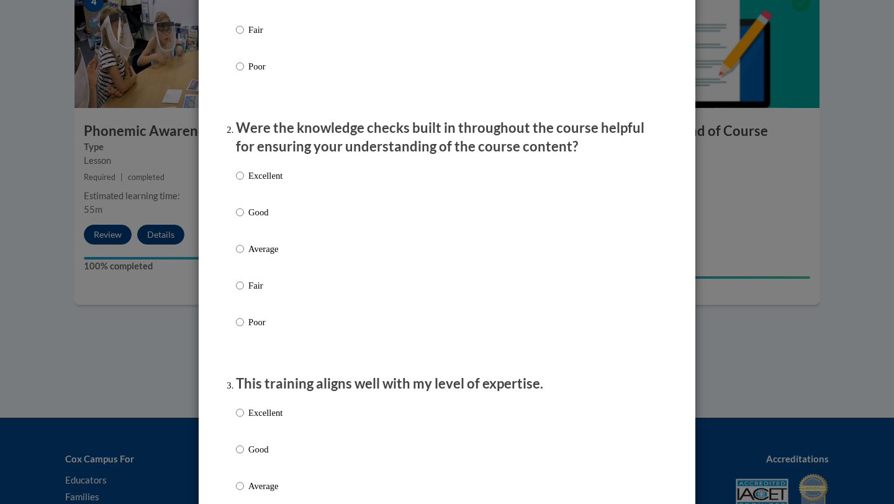
scroll to position [296, 0]
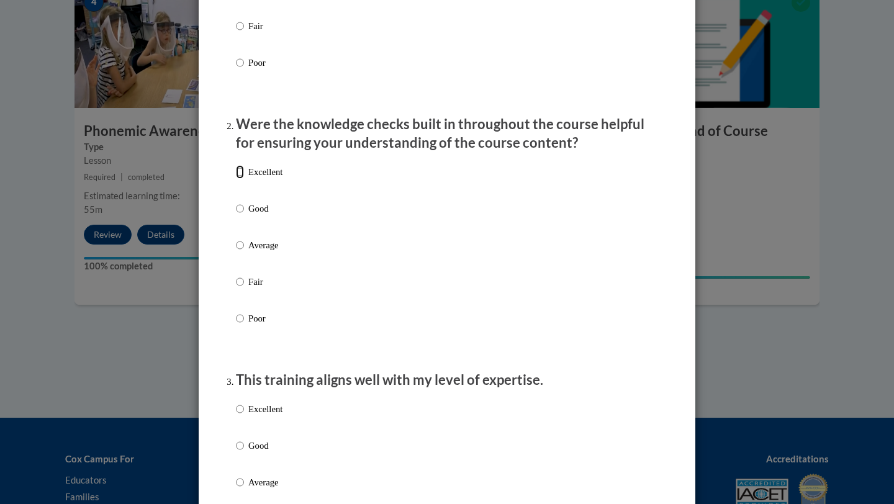
click at [242, 179] on input "Excellent" at bounding box center [240, 172] width 8 height 14
radio input "true"
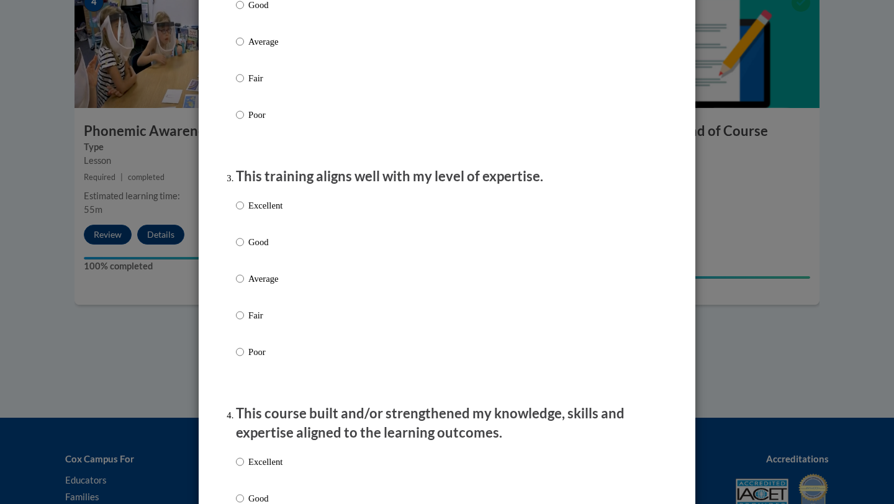
scroll to position [563, 0]
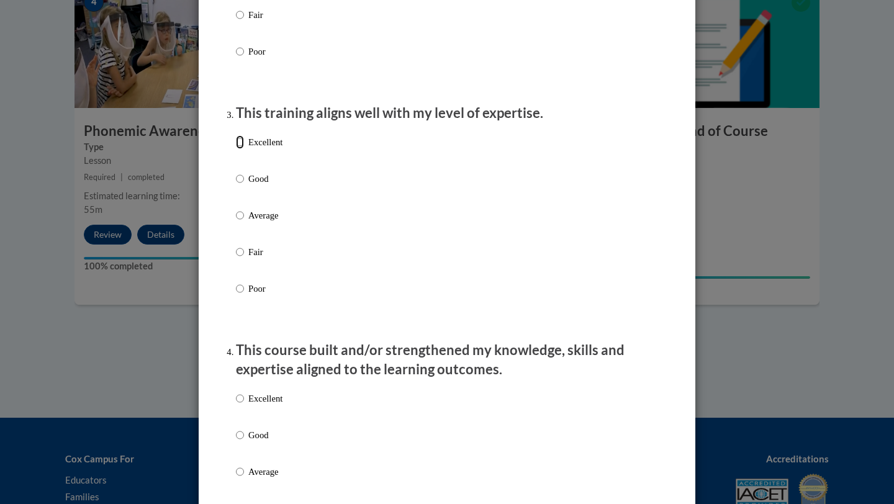
click at [243, 149] on input "Excellent" at bounding box center [240, 142] width 8 height 14
radio input "true"
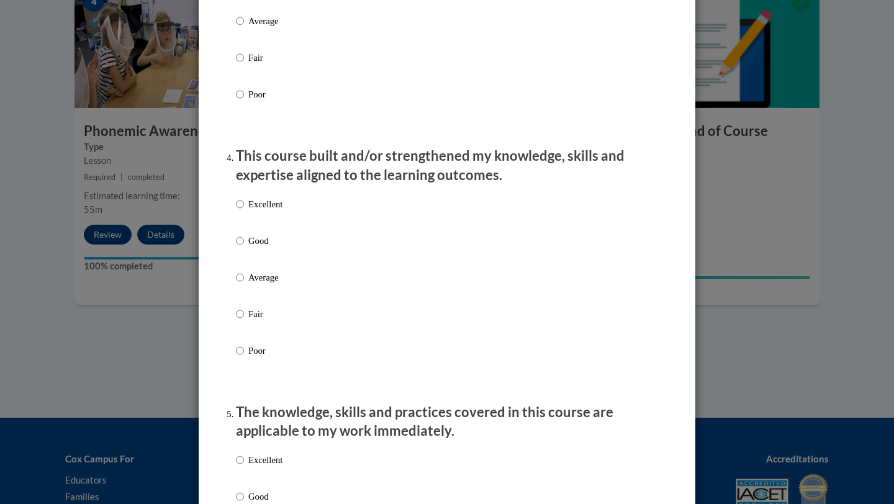
scroll to position [774, 0]
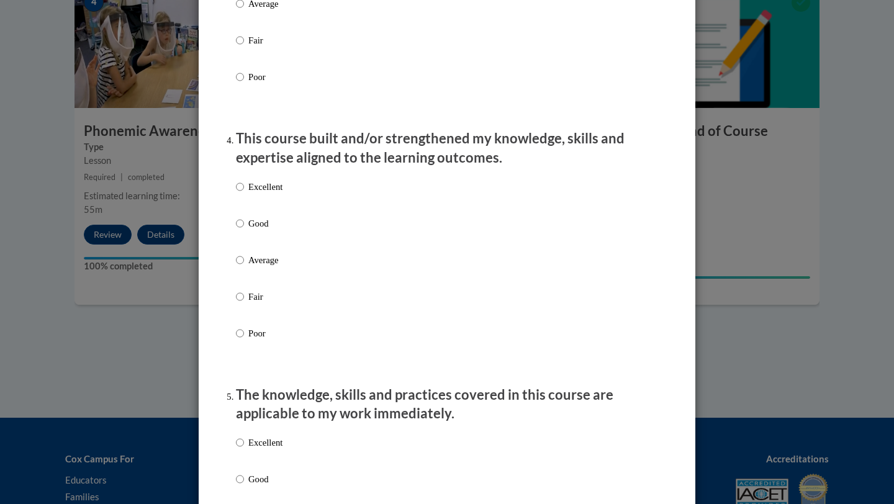
click at [245, 199] on label "Excellent" at bounding box center [259, 197] width 47 height 34
click at [244, 194] on input "Excellent" at bounding box center [240, 187] width 8 height 14
radio input "true"
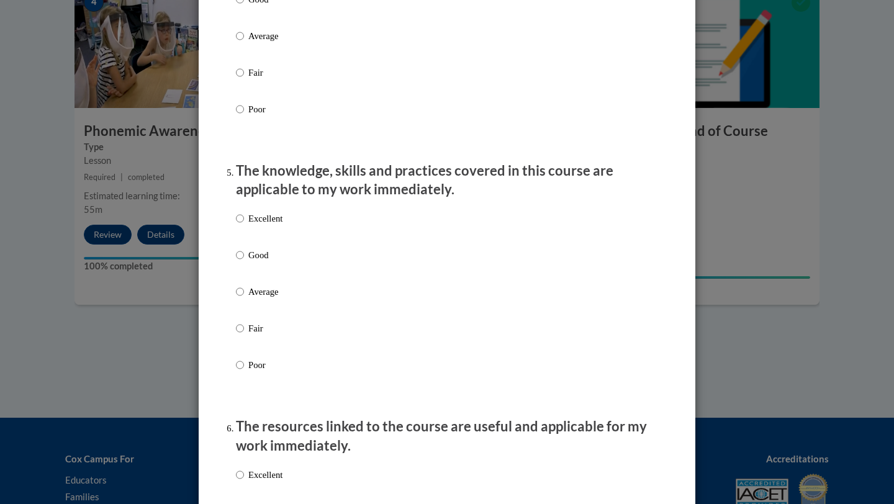
scroll to position [1007, 0]
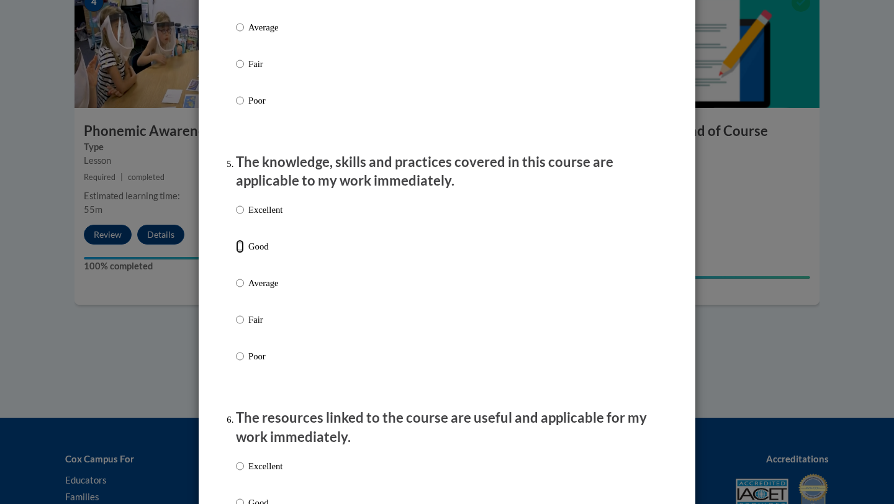
click at [242, 253] on input "Good" at bounding box center [240, 247] width 8 height 14
radio input "true"
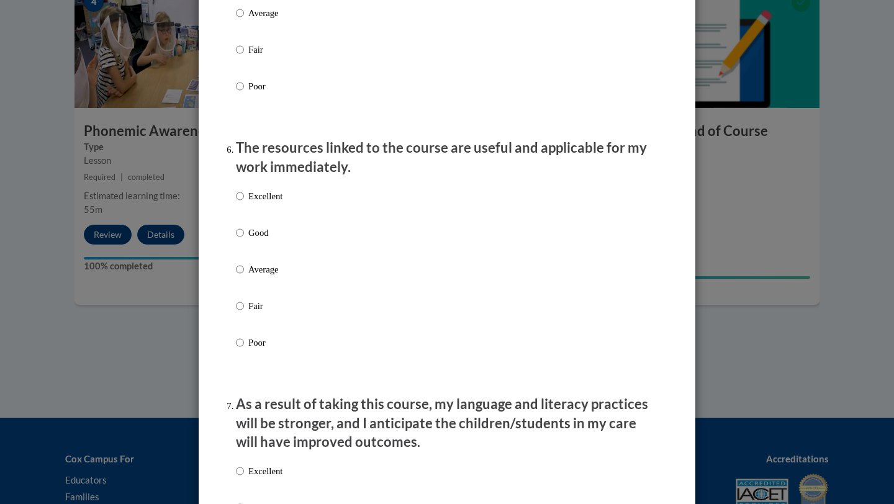
scroll to position [1319, 0]
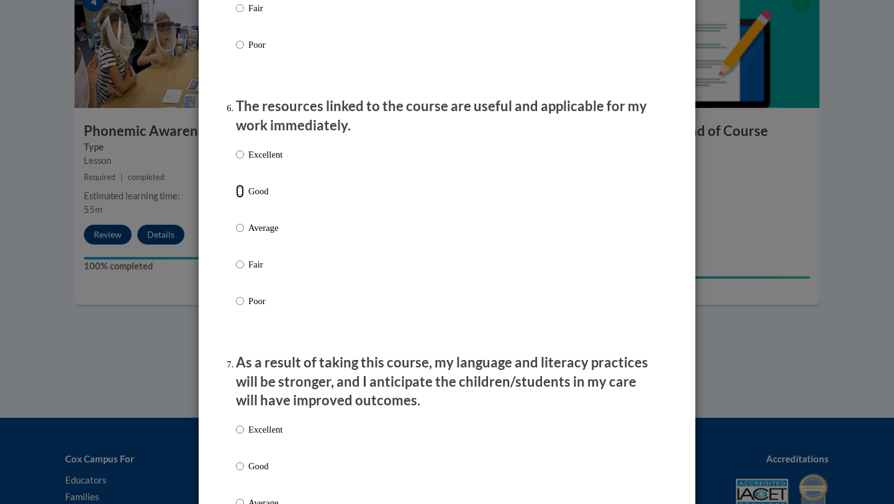
click at [238, 198] on input "Good" at bounding box center [240, 191] width 8 height 14
radio input "true"
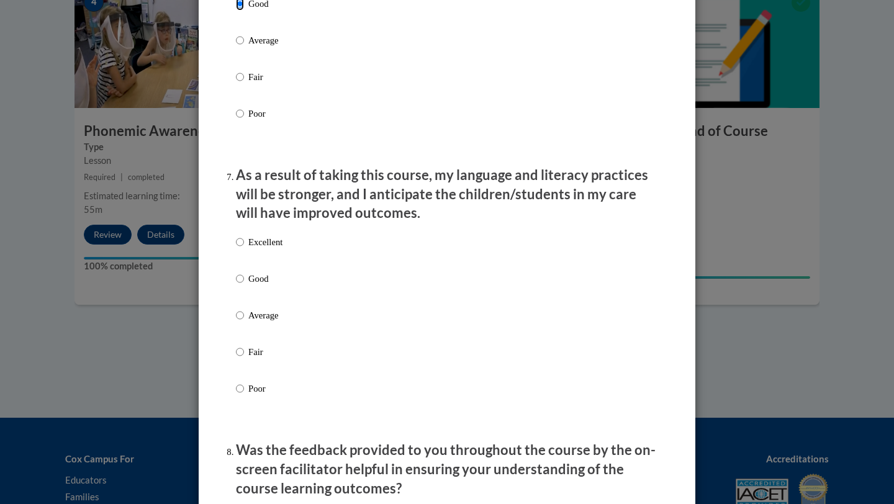
scroll to position [1564, 0]
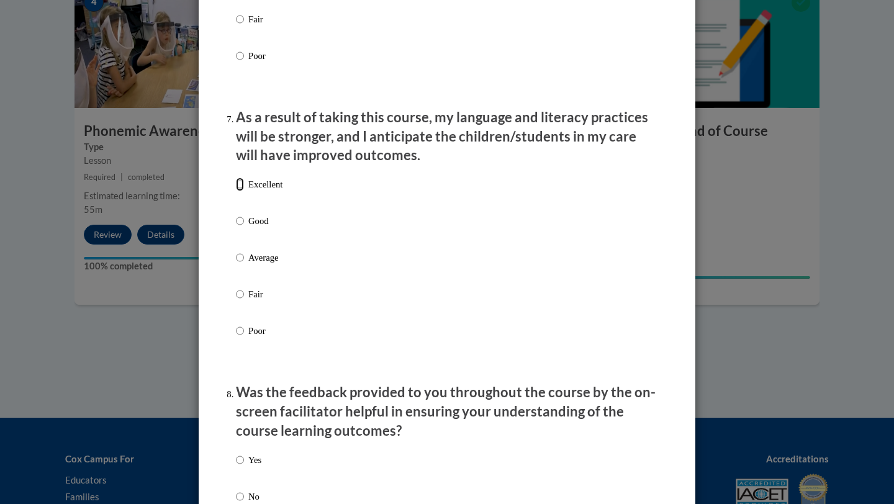
click at [240, 191] on input "Excellent" at bounding box center [240, 185] width 8 height 14
radio input "true"
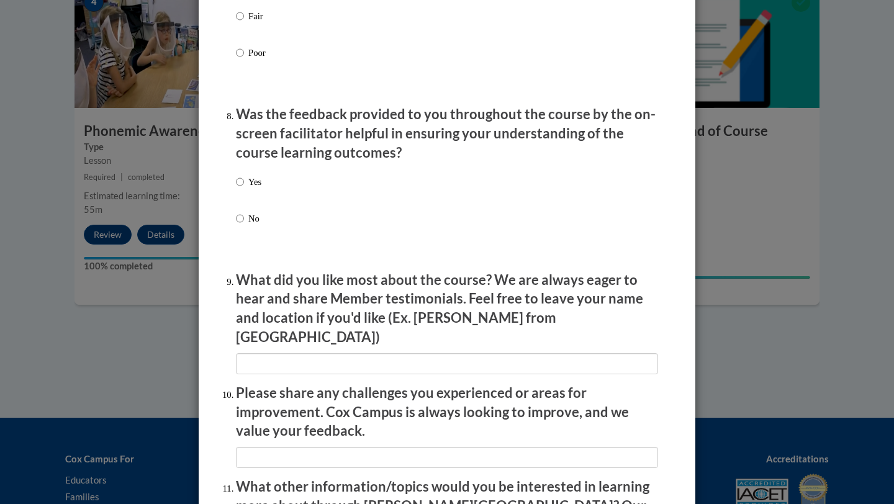
scroll to position [1842, 0]
click at [240, 189] on input "Yes" at bounding box center [240, 183] width 8 height 14
radio input "true"
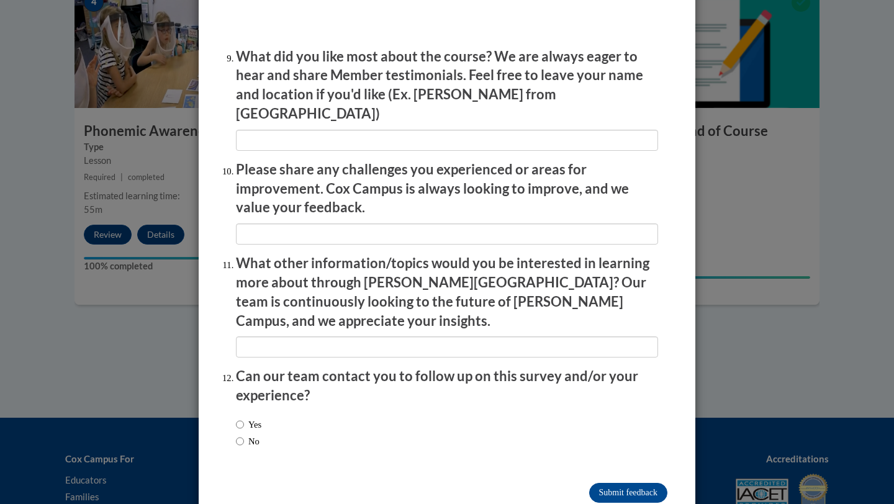
scroll to position [2079, 0]
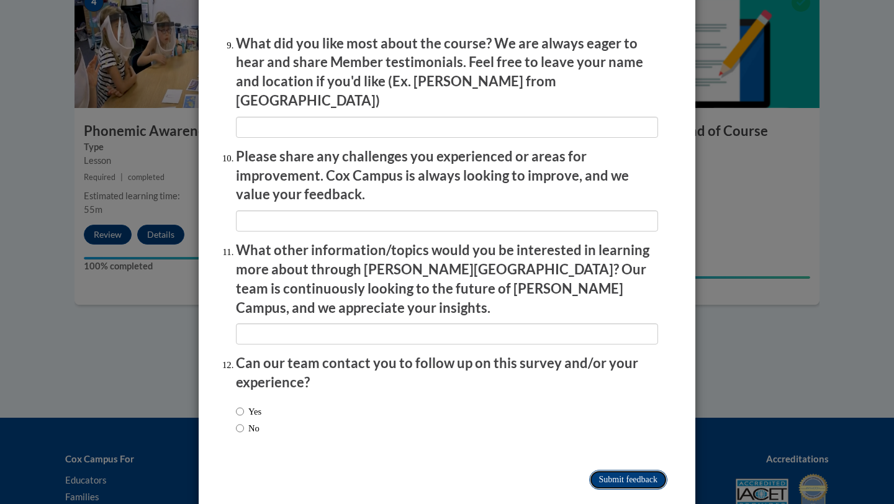
click at [602, 470] on input "Submit feedback" at bounding box center [628, 480] width 78 height 20
